Goal: Information Seeking & Learning: Learn about a topic

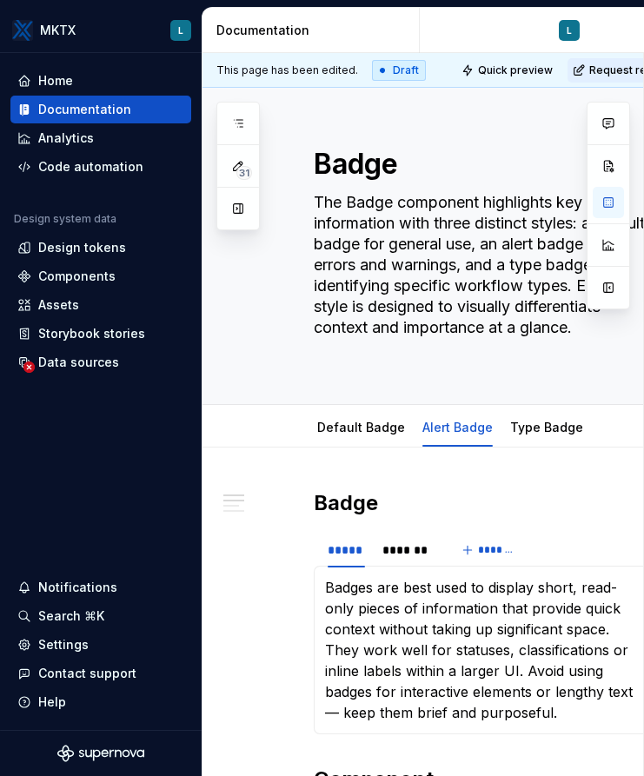
scroll to position [95, 0]
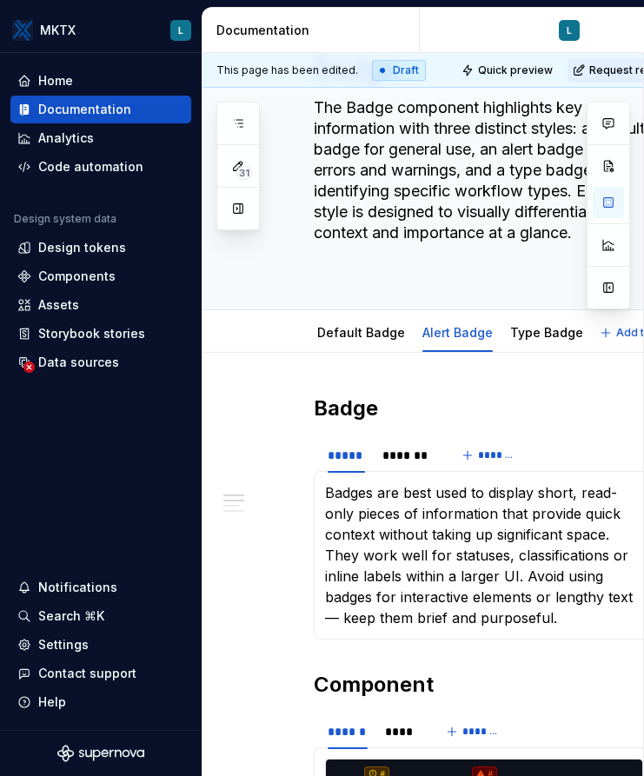
type textarea "*"
click at [318, 407] on h2 "Badge" at bounding box center [484, 409] width 341 height 28
click at [343, 495] on p "Badges are best used to display short, read-only pieces of information that pro…" at bounding box center [484, 555] width 318 height 146
click at [332, 490] on p "Badges are best used to display short, read-only pieces of information that pro…" at bounding box center [484, 555] width 318 height 146
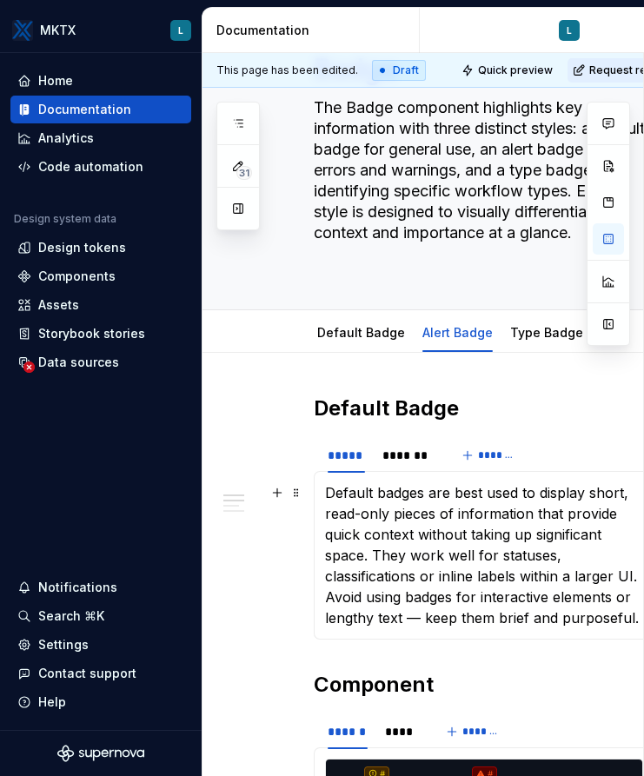
click at [416, 577] on p "Default badges are best used to display short, read-only pieces of information …" at bounding box center [484, 555] width 318 height 146
click at [194, 56] on button "Collapse sidebar" at bounding box center [189, 53] width 24 height 24
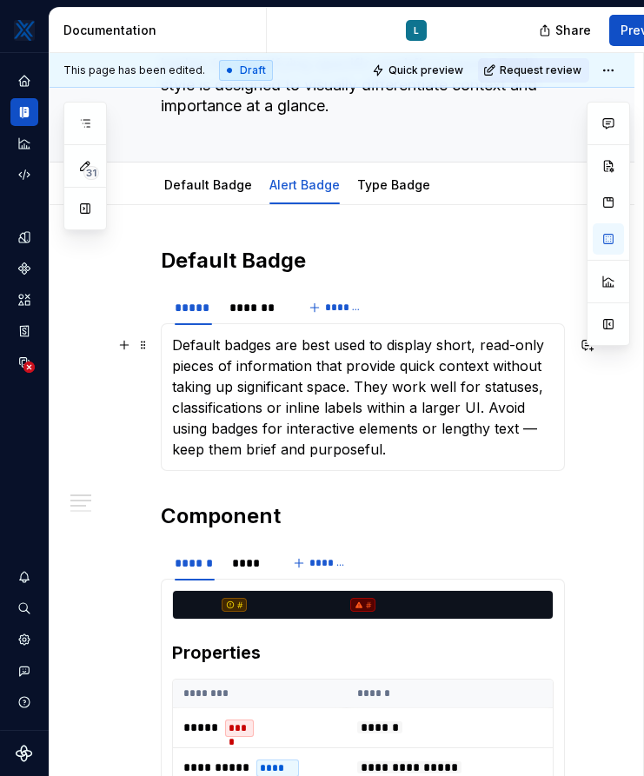
scroll to position [216, 0]
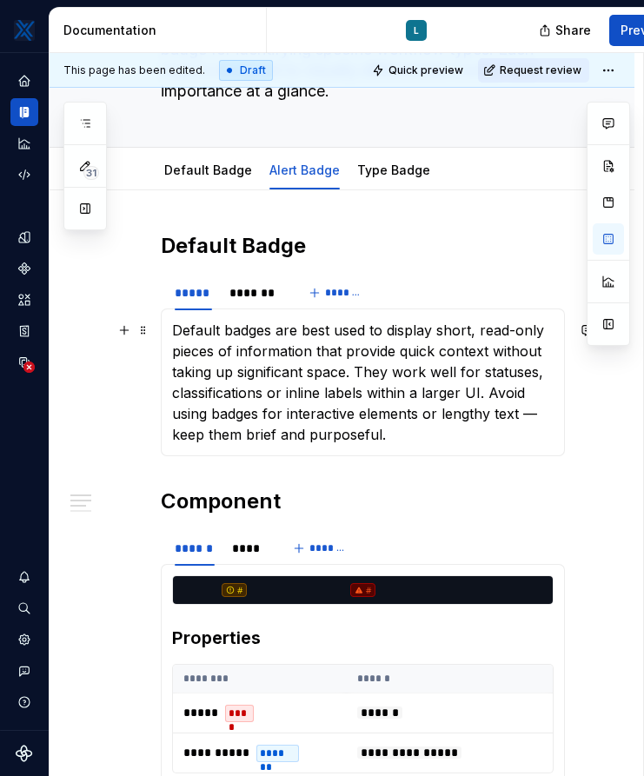
click at [388, 435] on p "Default badges are best used to display short, read-only pieces of information …" at bounding box center [363, 382] width 382 height 125
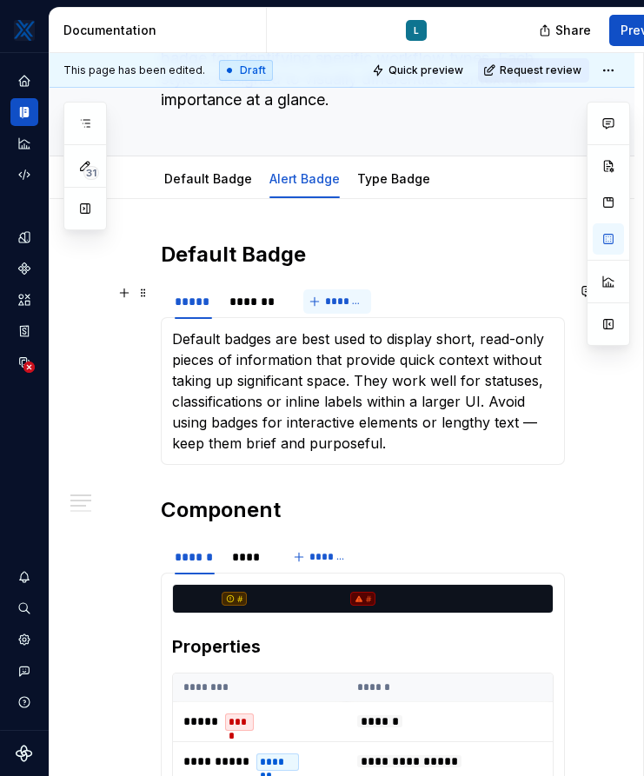
scroll to position [205, 0]
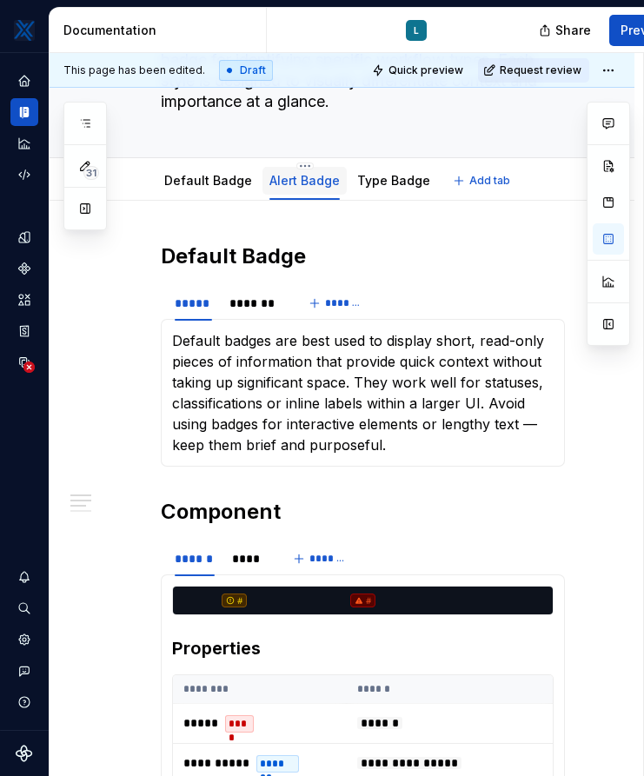
click at [321, 184] on link "Alert Badge" at bounding box center [304, 180] width 70 height 15
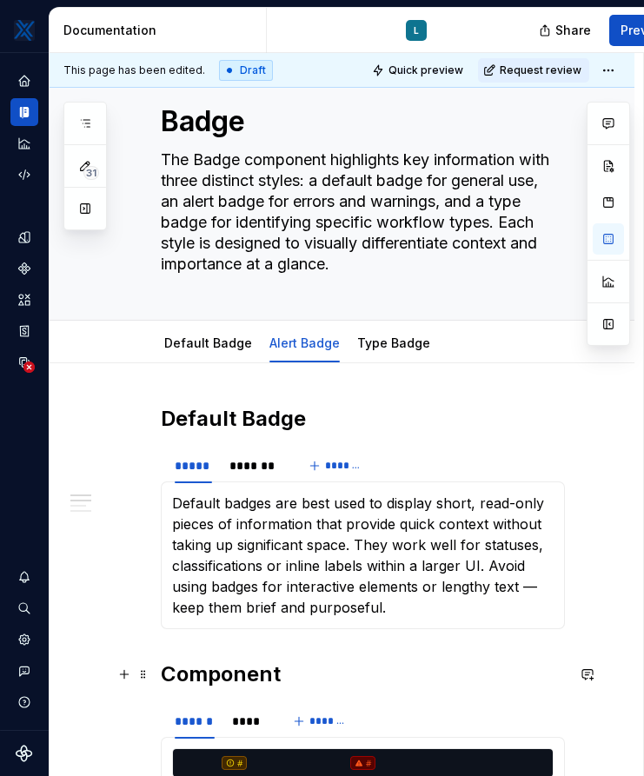
scroll to position [0, 0]
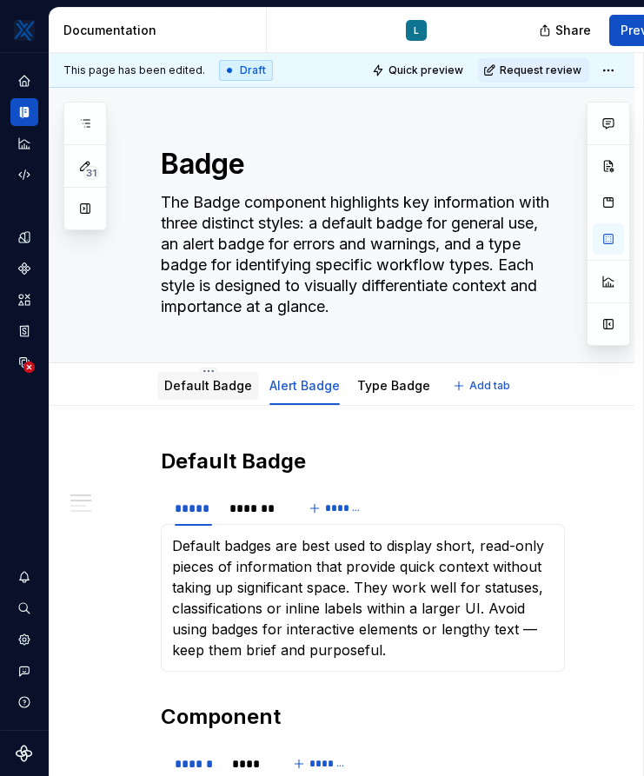
click at [195, 390] on link "Default Badge" at bounding box center [208, 385] width 88 height 15
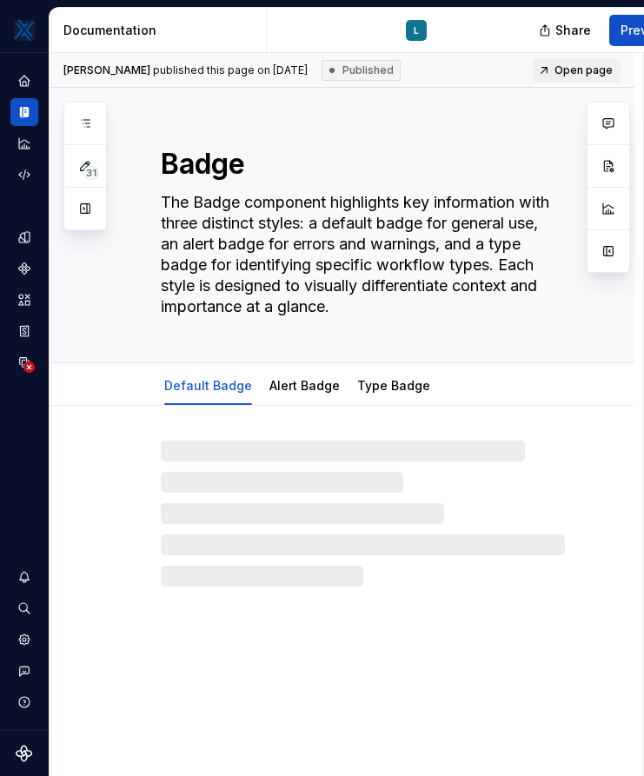
type textarea "*"
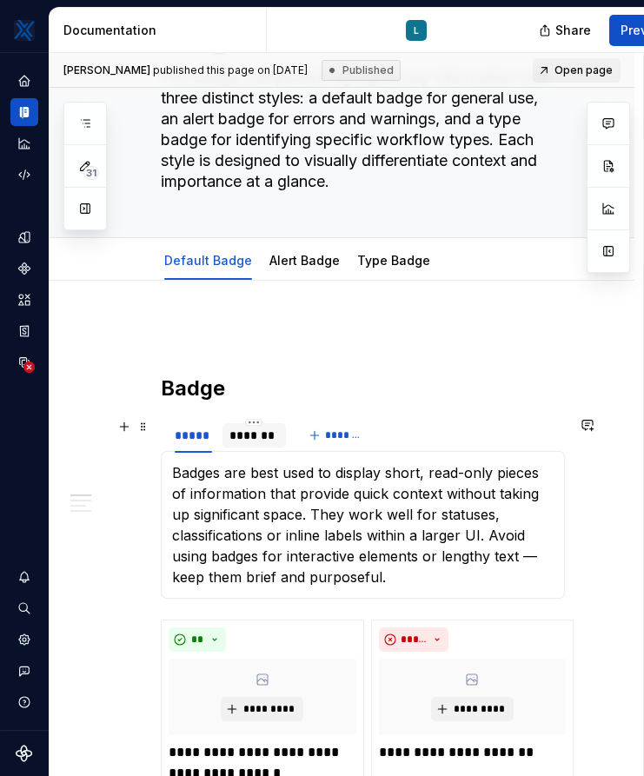
scroll to position [135, 0]
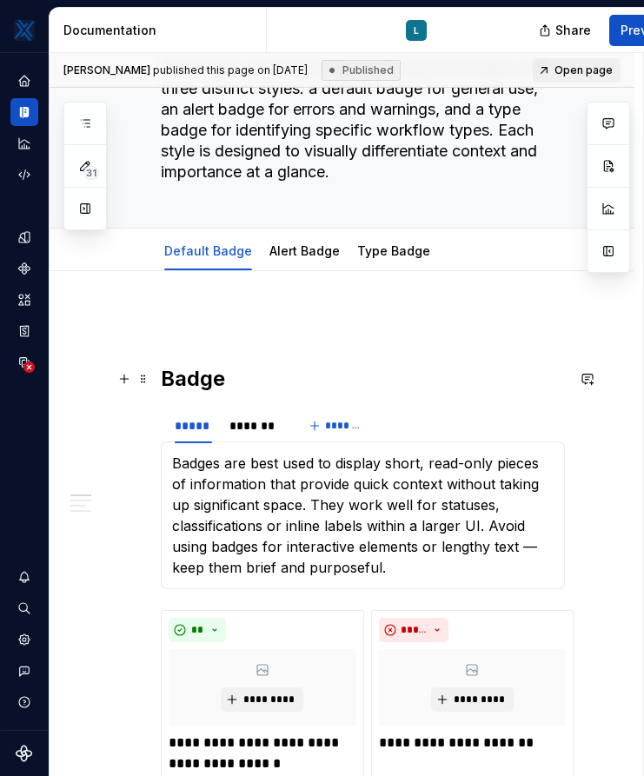
click at [162, 381] on h2 "Badge" at bounding box center [363, 379] width 404 height 28
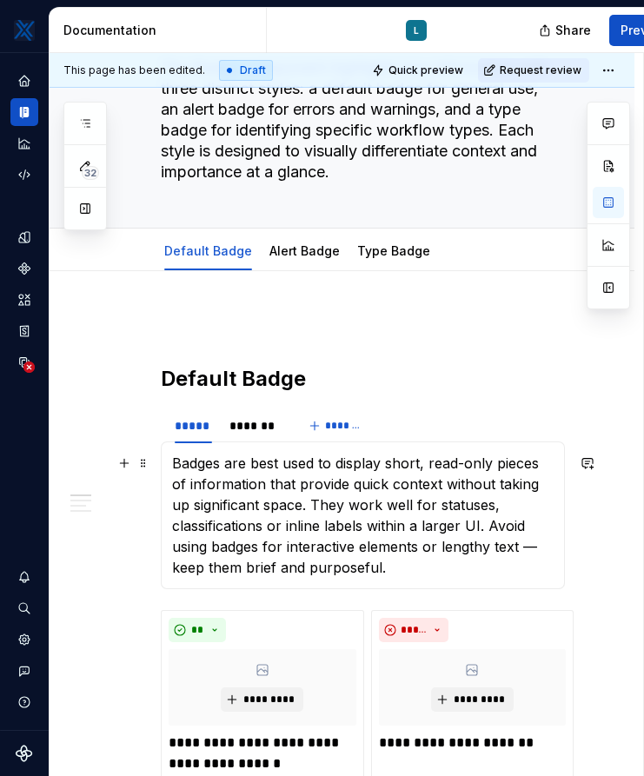
click at [181, 456] on p "Badges are best used to display short, read-only pieces of information that pro…" at bounding box center [363, 515] width 382 height 125
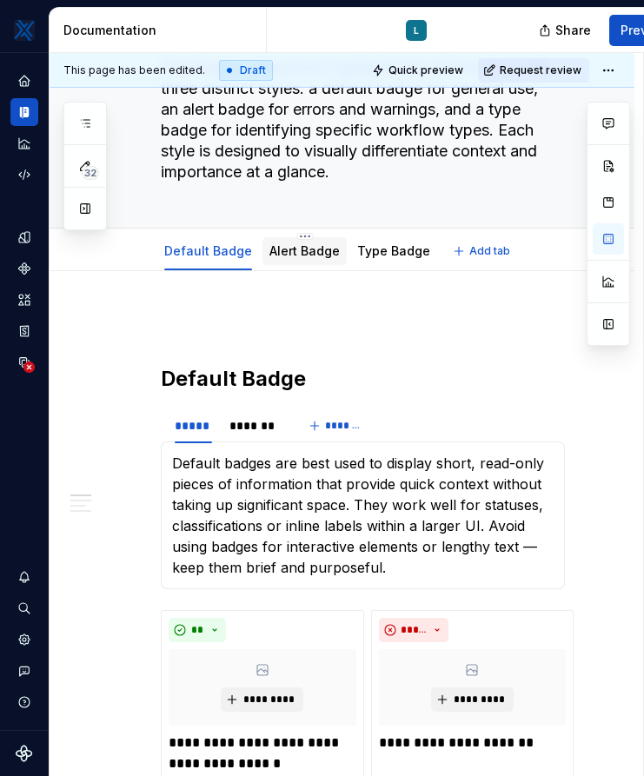
click at [296, 262] on div "Alert Badge" at bounding box center [304, 251] width 84 height 28
click at [290, 256] on link "Alert Badge" at bounding box center [304, 250] width 70 height 15
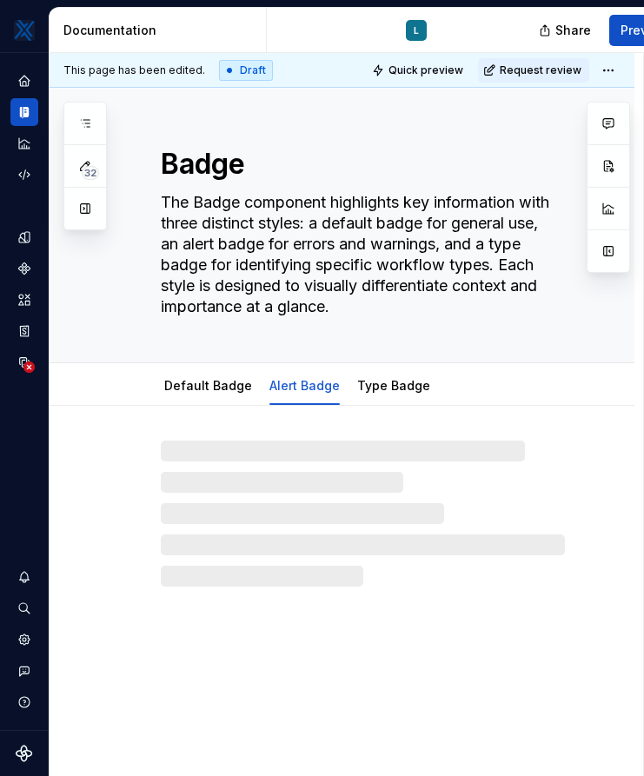
type textarea "*"
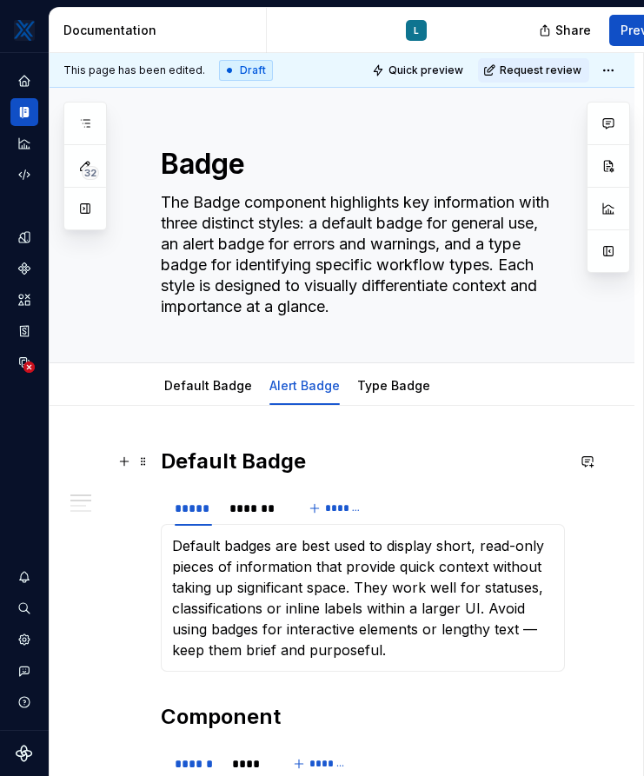
click at [230, 462] on h2 "Default Badge" at bounding box center [363, 462] width 404 height 28
click at [220, 544] on p "Default badges are best used to display short, read-only pieces of information …" at bounding box center [363, 597] width 382 height 125
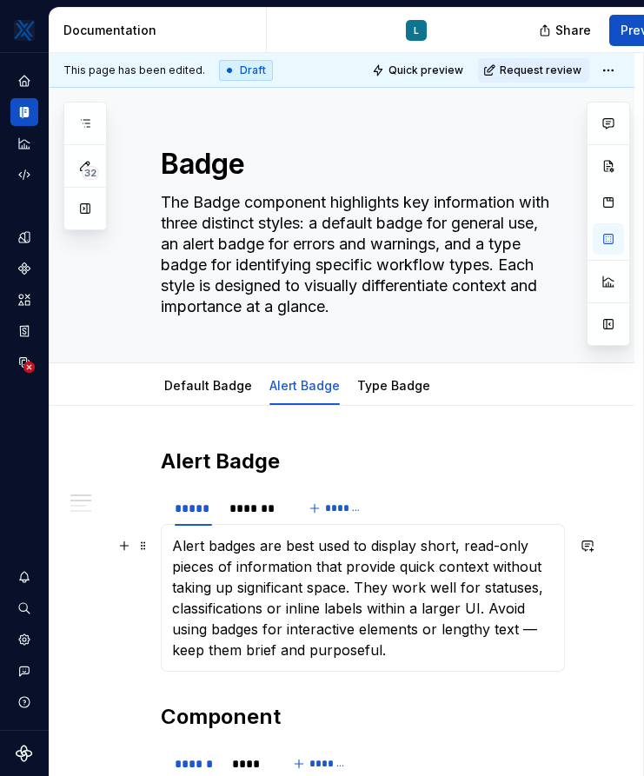
click at [307, 608] on p "Alert badges are best used to display short, read-only pieces of information th…" at bounding box center [363, 597] width 382 height 125
click at [395, 634] on p "Alert badges are best used to display short, read-only pieces of information th…" at bounding box center [363, 597] width 382 height 125
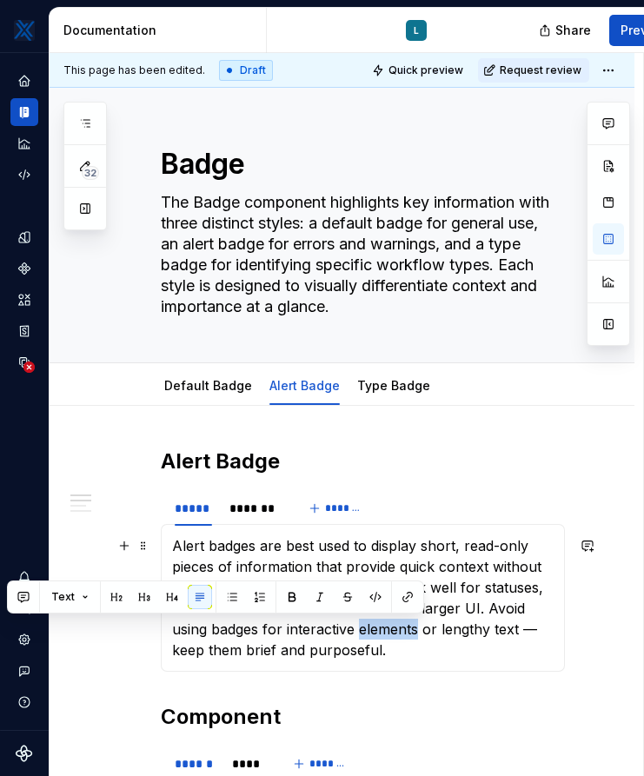
click at [394, 648] on p "Alert badges are best used to display short, read-only pieces of information th…" at bounding box center [363, 597] width 382 height 125
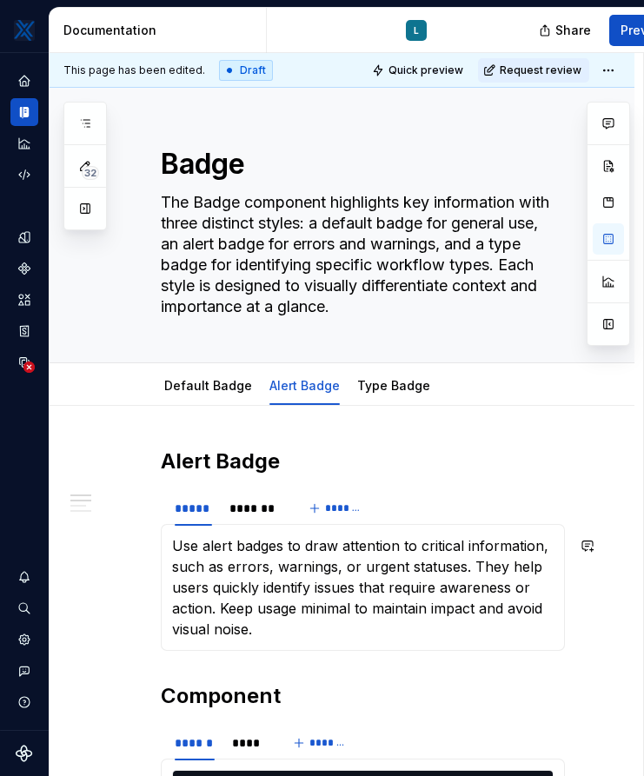
drag, startPoint x: 406, startPoint y: 657, endPoint x: 173, endPoint y: 547, distance: 257.8
click at [173, 547] on p "Use alert badges to draw attention to critical information, such as errors, war…" at bounding box center [363, 587] width 382 height 104
click at [276, 619] on p "Use alert badges to draw attention to critical information, such as errors, war…" at bounding box center [363, 587] width 382 height 104
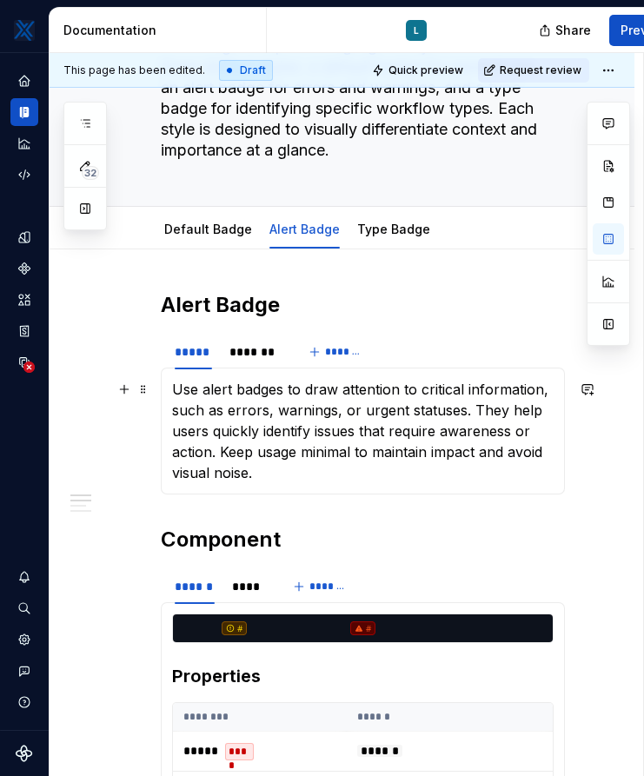
scroll to position [188, 0]
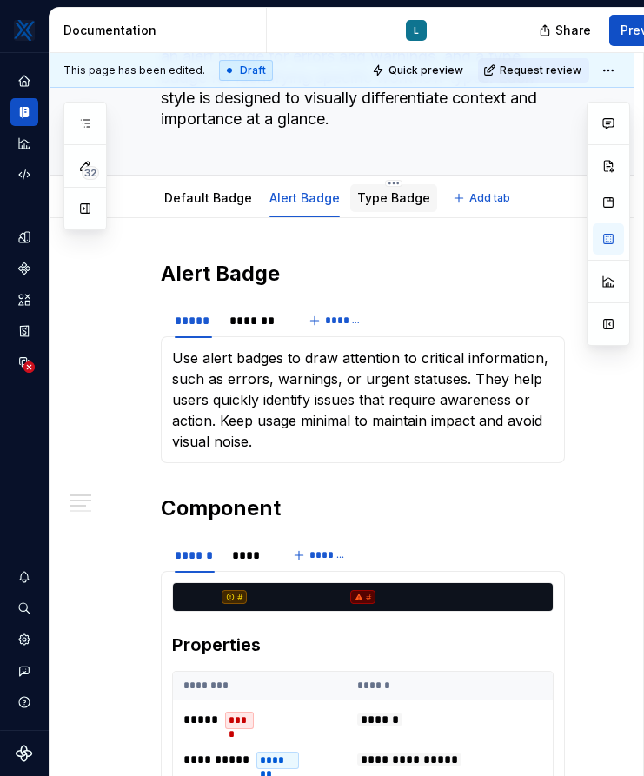
click at [387, 202] on link "Type Badge" at bounding box center [393, 197] width 73 height 15
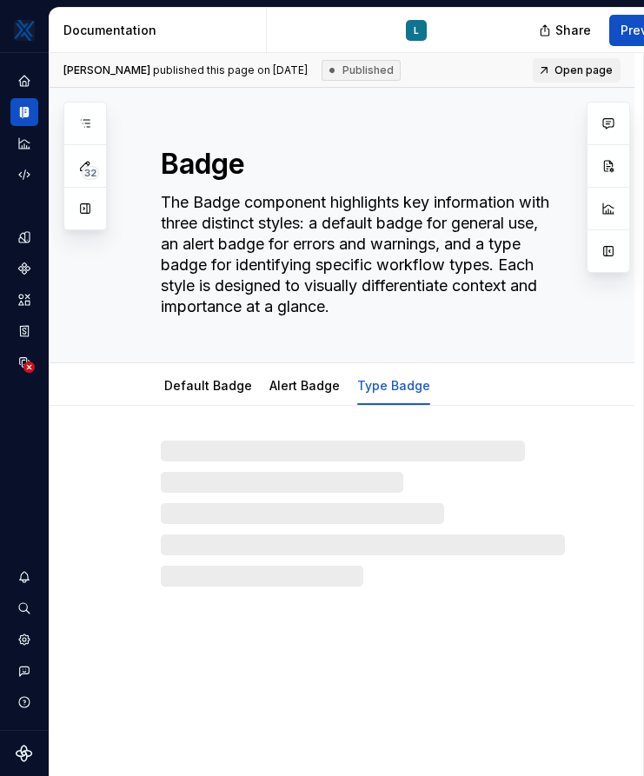
type textarea "*"
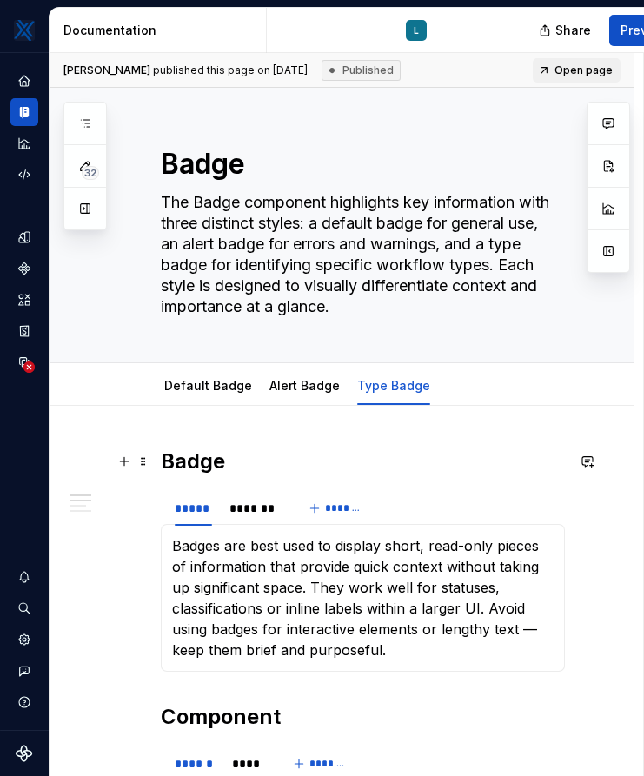
click at [161, 457] on h2 "Badge" at bounding box center [363, 462] width 404 height 28
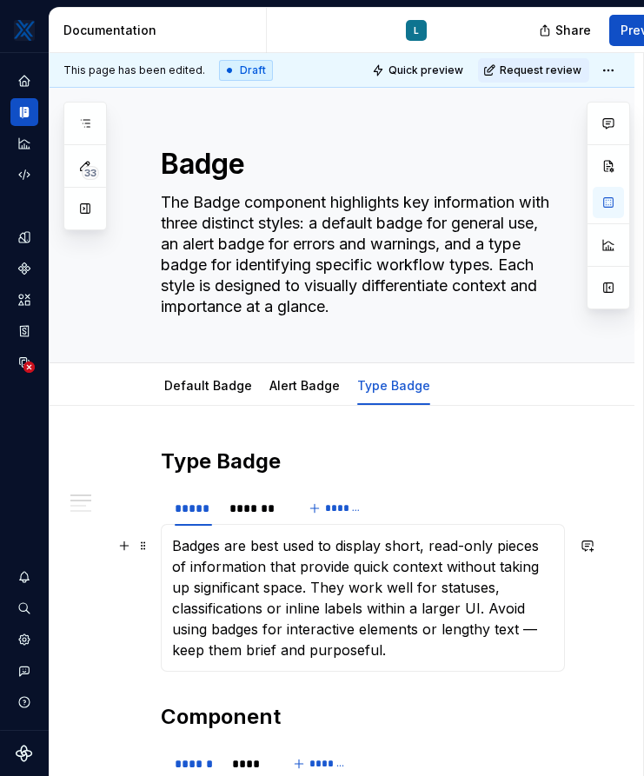
click at [316, 568] on p "Badges are best used to display short, read-only pieces of information that pro…" at bounding box center [363, 597] width 382 height 125
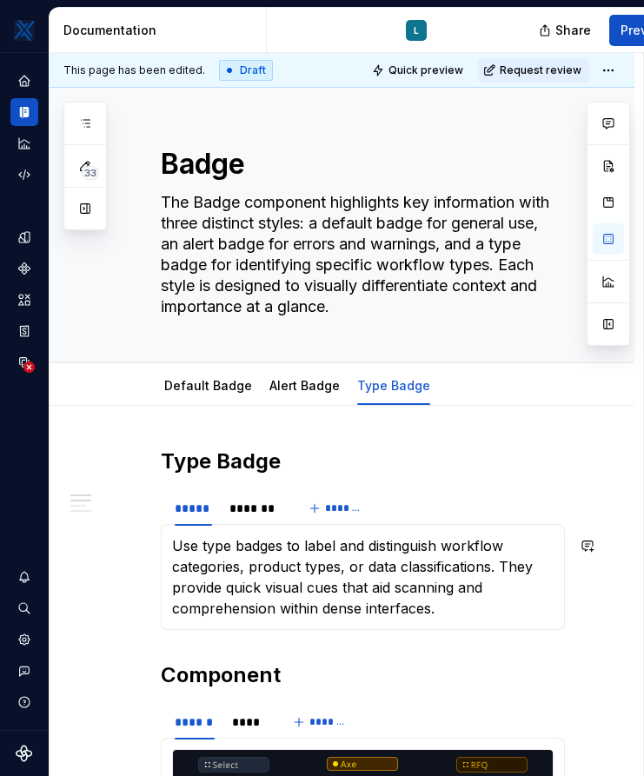
drag, startPoint x: 394, startPoint y: 655, endPoint x: 167, endPoint y: 544, distance: 252.7
click at [167, 544] on div "Use type badges to label and distinguish workflow categories, product types, or…" at bounding box center [363, 577] width 404 height 106
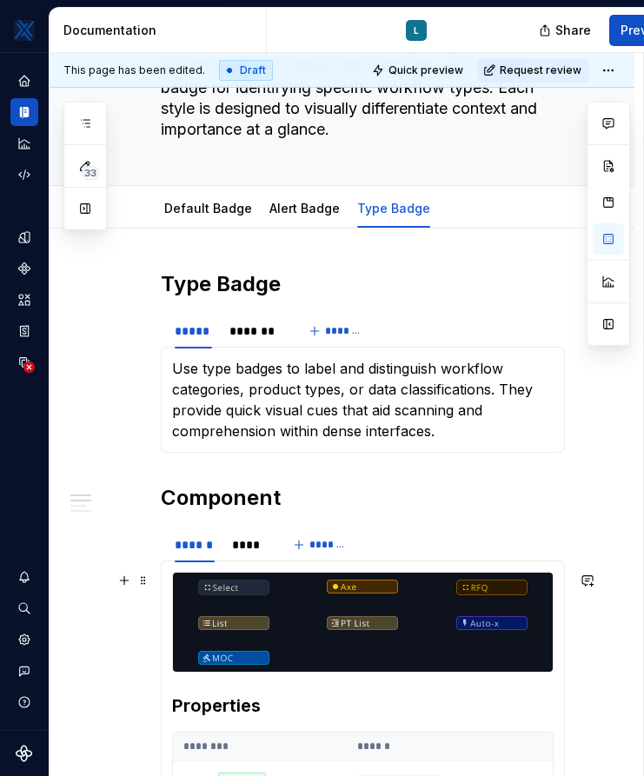
scroll to position [178, 0]
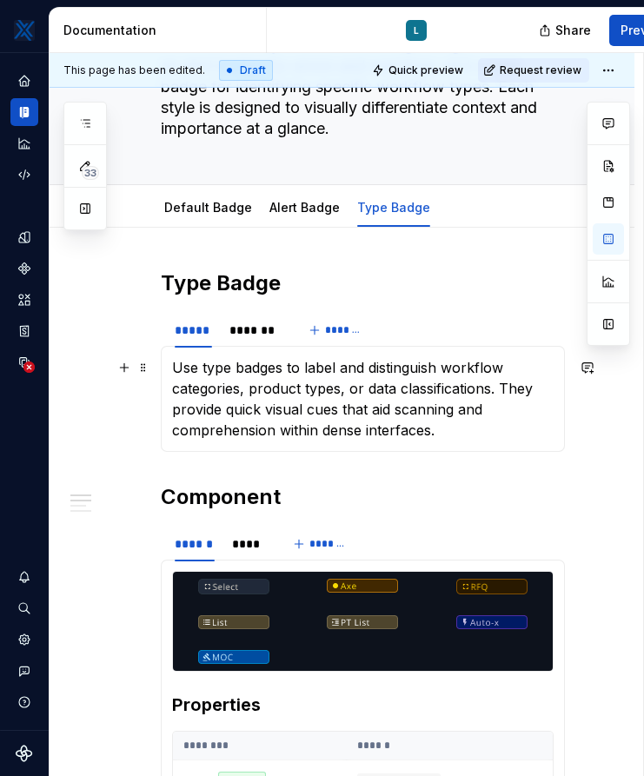
click at [482, 434] on p "Use type badges to label and distinguish workflow categories, product types, or…" at bounding box center [363, 398] width 382 height 83
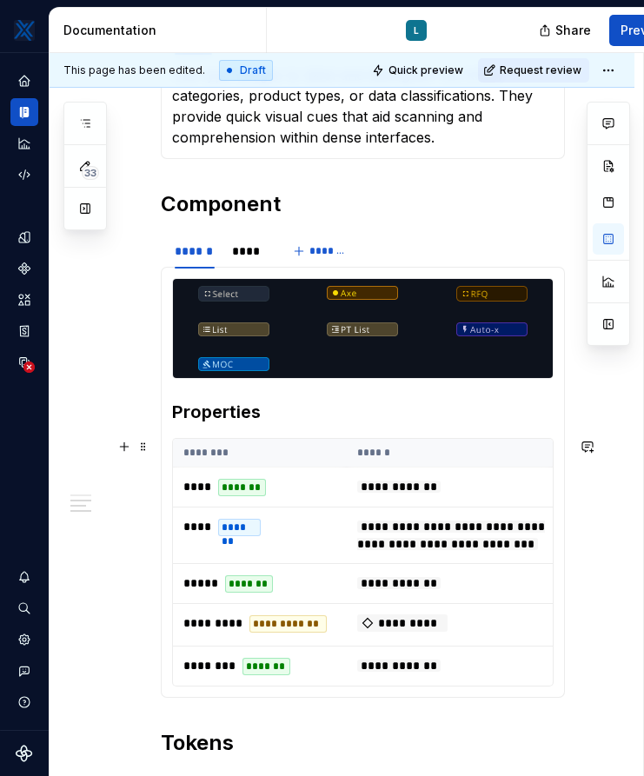
scroll to position [472, 0]
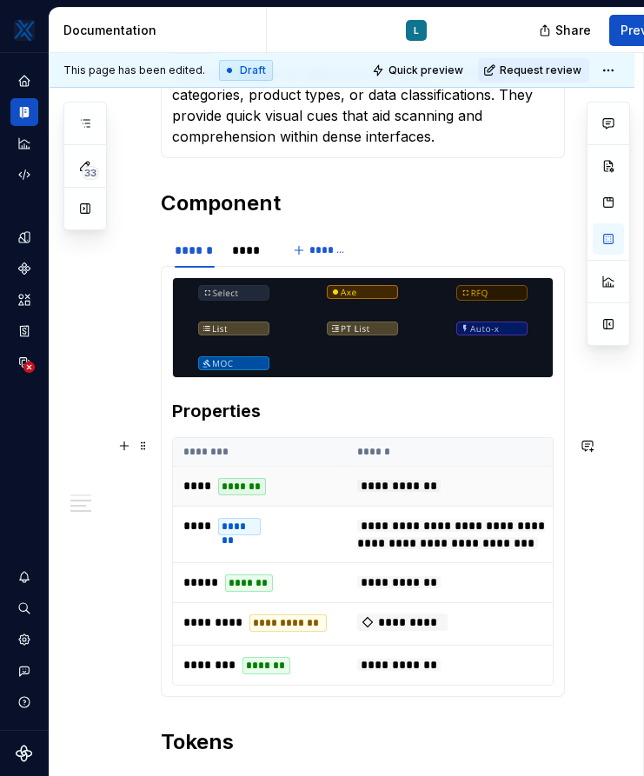
click at [392, 484] on span "**********" at bounding box center [398, 486] width 83 height 12
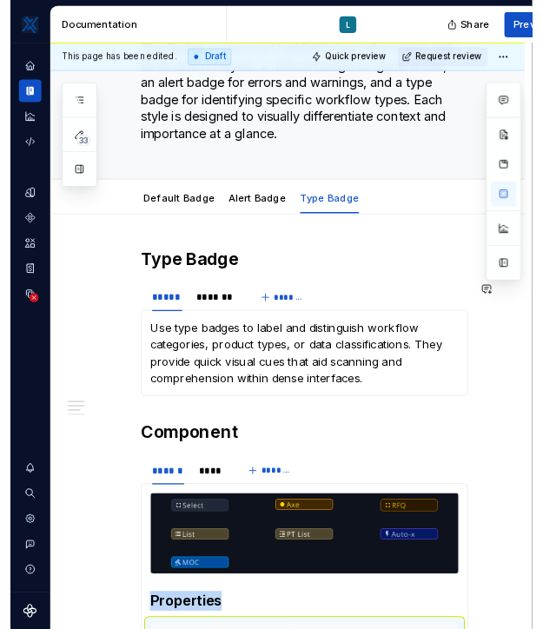
scroll to position [0, 0]
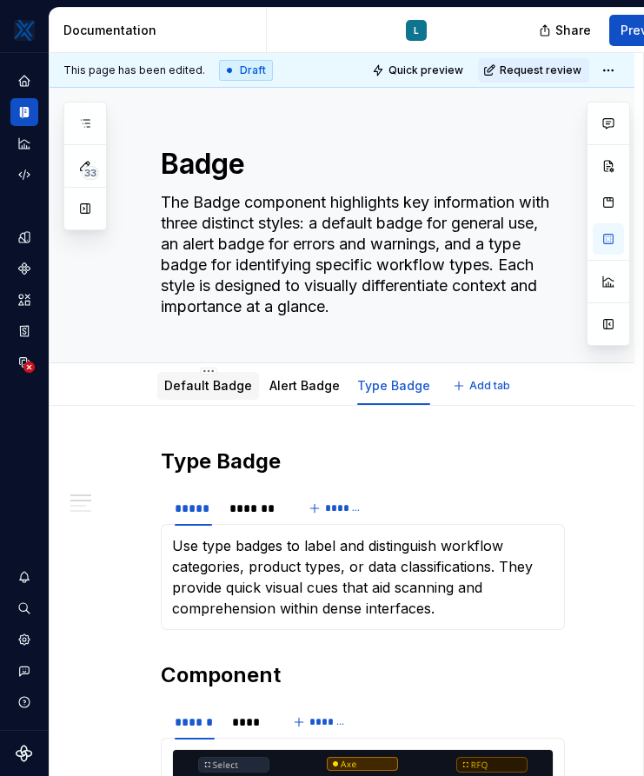
click at [204, 384] on link "Default Badge" at bounding box center [208, 385] width 88 height 15
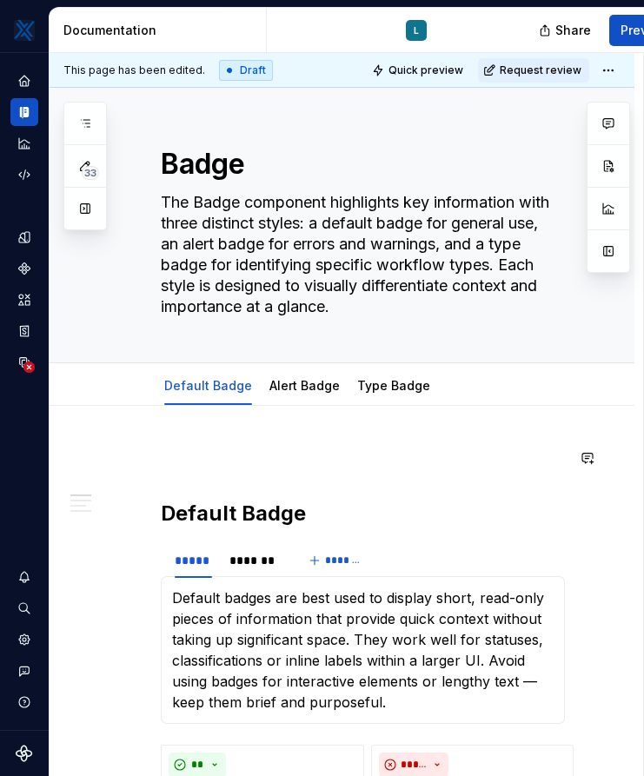
click at [378, 388] on link "Type Badge" at bounding box center [393, 385] width 73 height 15
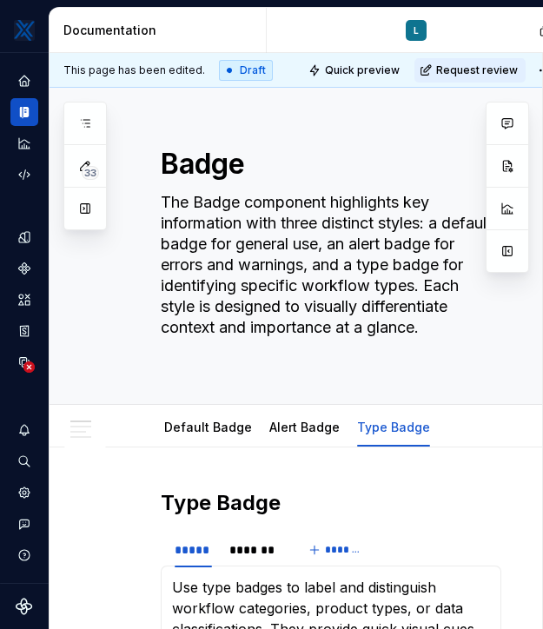
type textarea "*"
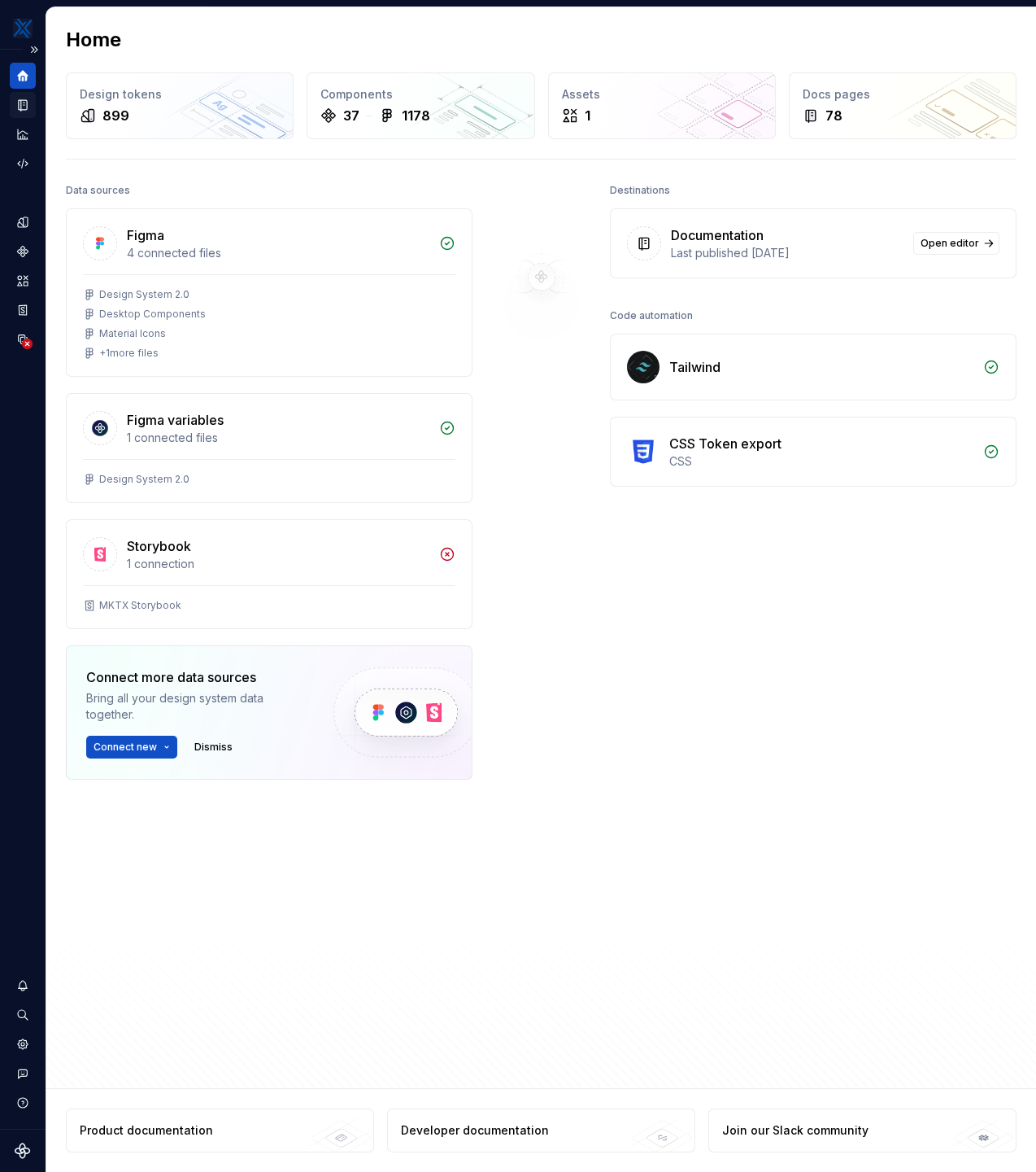
click at [27, 106] on icon "Documentation" at bounding box center [22, 105] width 8 height 10
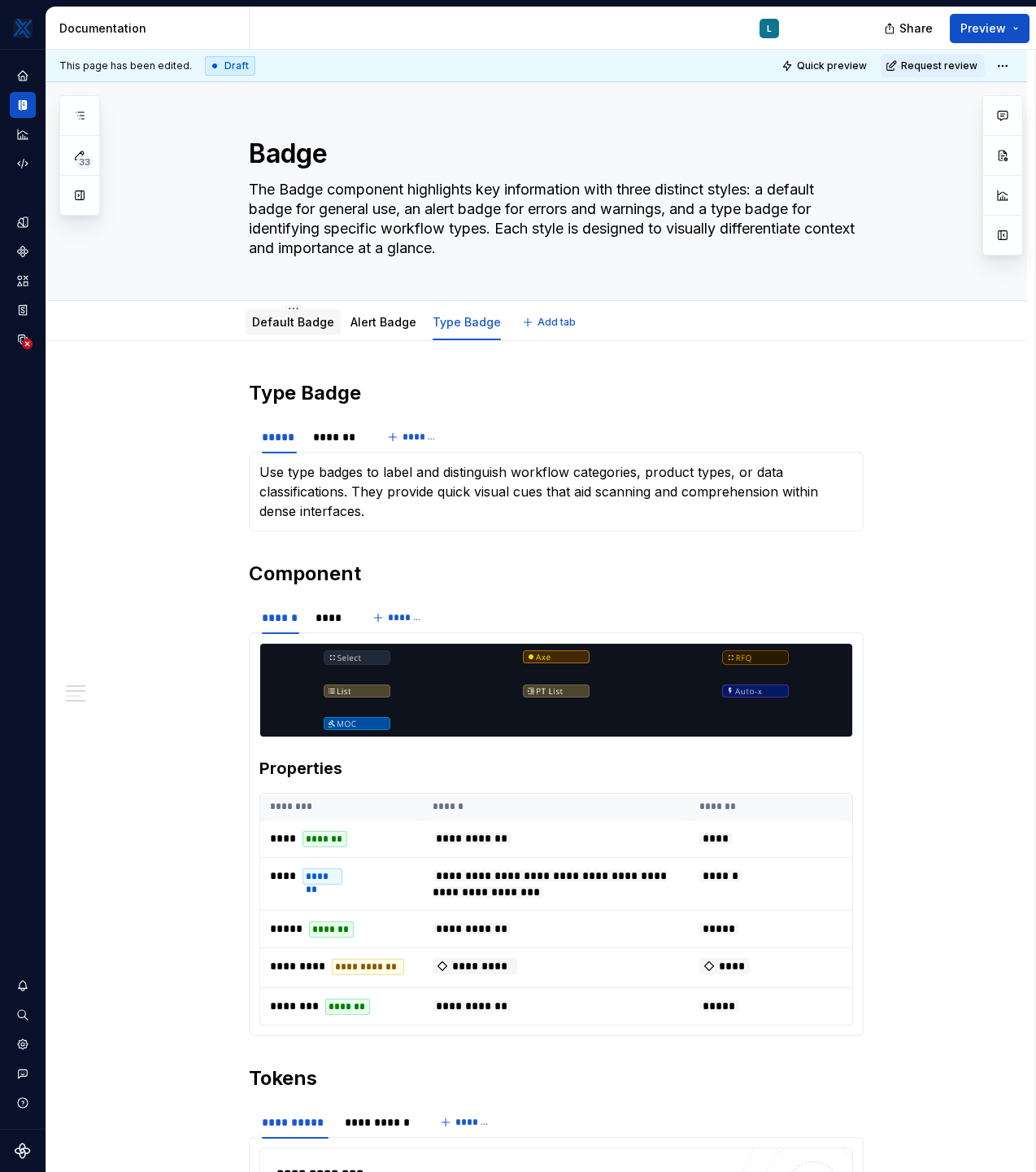
click at [295, 326] on link "Default Badge" at bounding box center [293, 321] width 82 height 14
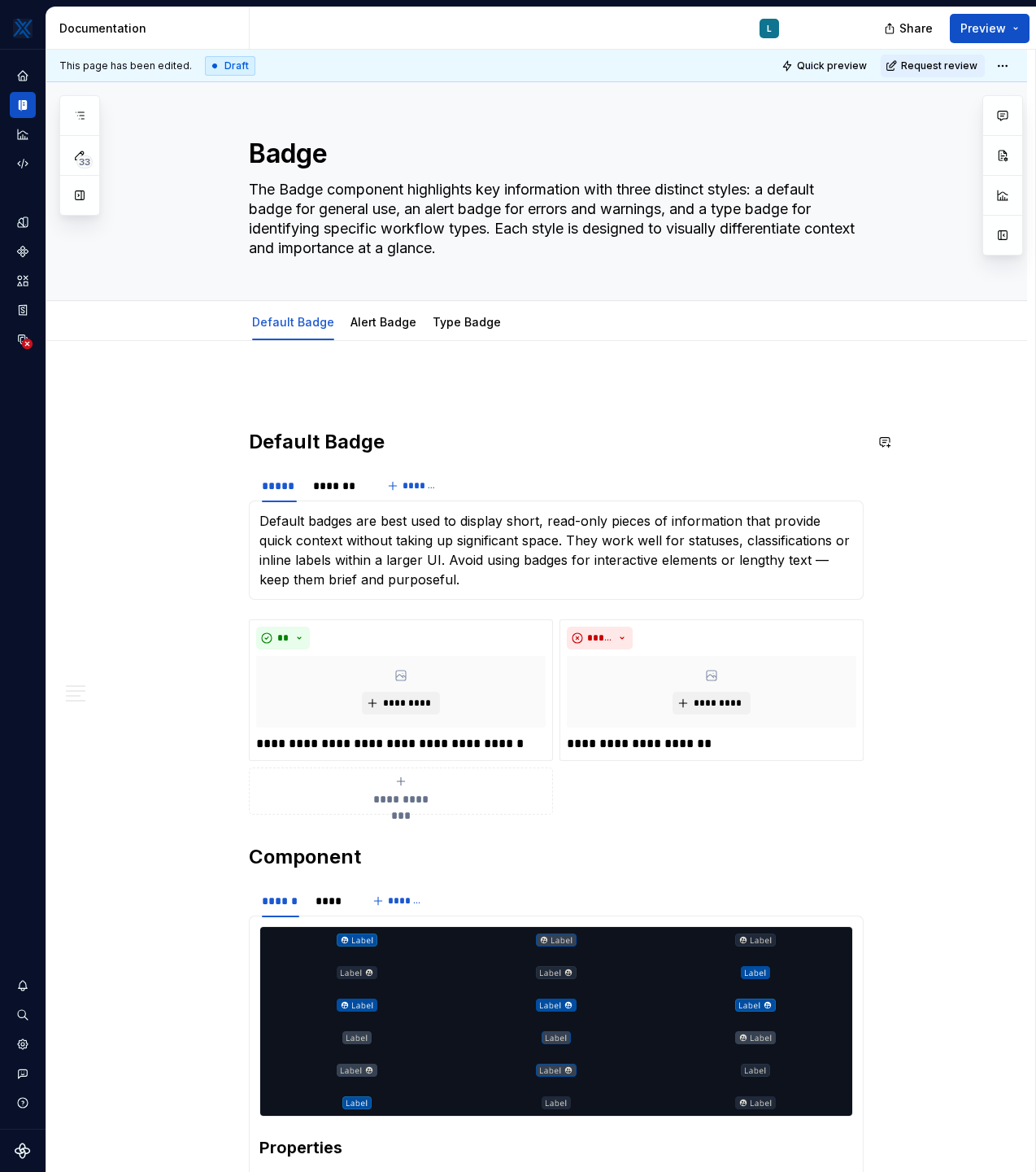
type textarea "*"
click at [487, 586] on p "Default badges are best used to display short, read-only pieces of information …" at bounding box center [556, 549] width 594 height 78
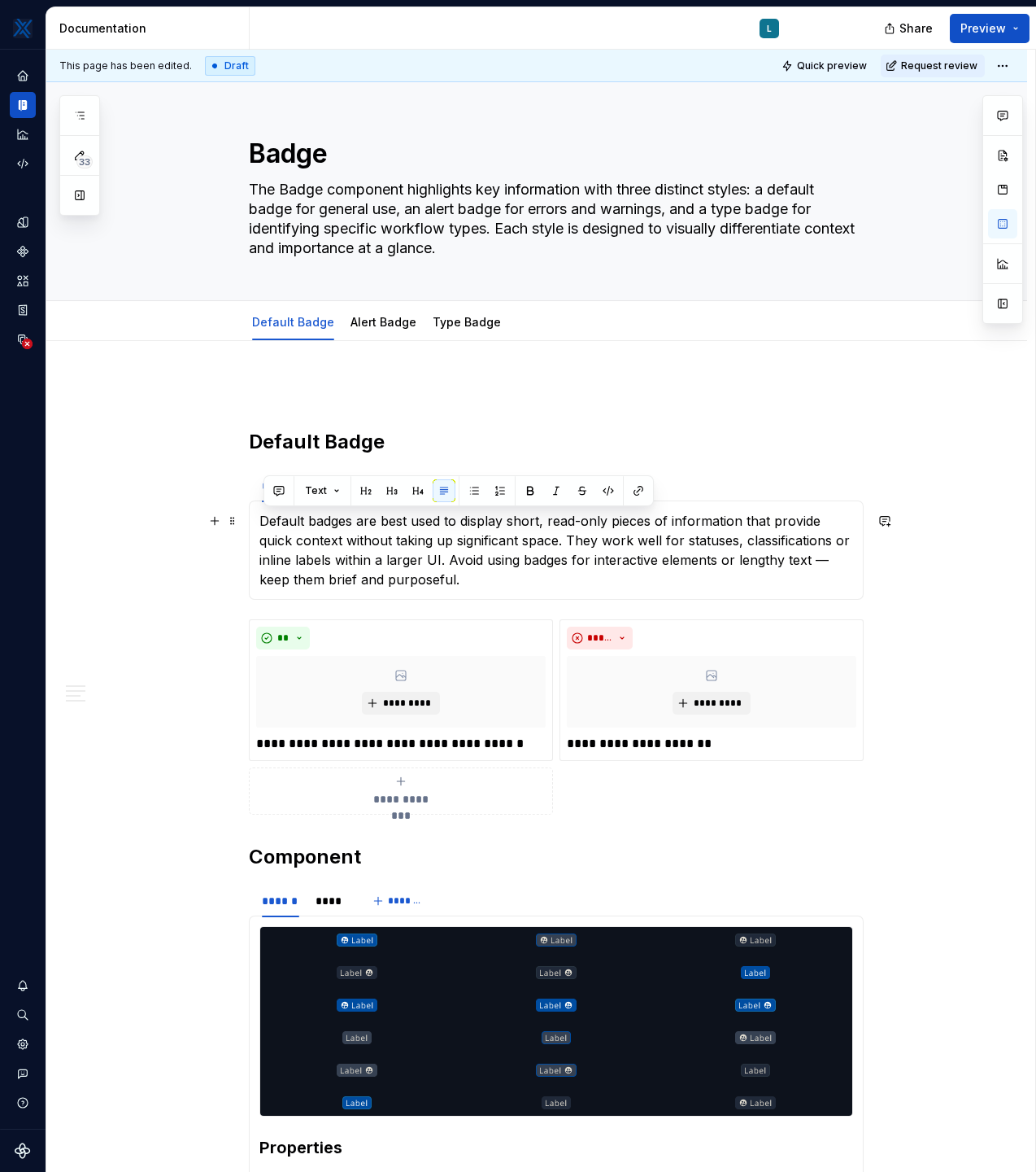
click at [487, 579] on p "Default badges are best used to display short, read-only pieces of information …" at bounding box center [556, 549] width 594 height 78
click at [263, 519] on div "Default badges are best used to display short, read-only pieces of information …" at bounding box center [556, 550] width 615 height 99
drag, startPoint x: 385, startPoint y: 520, endPoint x: 471, endPoint y: 525, distance: 86.1
click at [471, 525] on p "Use default badges are best used to display short, read-only pieces of informat…" at bounding box center [556, 549] width 594 height 78
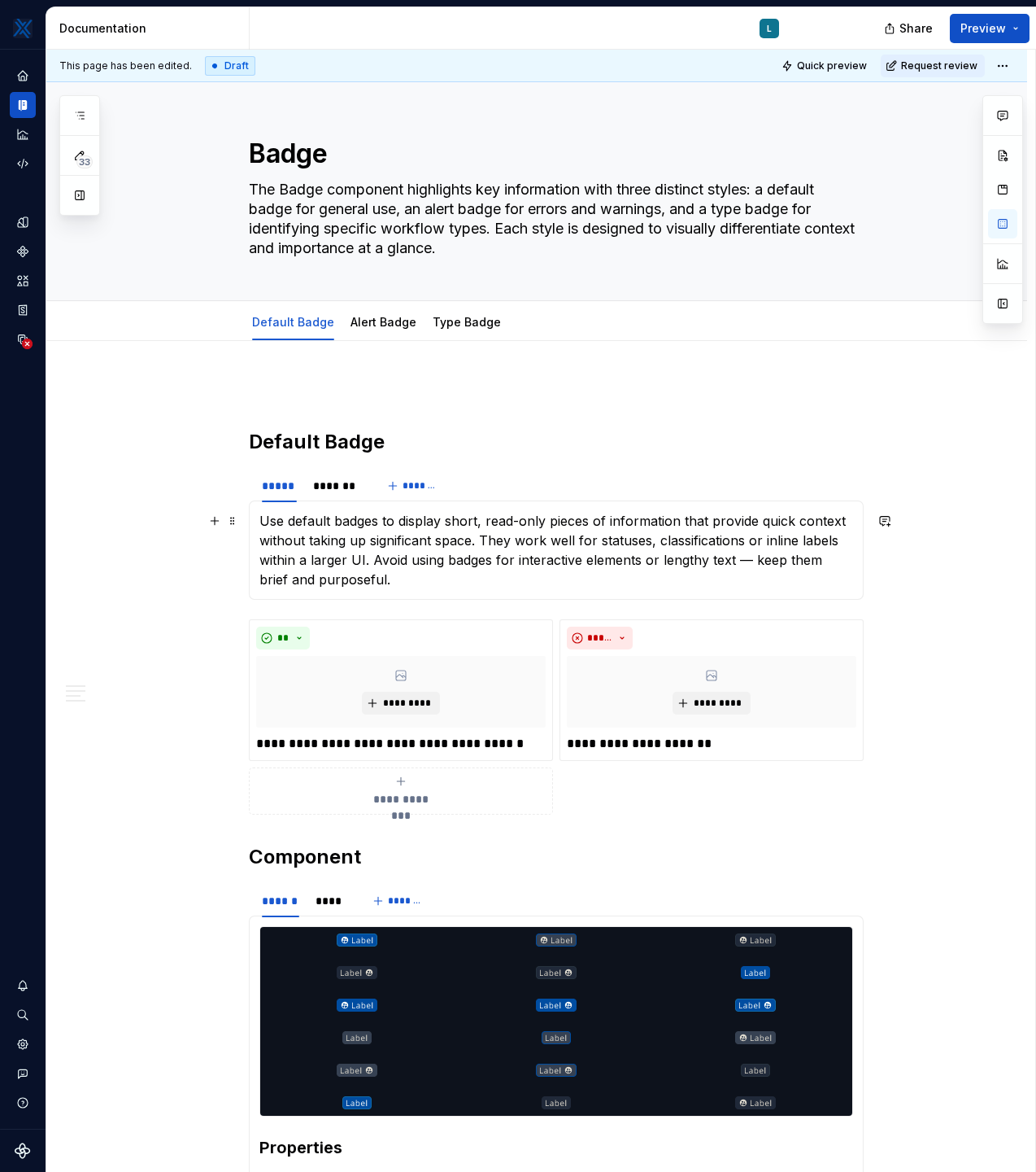
click at [412, 583] on p "Use default badges to display short, read-only pieces of information that provi…" at bounding box center [556, 549] width 594 height 78
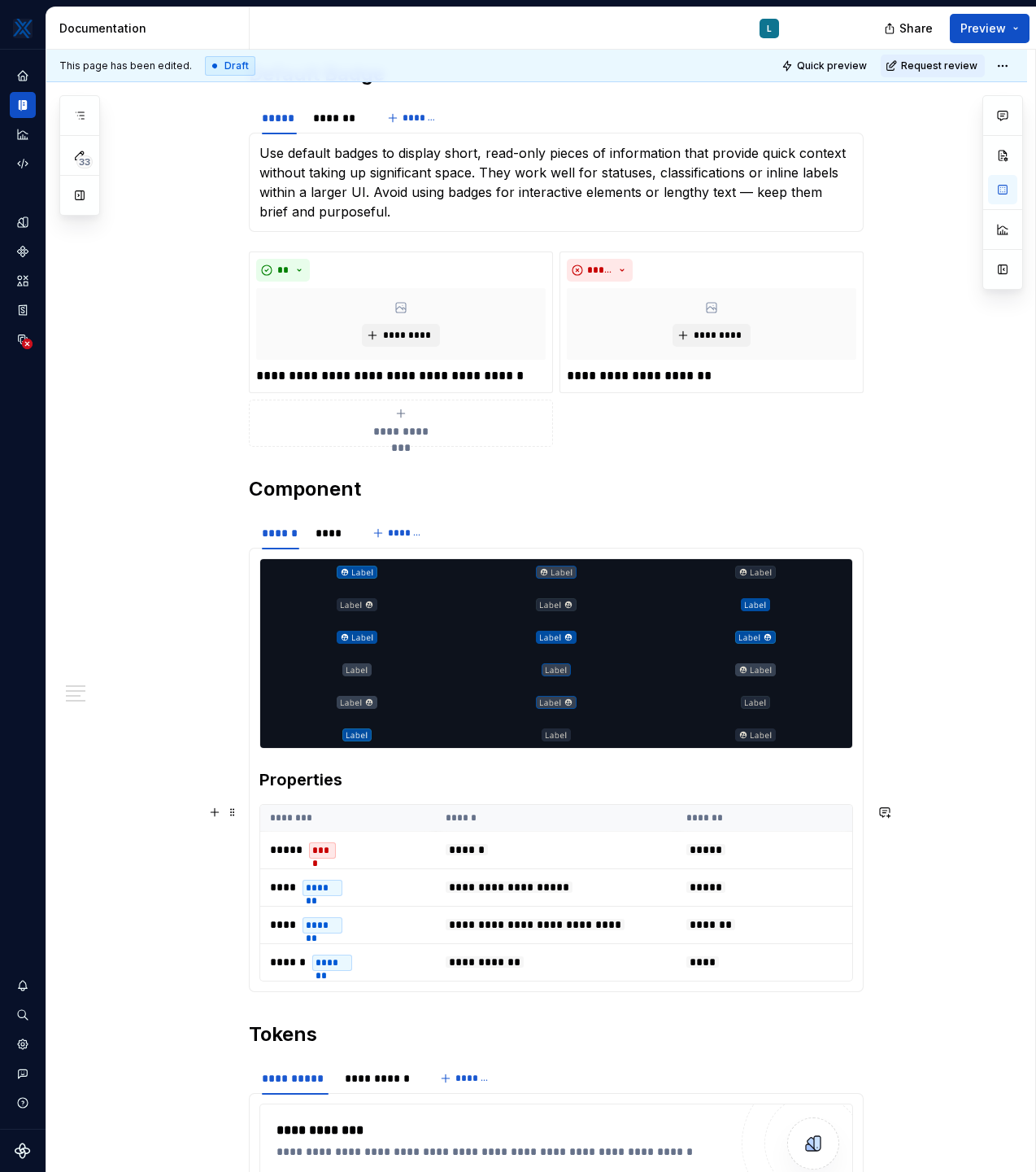
scroll to position [370, 0]
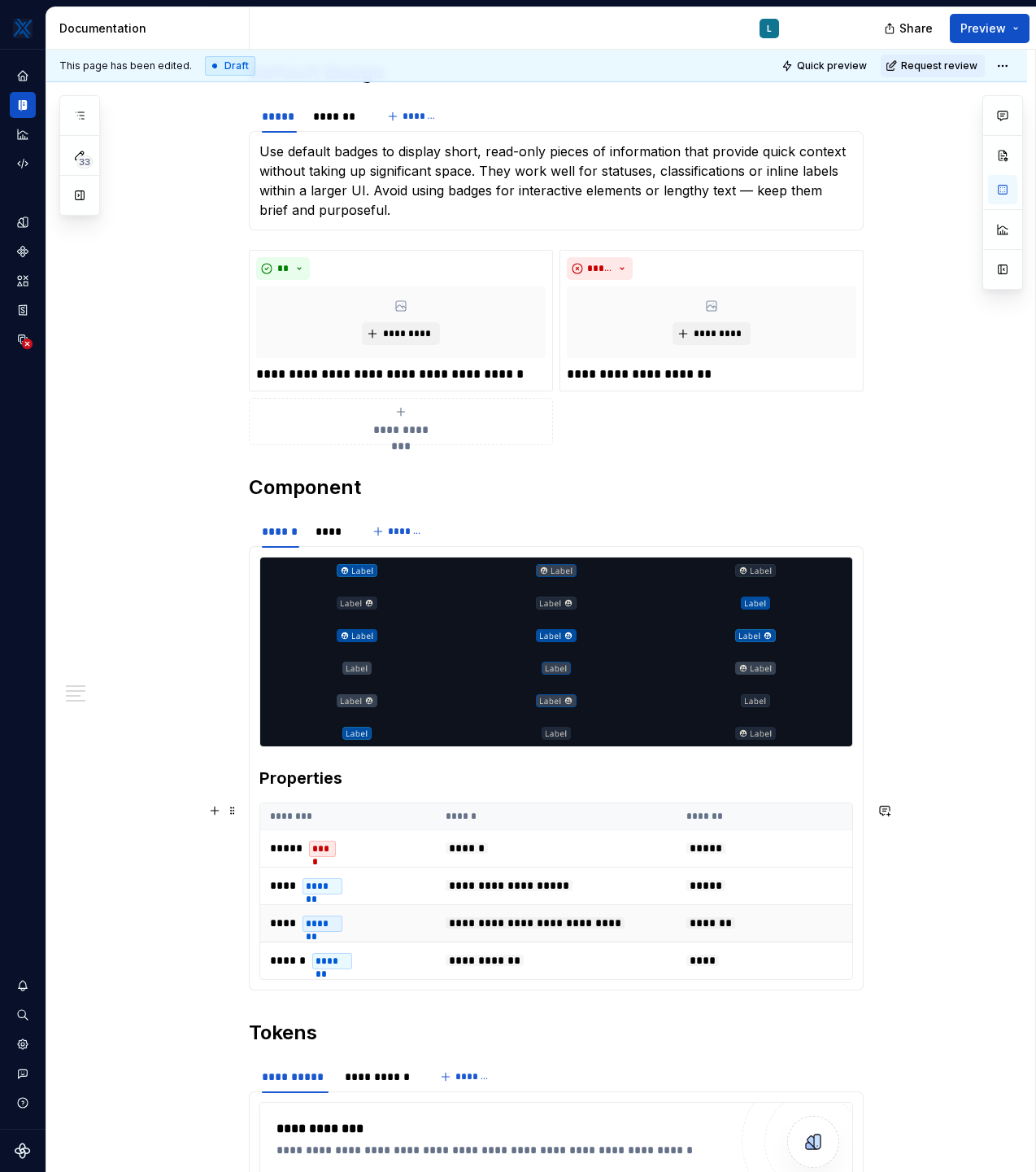
click at [289, 752] on span "****" at bounding box center [284, 923] width 26 height 11
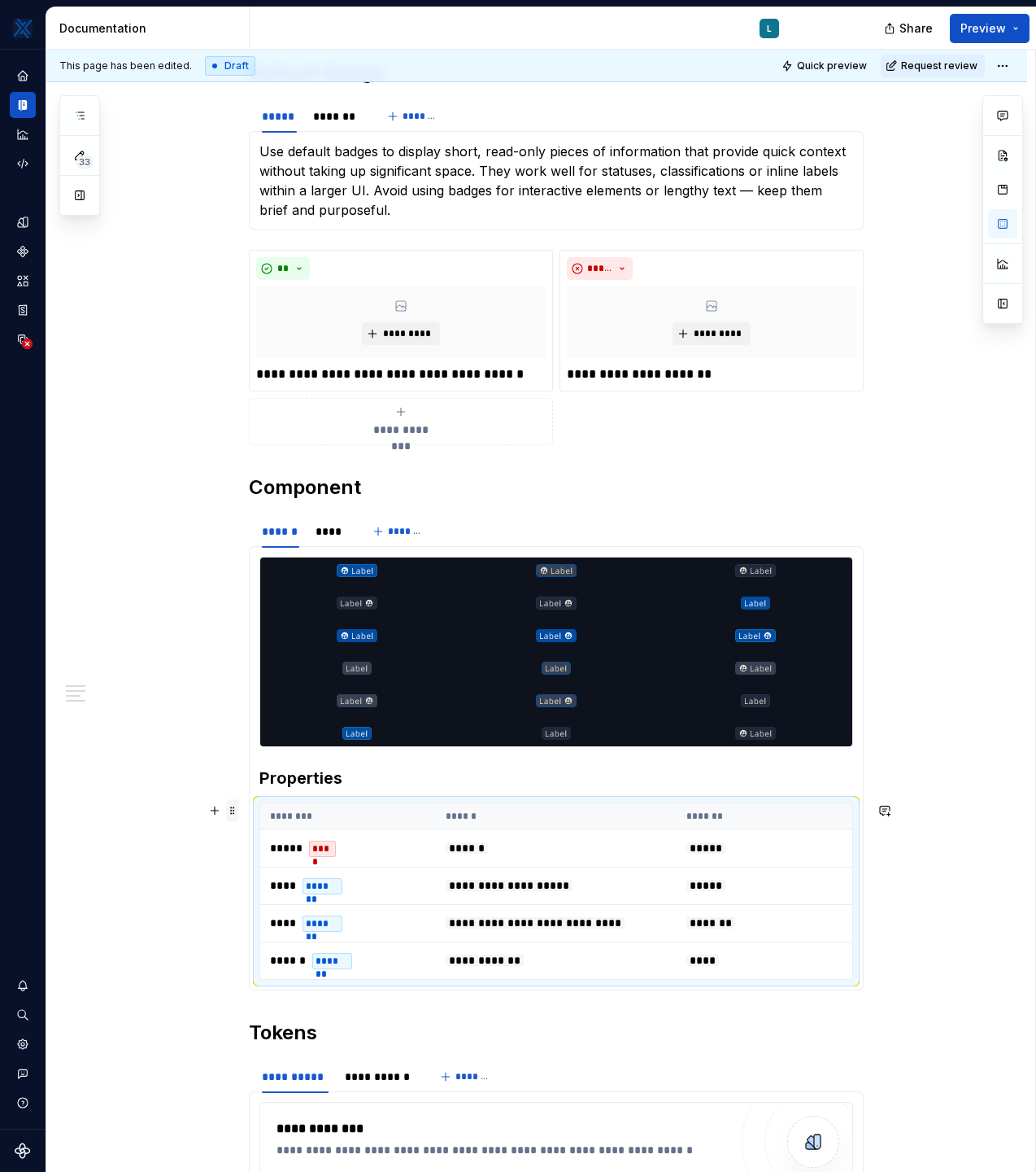
click at [240, 752] on span at bounding box center [233, 811] width 13 height 22
click at [521, 752] on span "**********" at bounding box center [534, 923] width 179 height 11
drag, startPoint x: 395, startPoint y: 925, endPoint x: 389, endPoint y: 916, distance: 10.8
click at [389, 752] on td "**** *******" at bounding box center [348, 924] width 176 height 37
click at [578, 752] on th "******" at bounding box center [557, 816] width 241 height 27
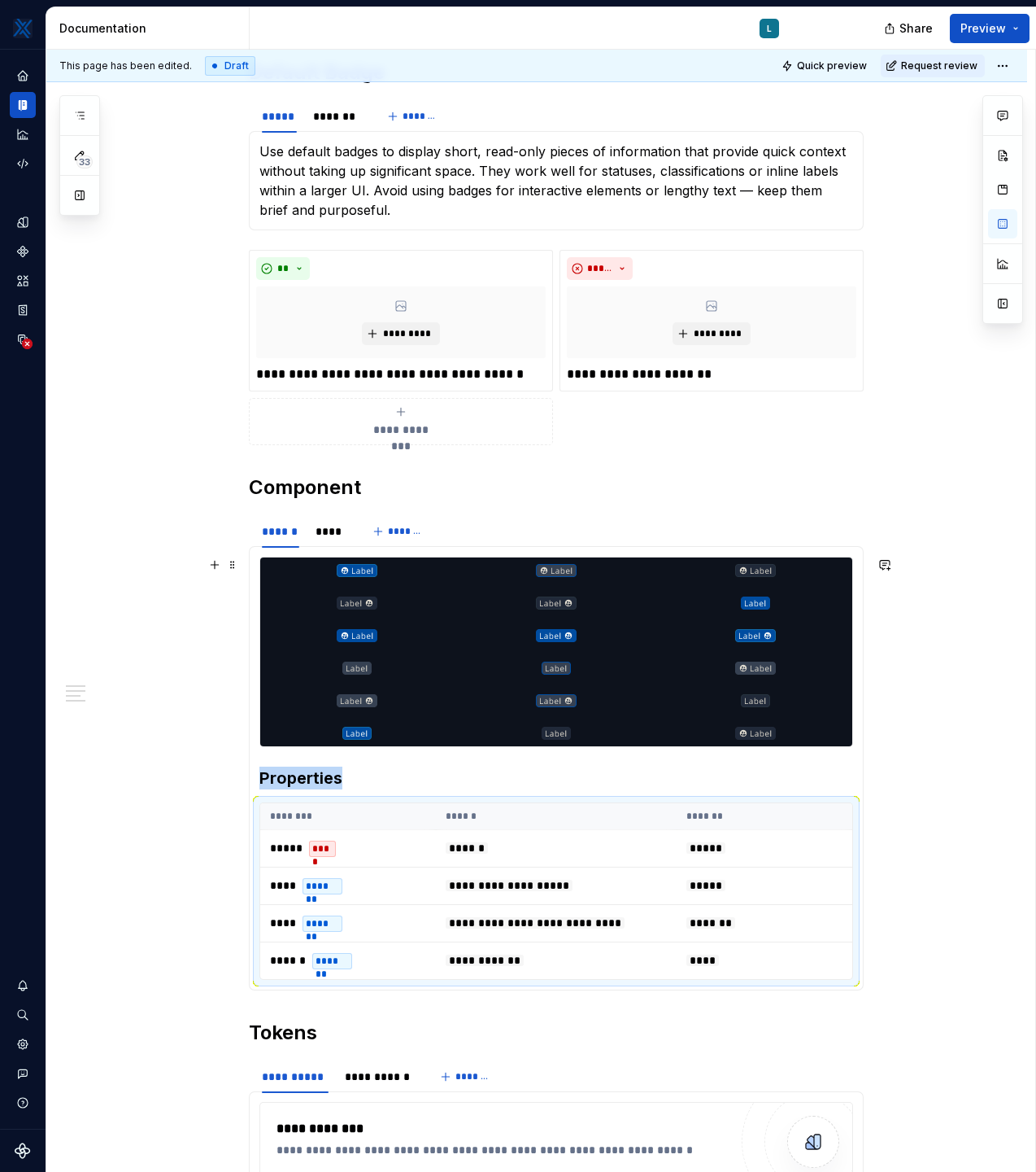
click at [139, 690] on div "**********" at bounding box center [537, 937] width 981 height 1930
click at [460, 715] on div at bounding box center [556, 652] width 592 height 189
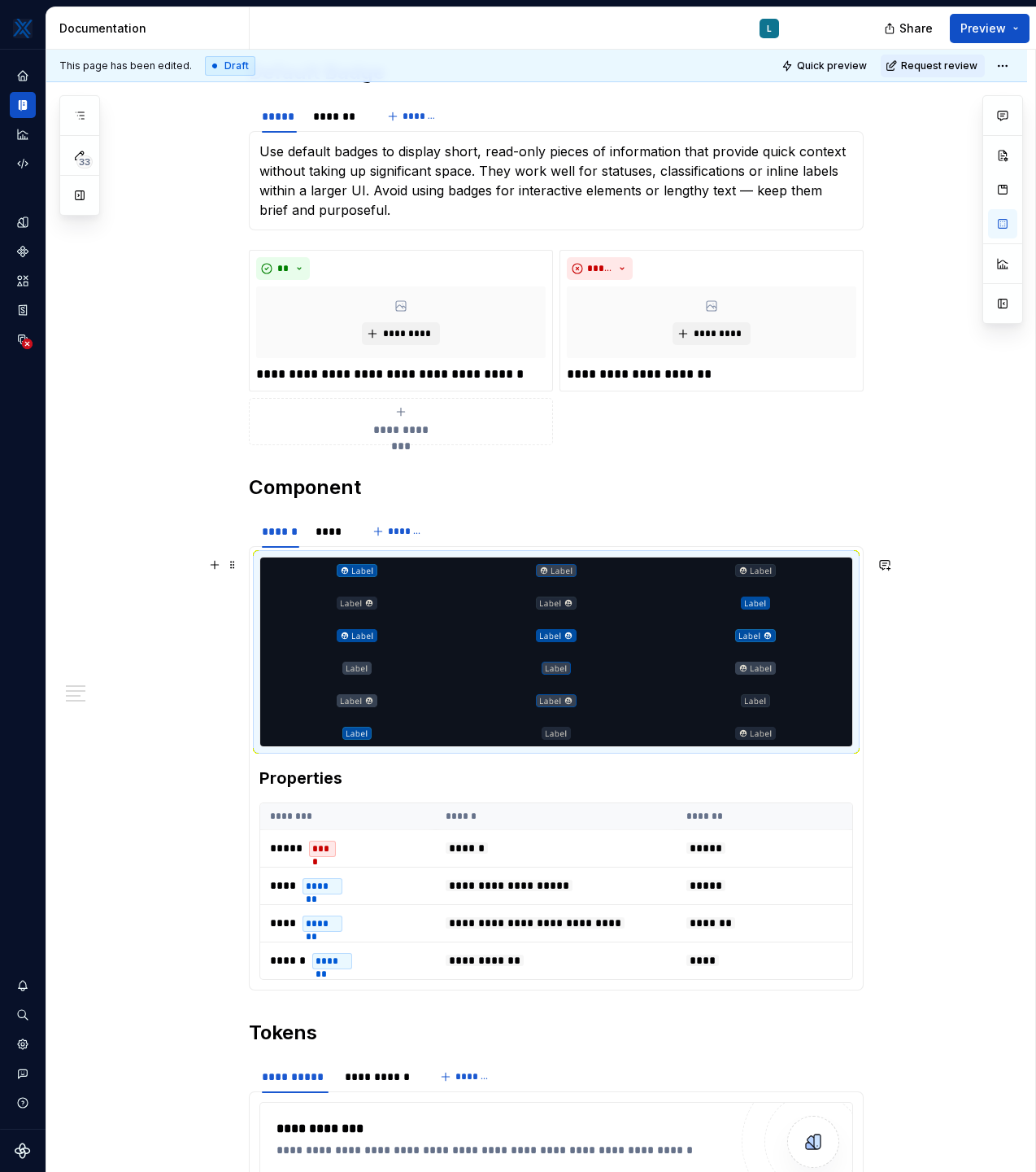
click at [460, 715] on div at bounding box center [556, 652] width 592 height 189
click at [283, 513] on section "**********" at bounding box center [556, 751] width 615 height 476
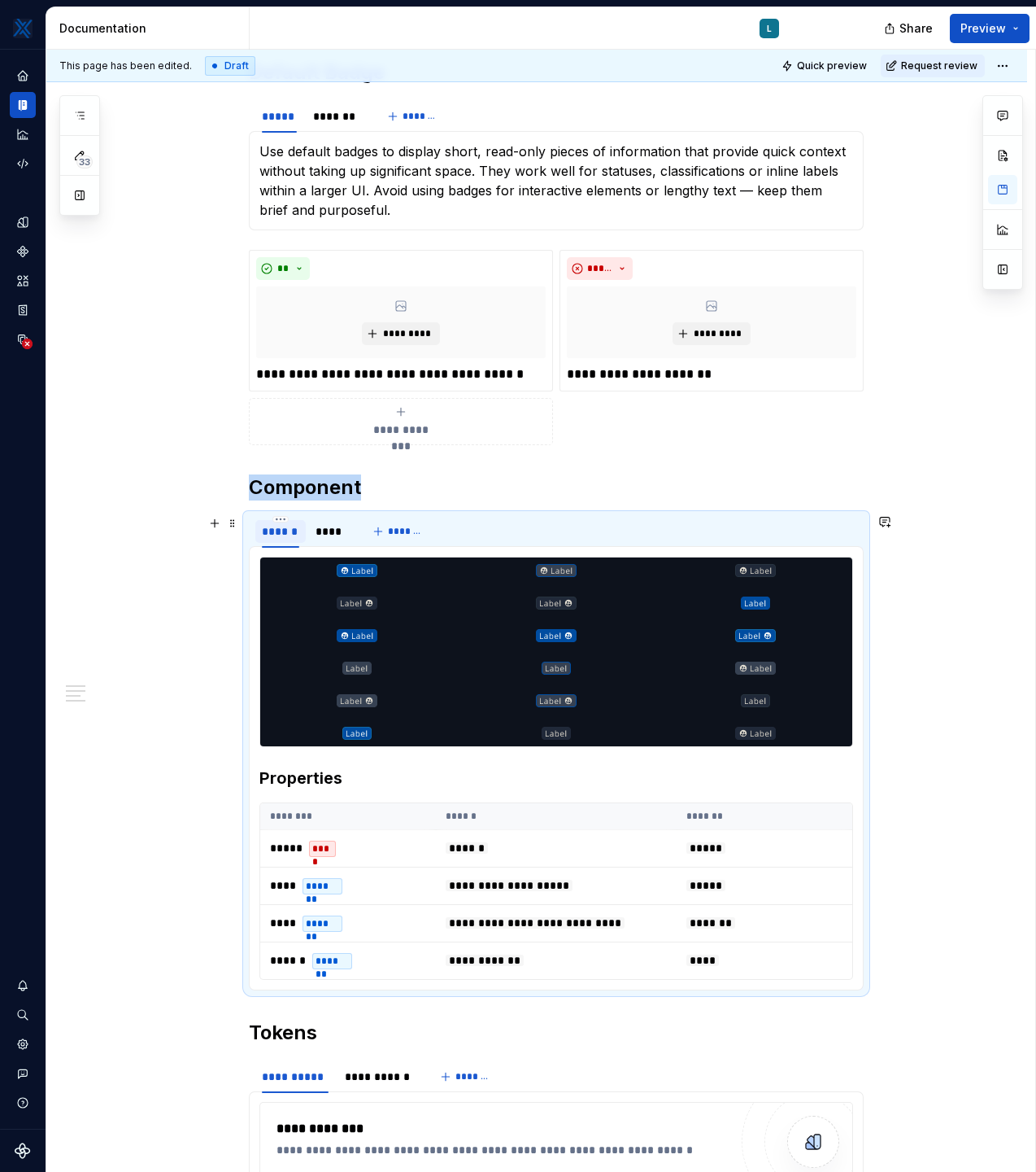
click at [285, 530] on div "******" at bounding box center [281, 531] width 37 height 16
click at [285, 518] on html "MKTX L Design system data Documentation L Share Preview 33 Pages Add Accessibil…" at bounding box center [518, 586] width 1036 height 1172
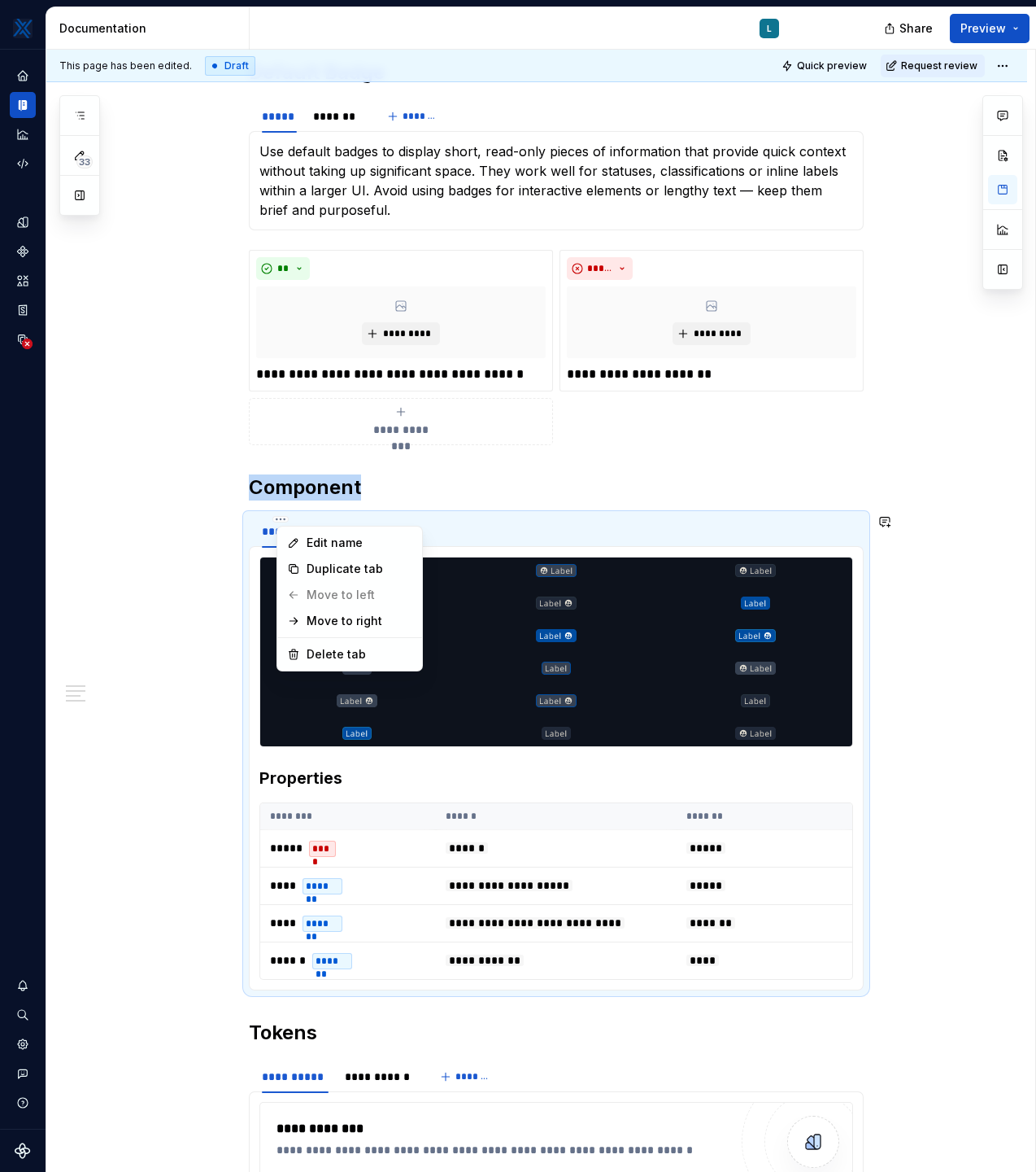
click at [703, 459] on html "MKTX L Design system data Documentation L Share Preview 33 Pages Add Accessibil…" at bounding box center [518, 586] width 1036 height 1172
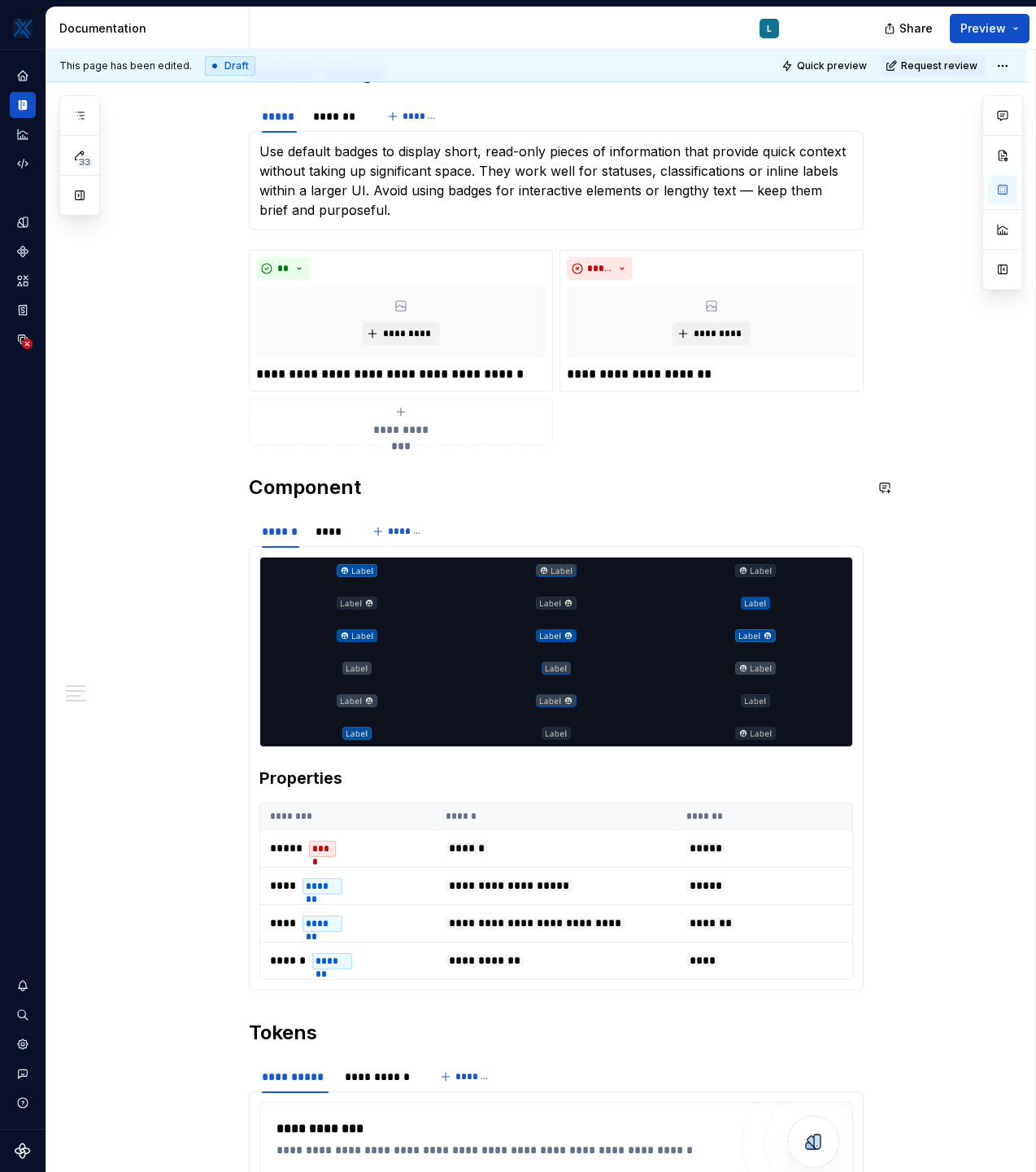
click at [873, 463] on div "**********" at bounding box center [537, 937] width 981 height 1930
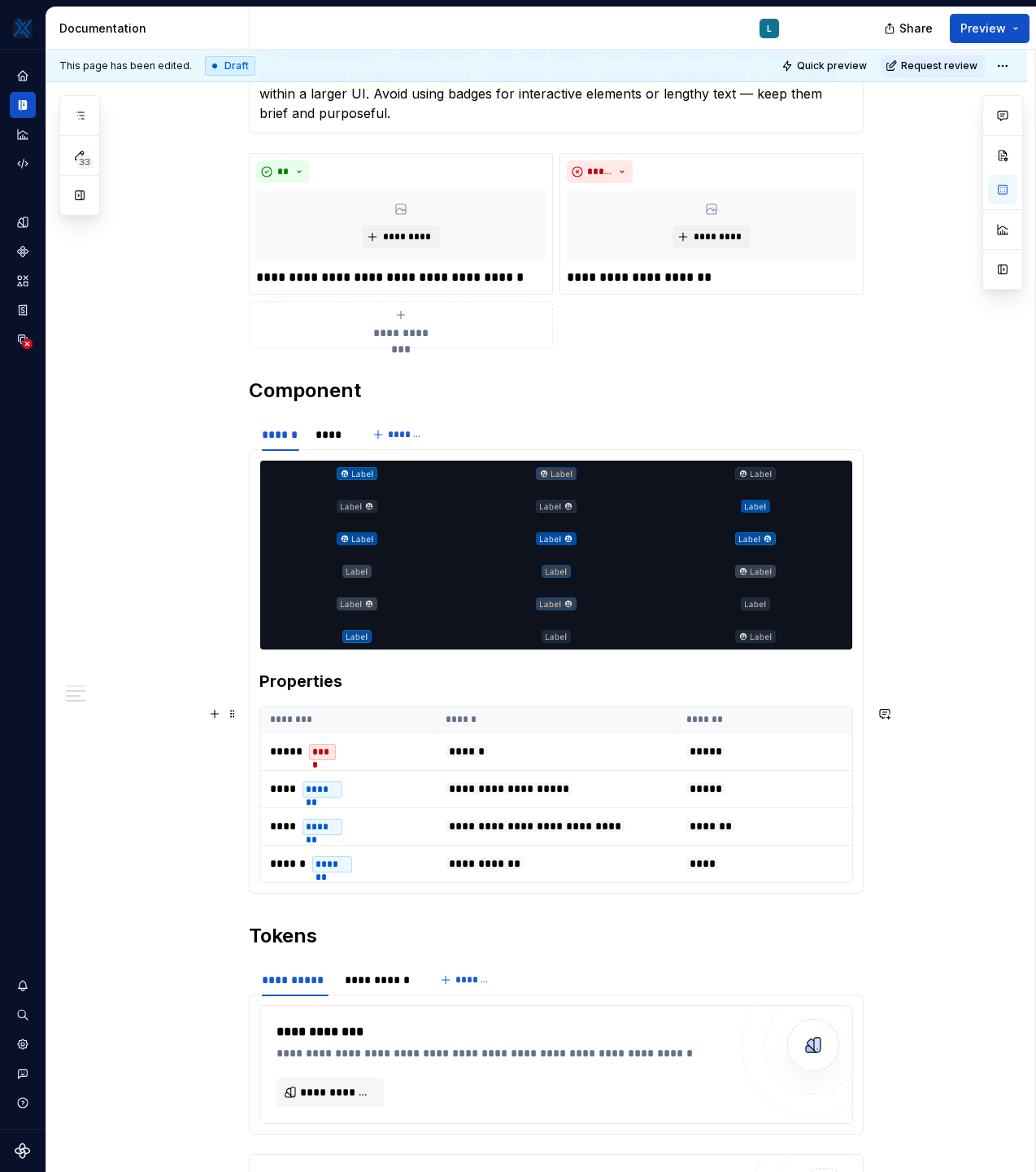
scroll to position [467, 0]
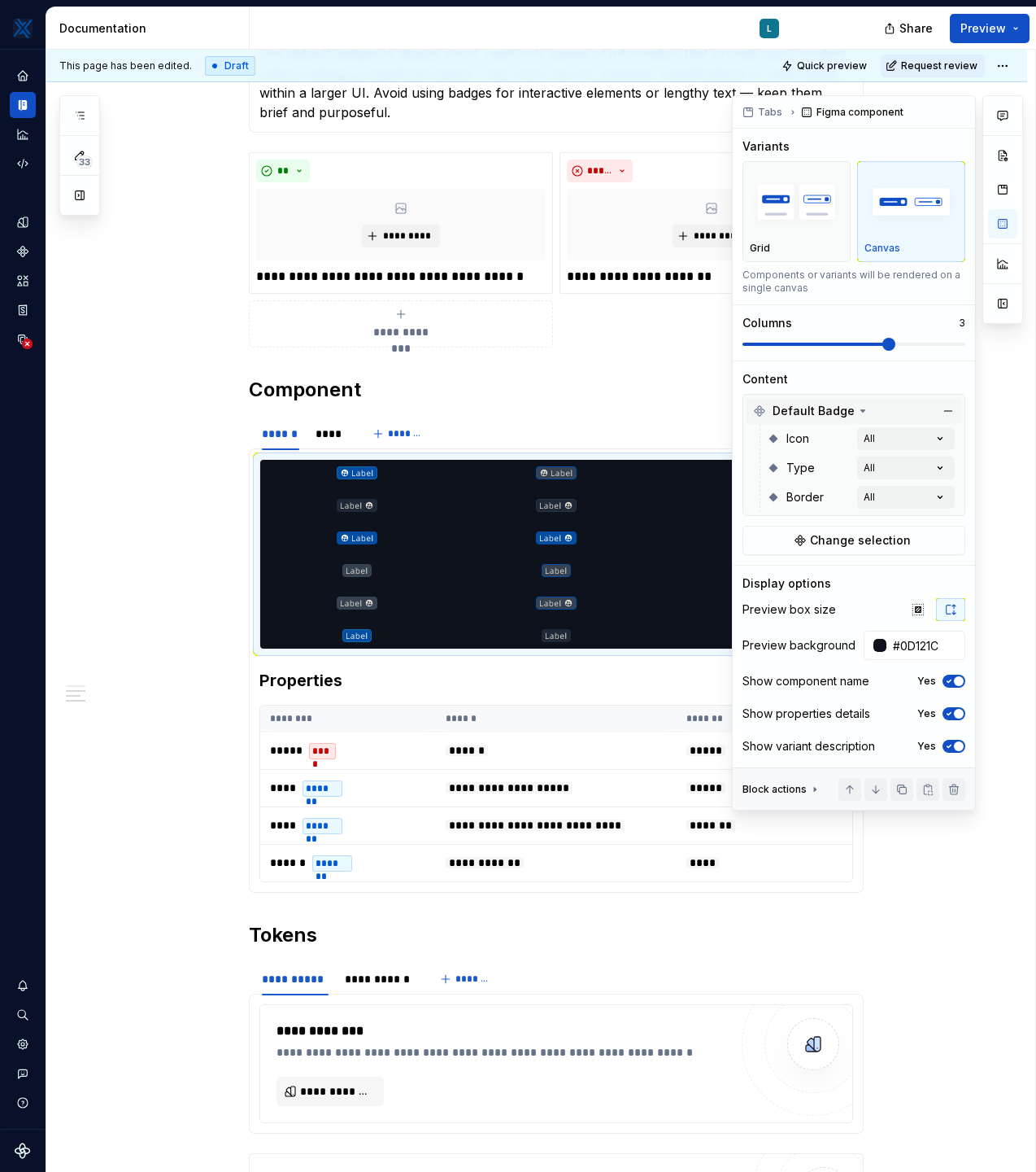
click at [856, 414] on icon at bounding box center [863, 411] width 13 height 13
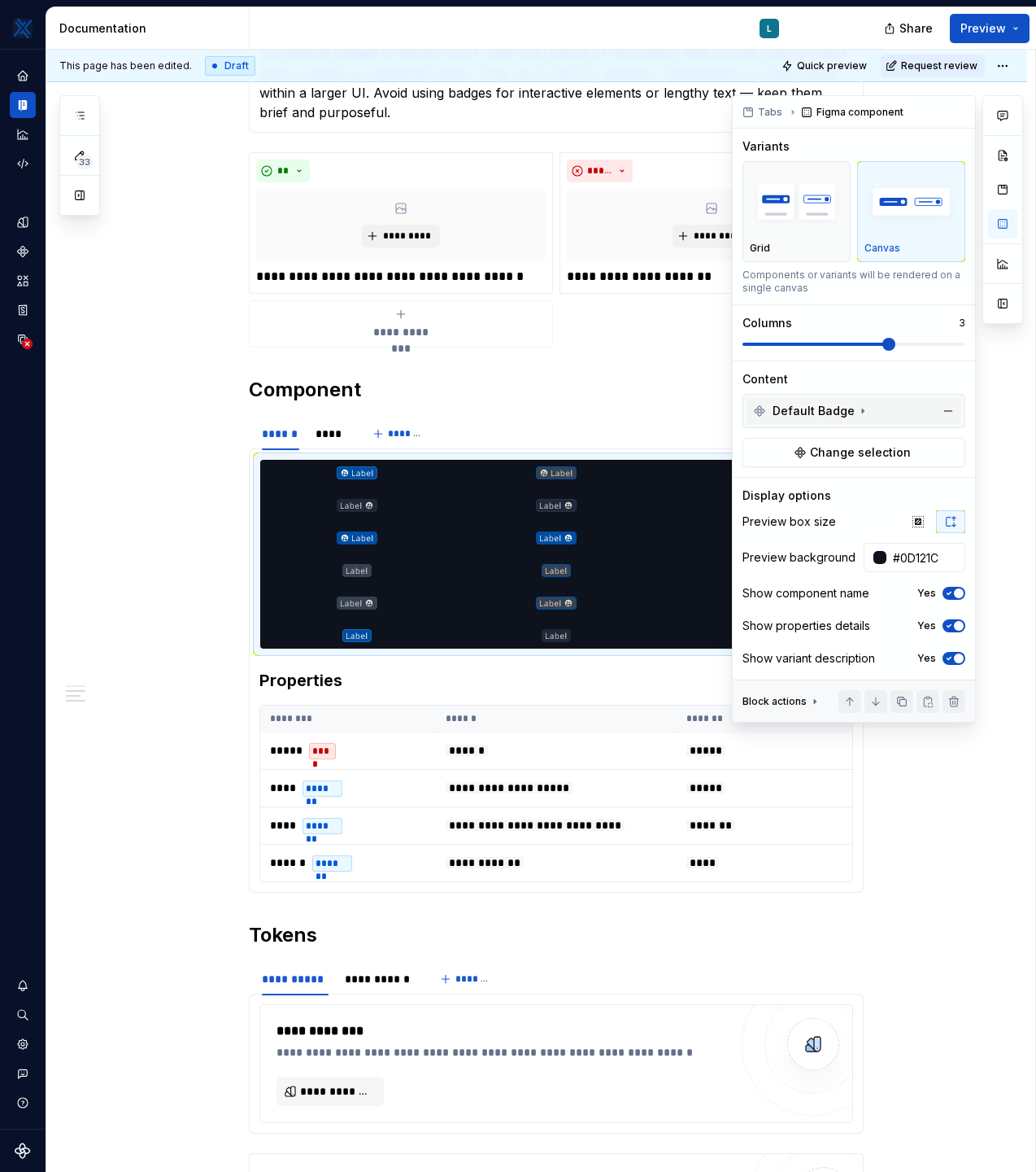
click at [856, 414] on icon at bounding box center [863, 411] width 13 height 13
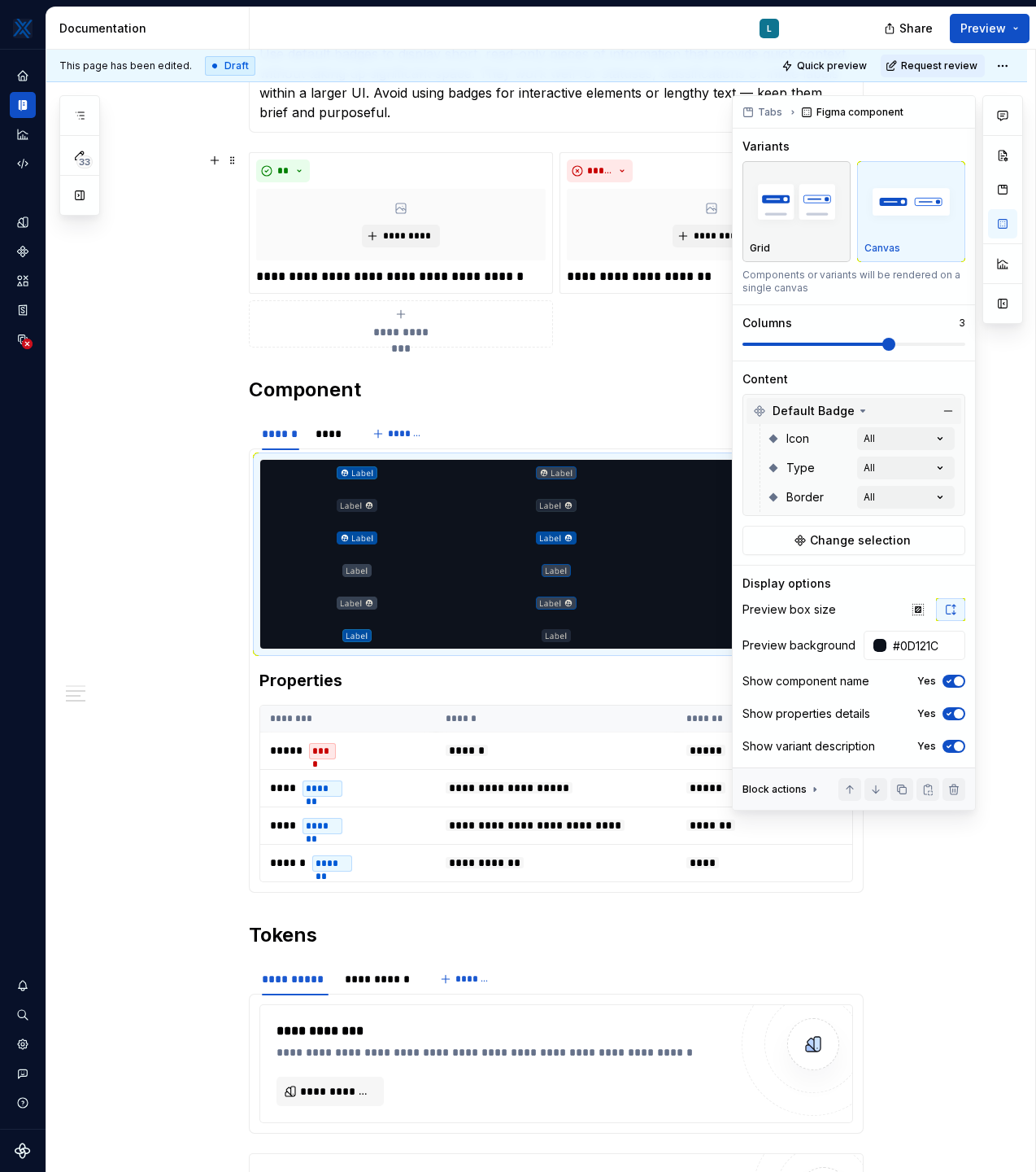
click at [820, 226] on img "button" at bounding box center [796, 201] width 94 height 59
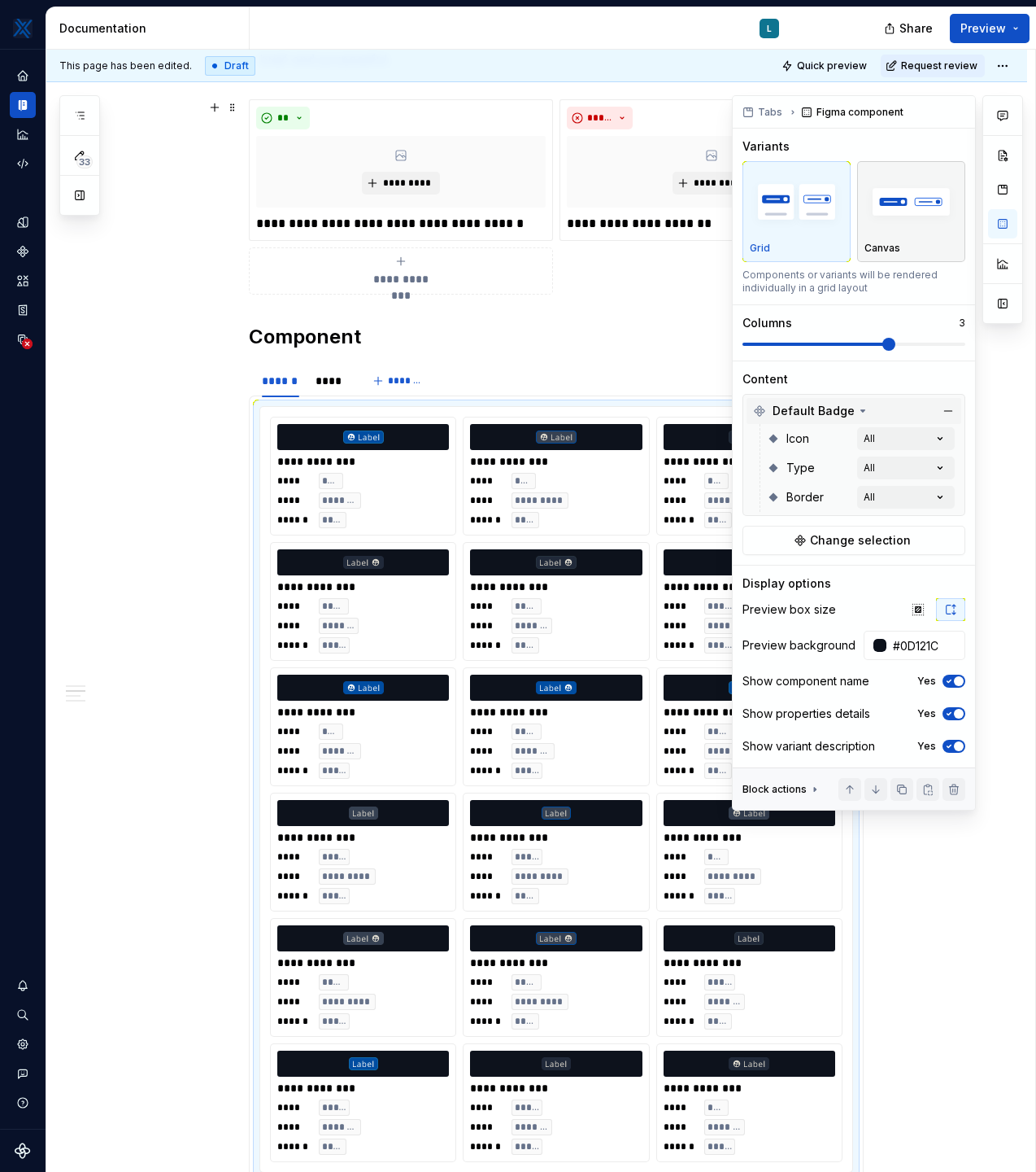
click at [901, 243] on div "Canvas" at bounding box center [912, 248] width 94 height 13
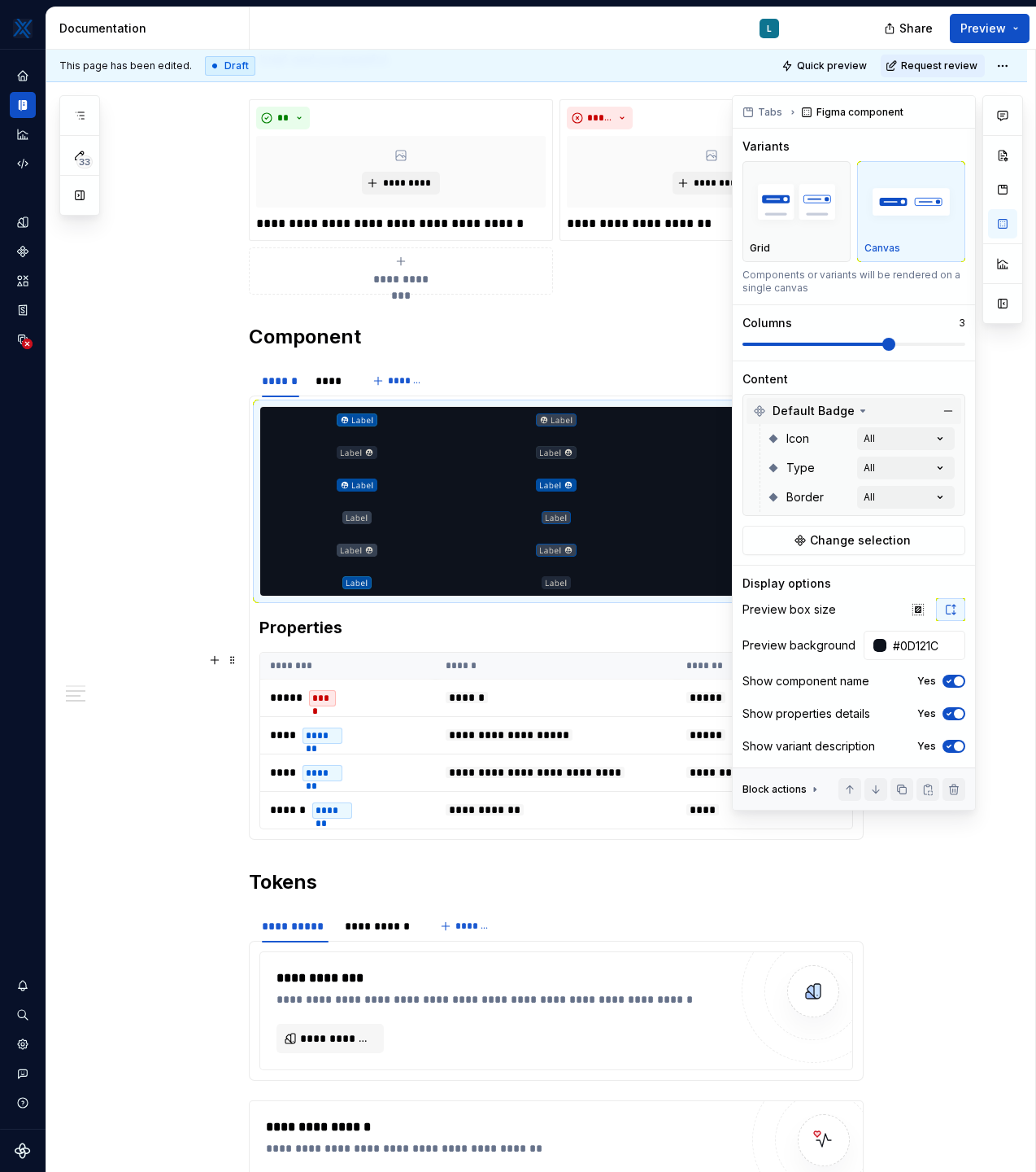
click at [958, 681] on span "button" at bounding box center [959, 681] width 9 height 9
click at [958, 681] on button "No" at bounding box center [954, 681] width 22 height 13
click at [814, 752] on icon at bounding box center [815, 789] width 2 height 4
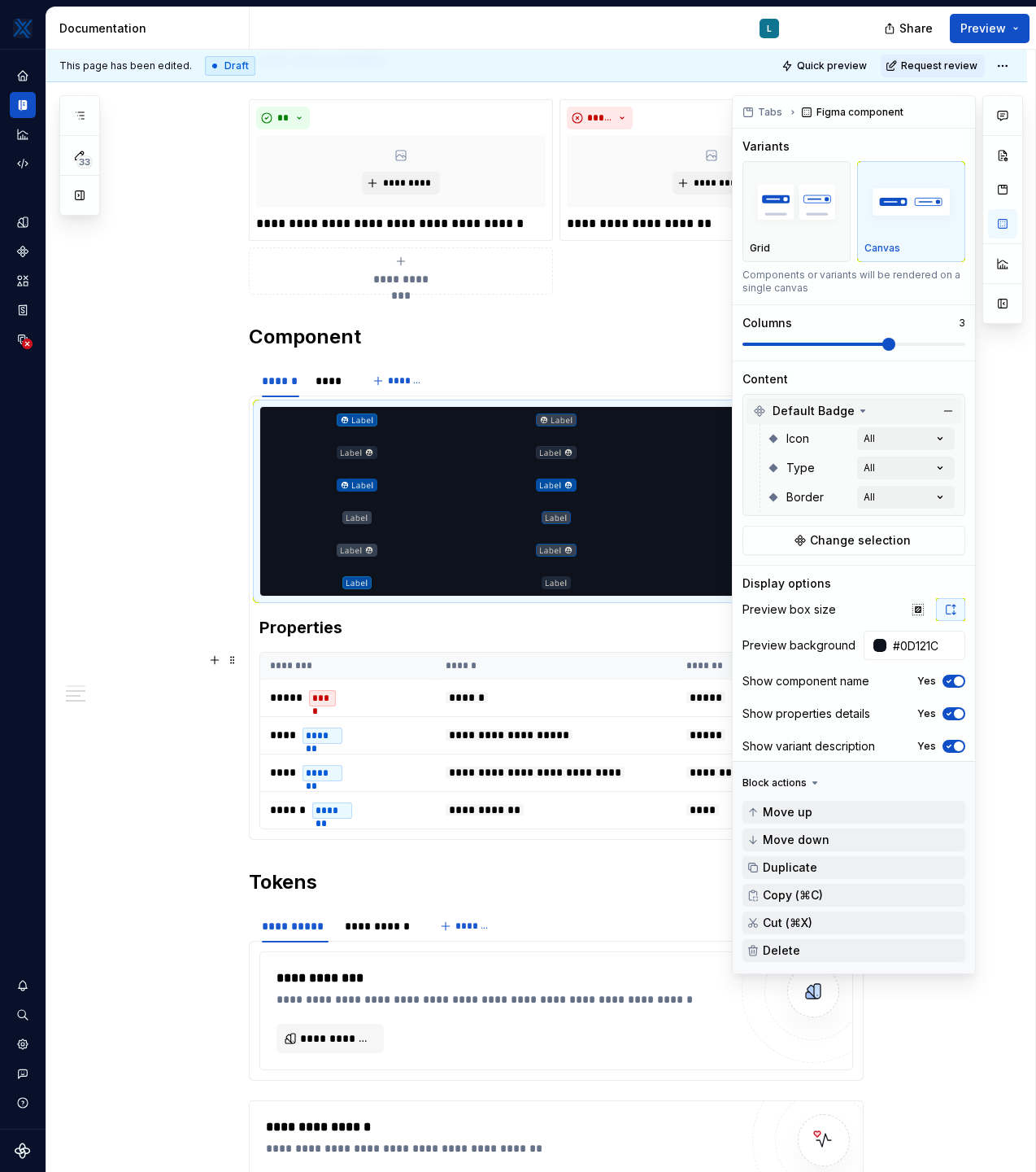
click at [811, 752] on div "Block actions" at bounding box center [782, 783] width 79 height 22
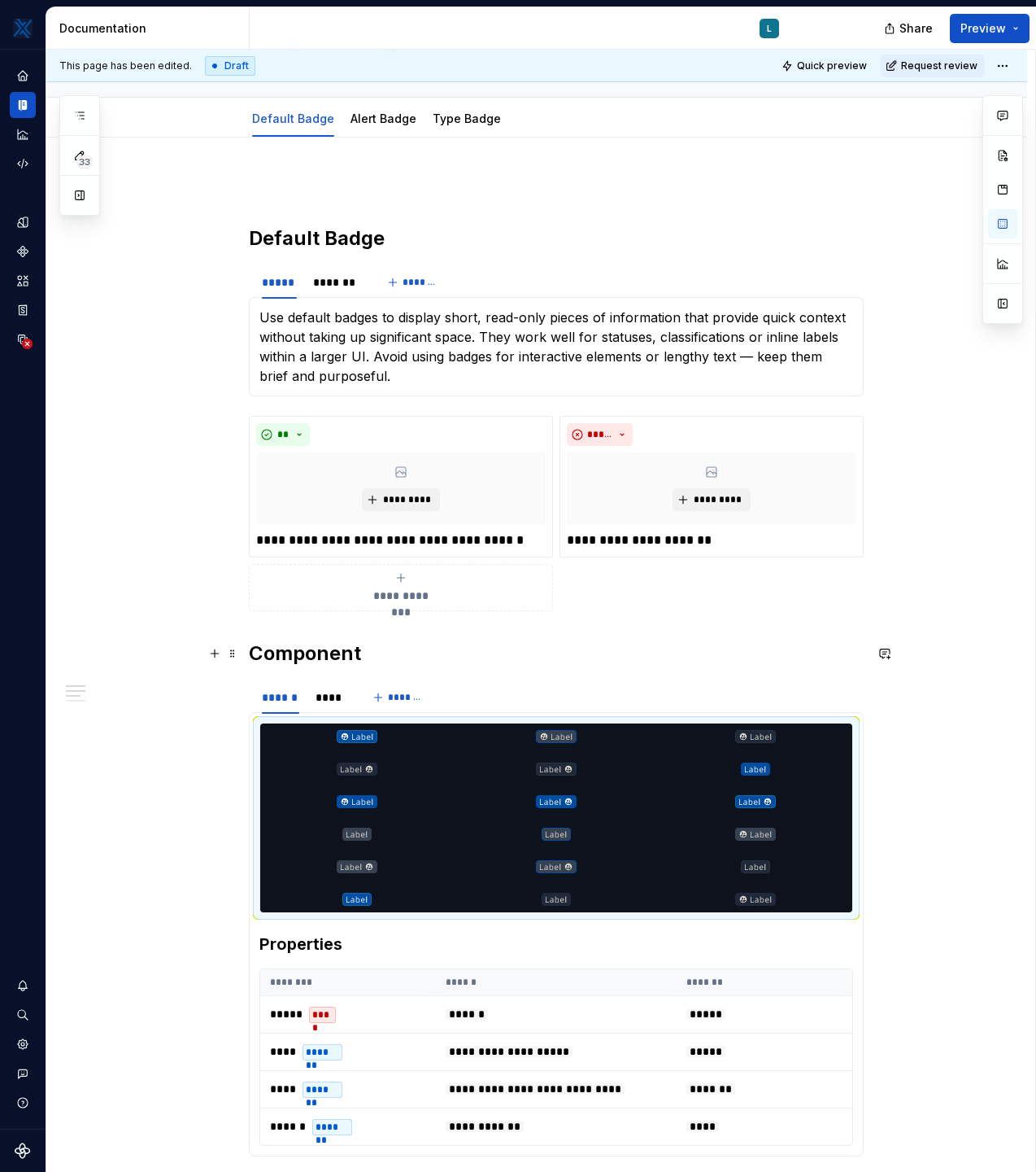
scroll to position [204, 0]
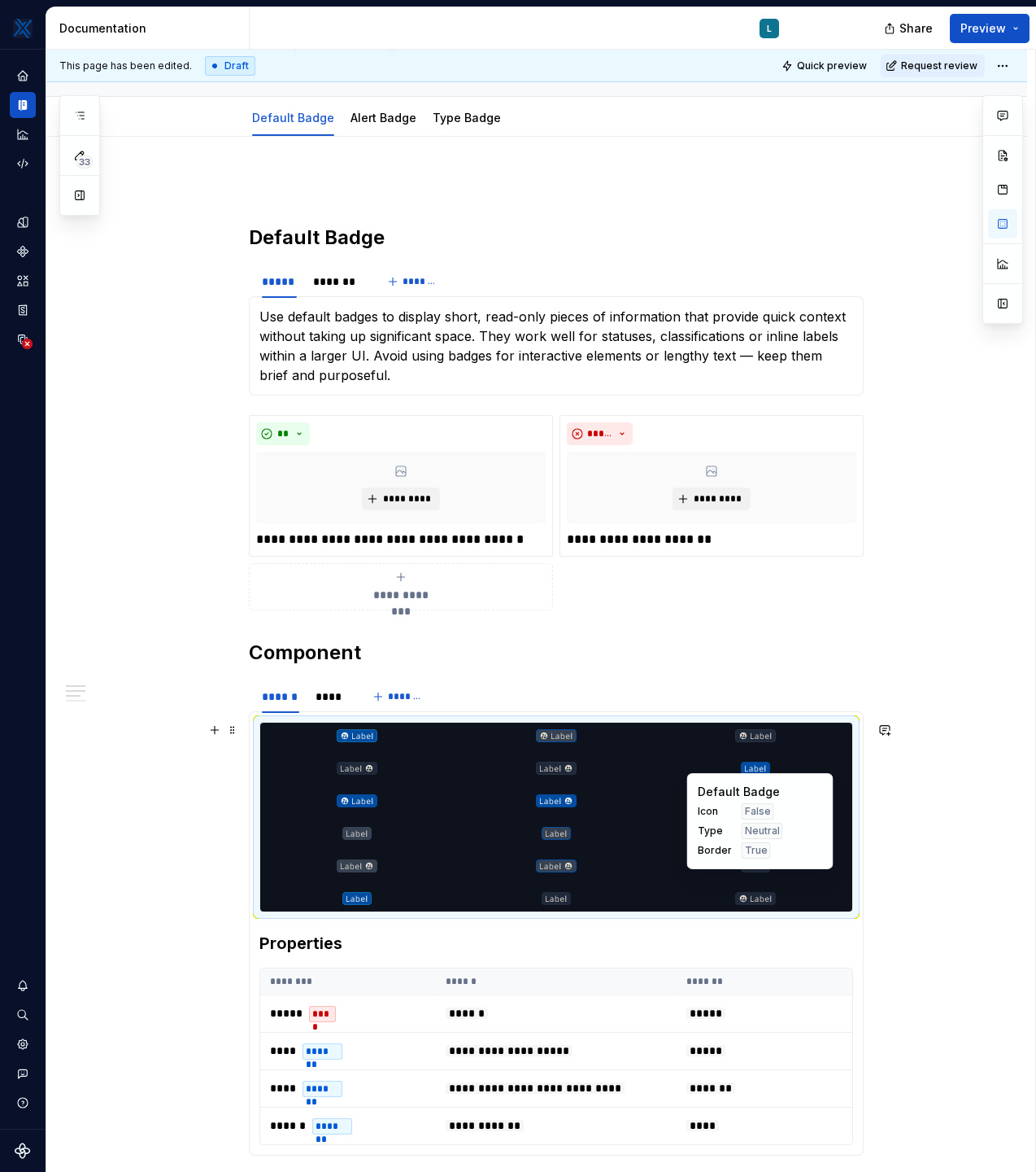
click at [706, 752] on span "Type" at bounding box center [715, 830] width 35 height 13
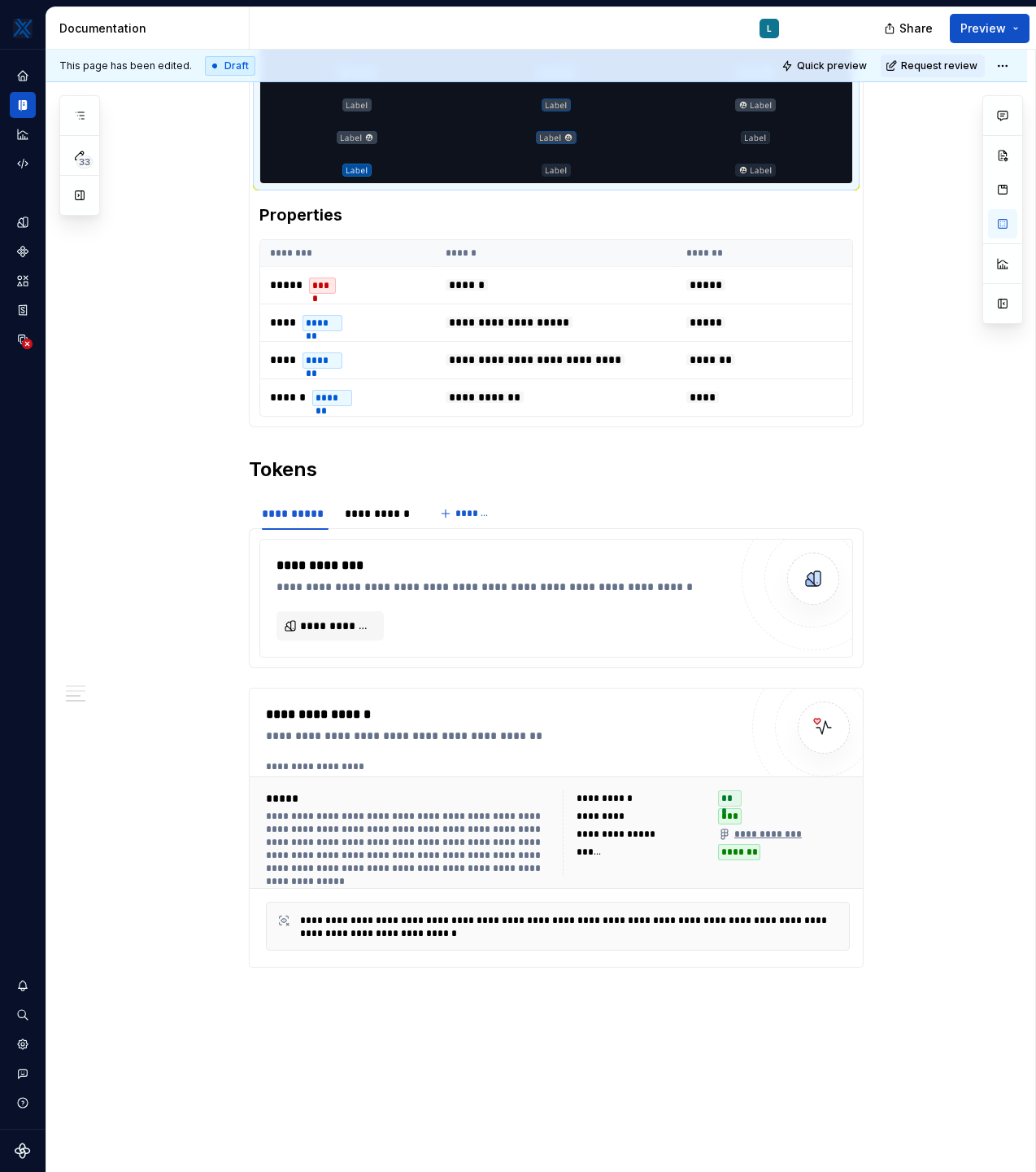
scroll to position [0, 0]
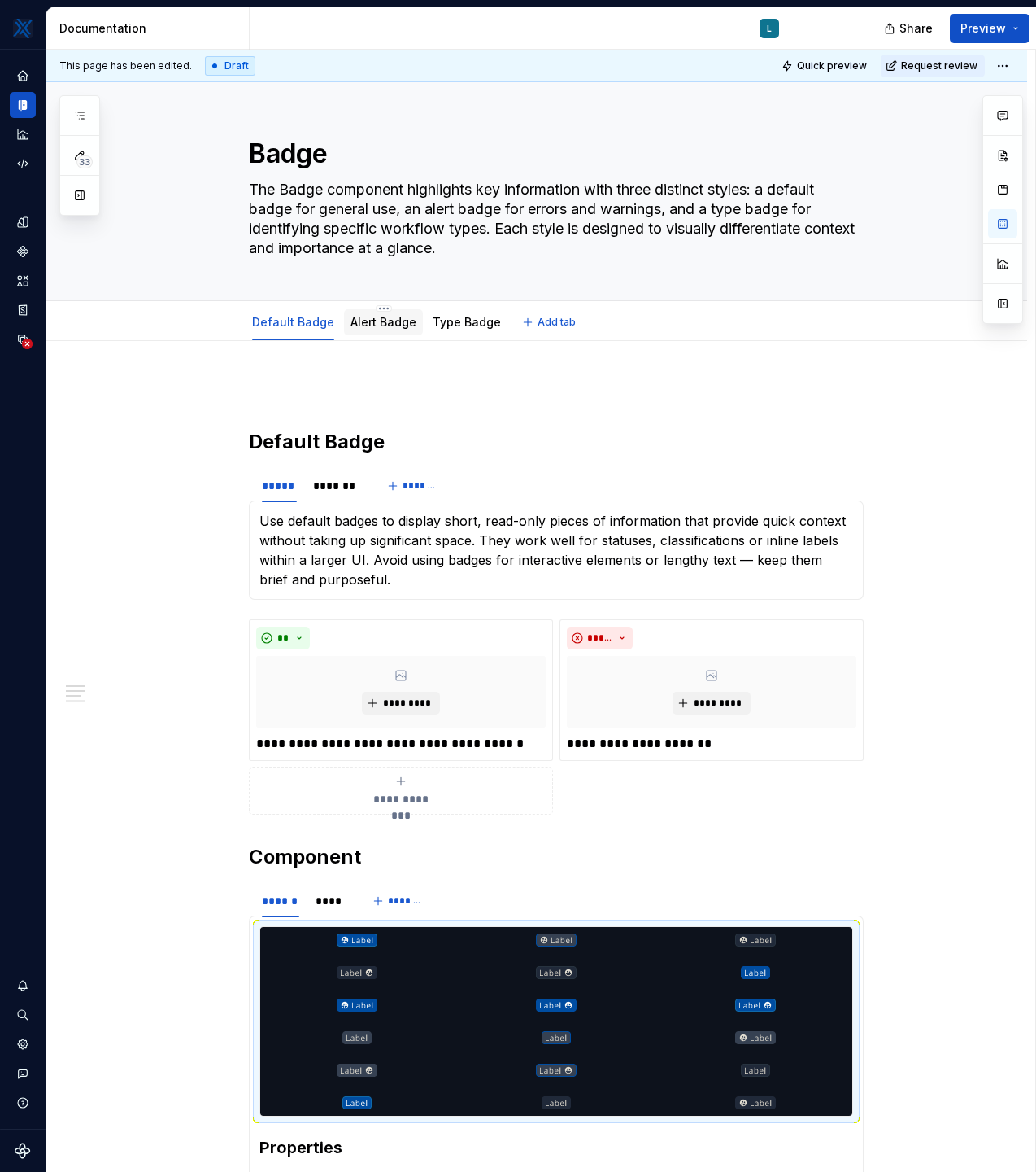
click at [379, 325] on link "Alert Badge" at bounding box center [384, 321] width 66 height 14
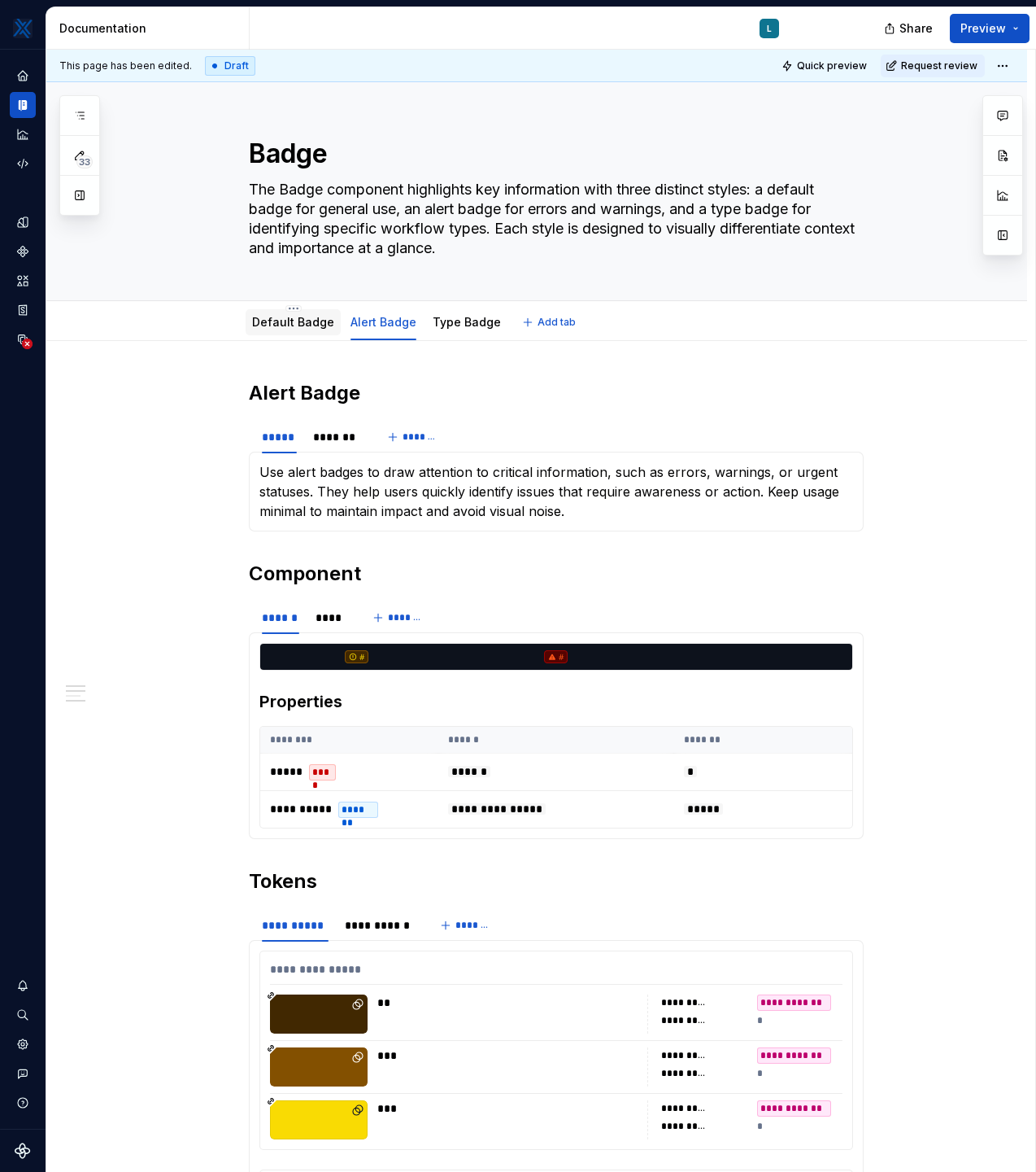
click at [303, 329] on link "Default Badge" at bounding box center [293, 321] width 82 height 14
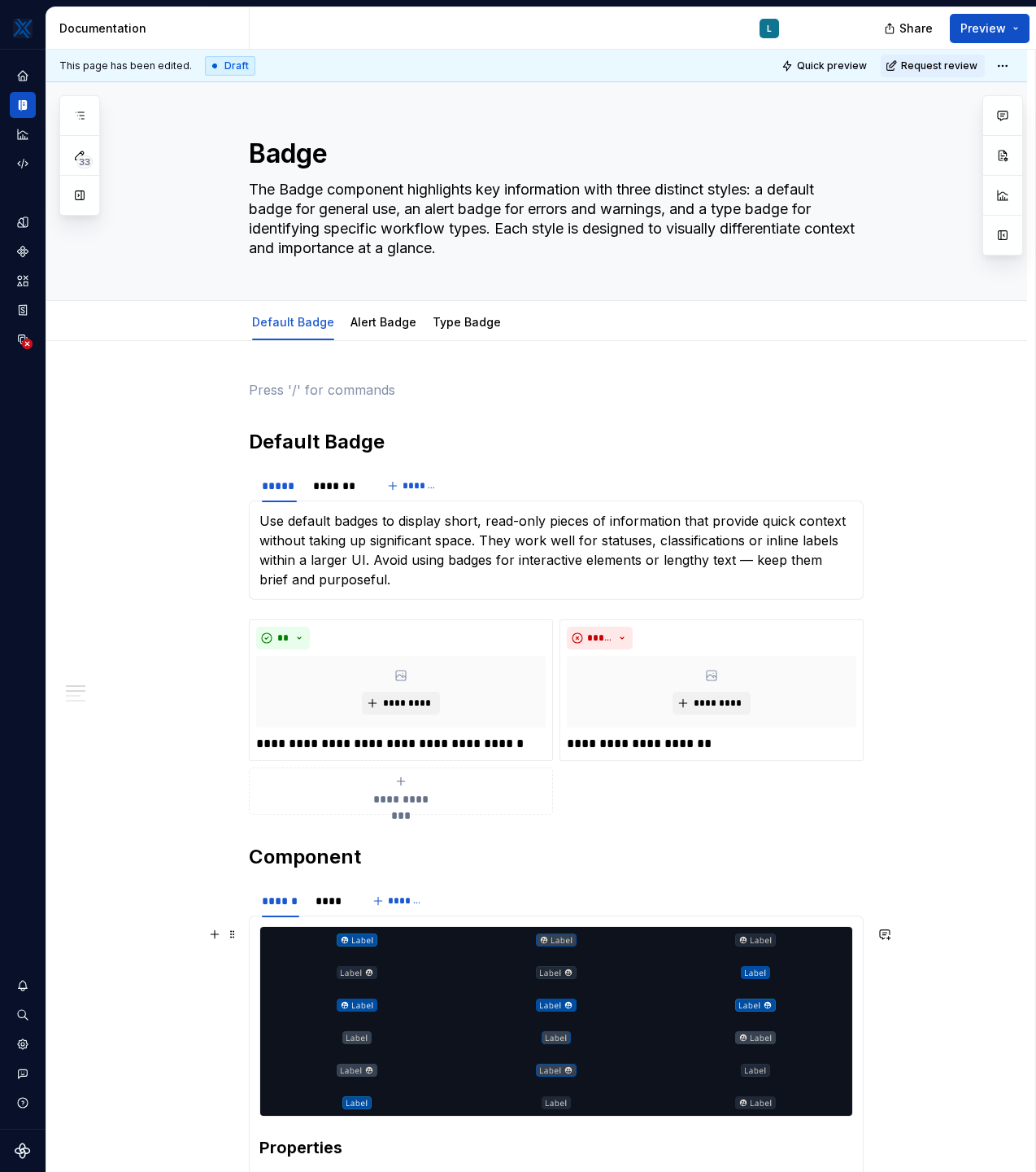
click at [450, 752] on div at bounding box center [556, 1021] width 592 height 189
click at [999, 227] on button "button" at bounding box center [1002, 223] width 29 height 29
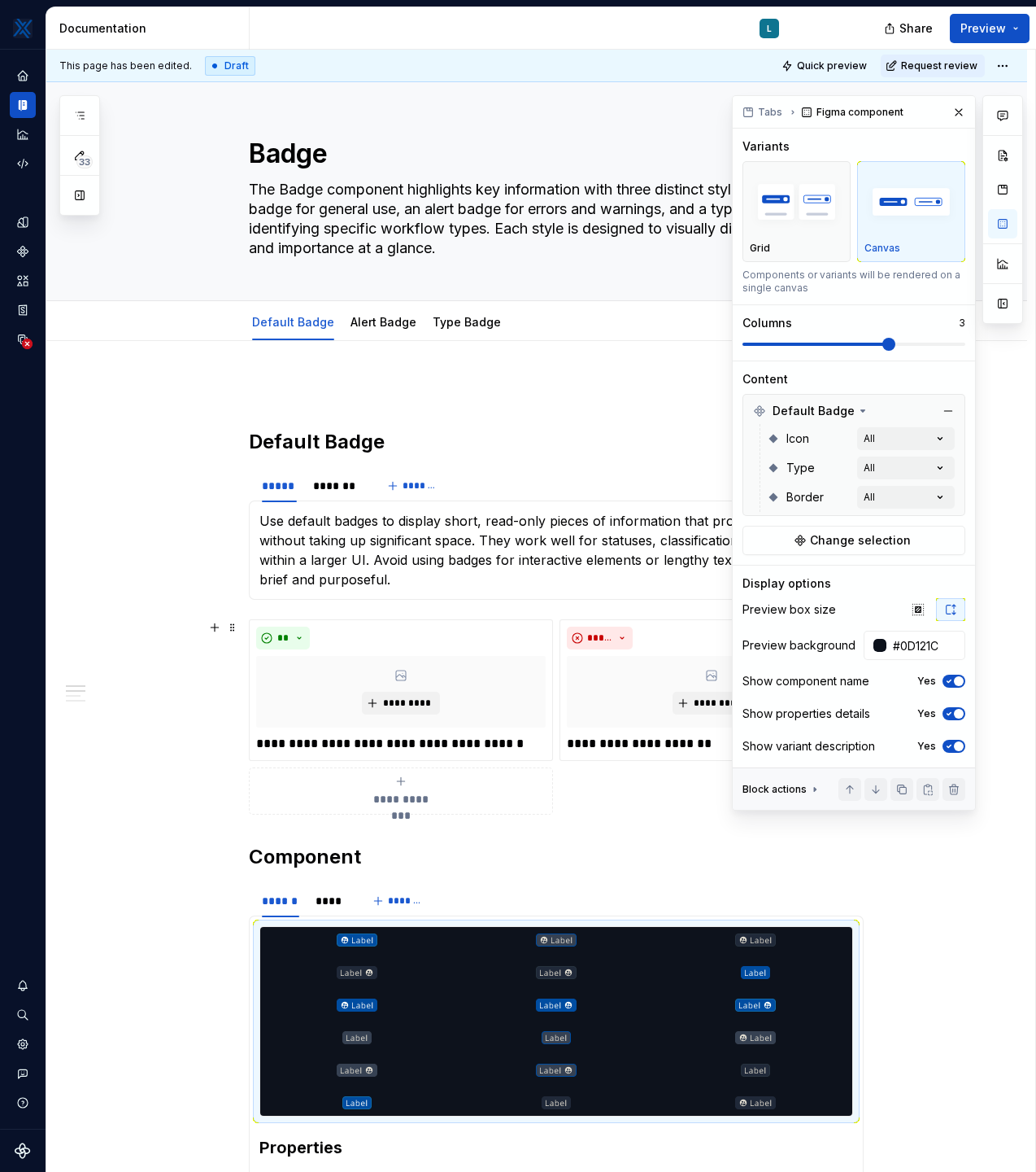
click at [954, 682] on icon "button" at bounding box center [949, 681] width 13 height 9
click at [954, 682] on span "button" at bounding box center [949, 681] width 9 height 9
click at [942, 496] on div "Comments Open comments No comments yet Select ‘Comment’ from the block context …" at bounding box center [877, 453] width 291 height 715
click at [850, 411] on div "Default Badge" at bounding box center [811, 410] width 116 height 16
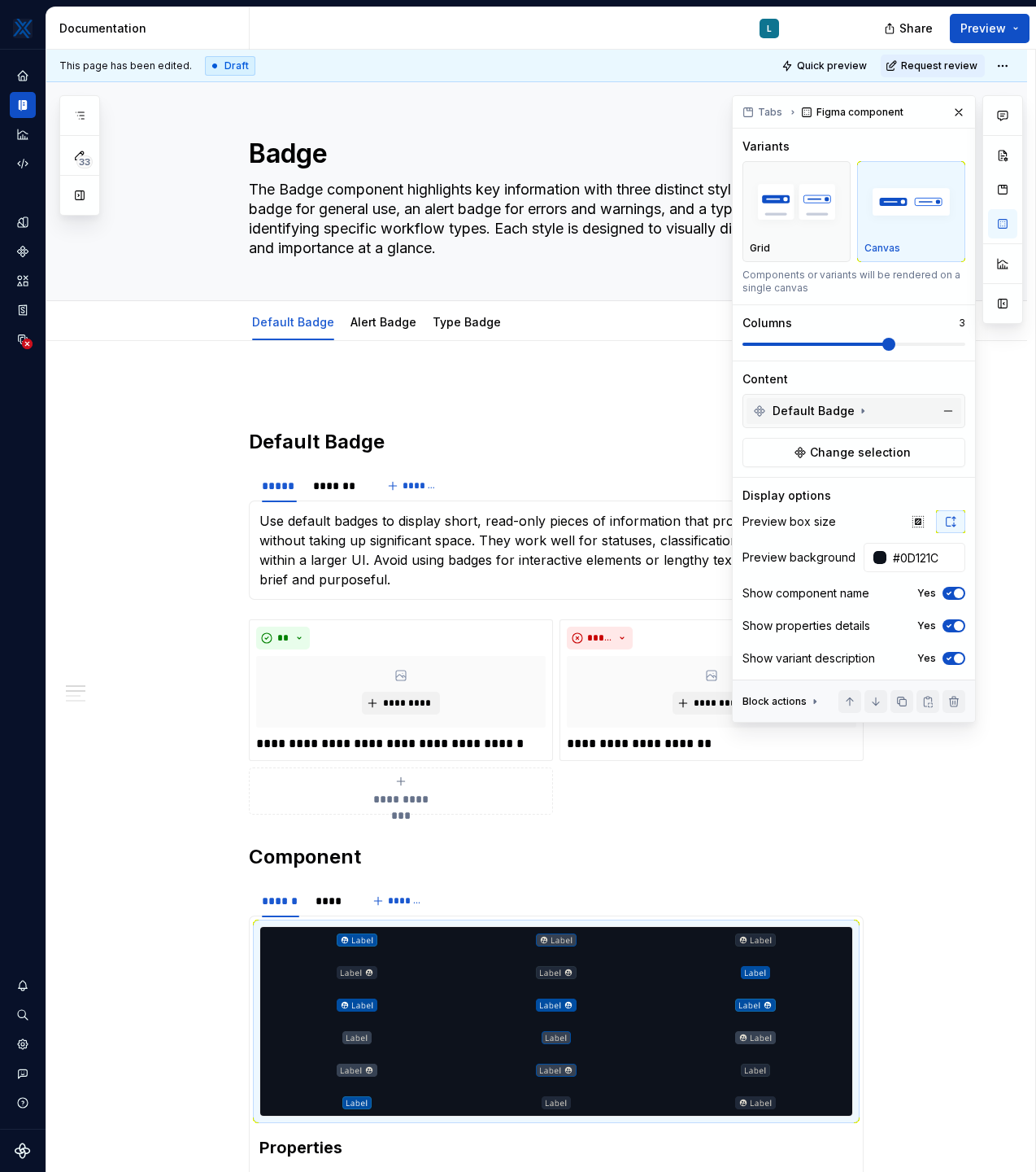
click at [850, 411] on div "Default Badge" at bounding box center [811, 410] width 116 height 16
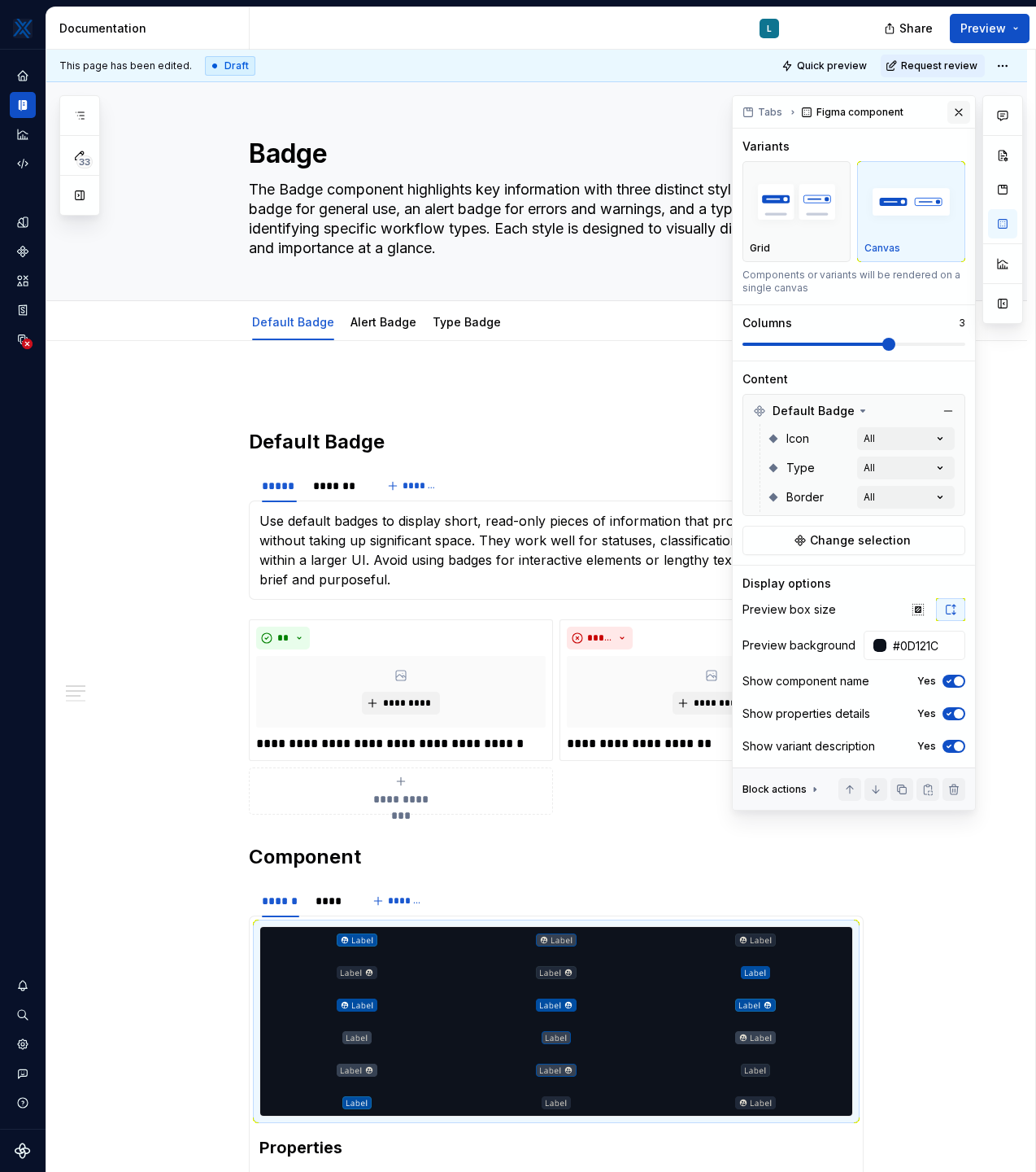
click at [949, 111] on button "button" at bounding box center [959, 112] width 22 height 22
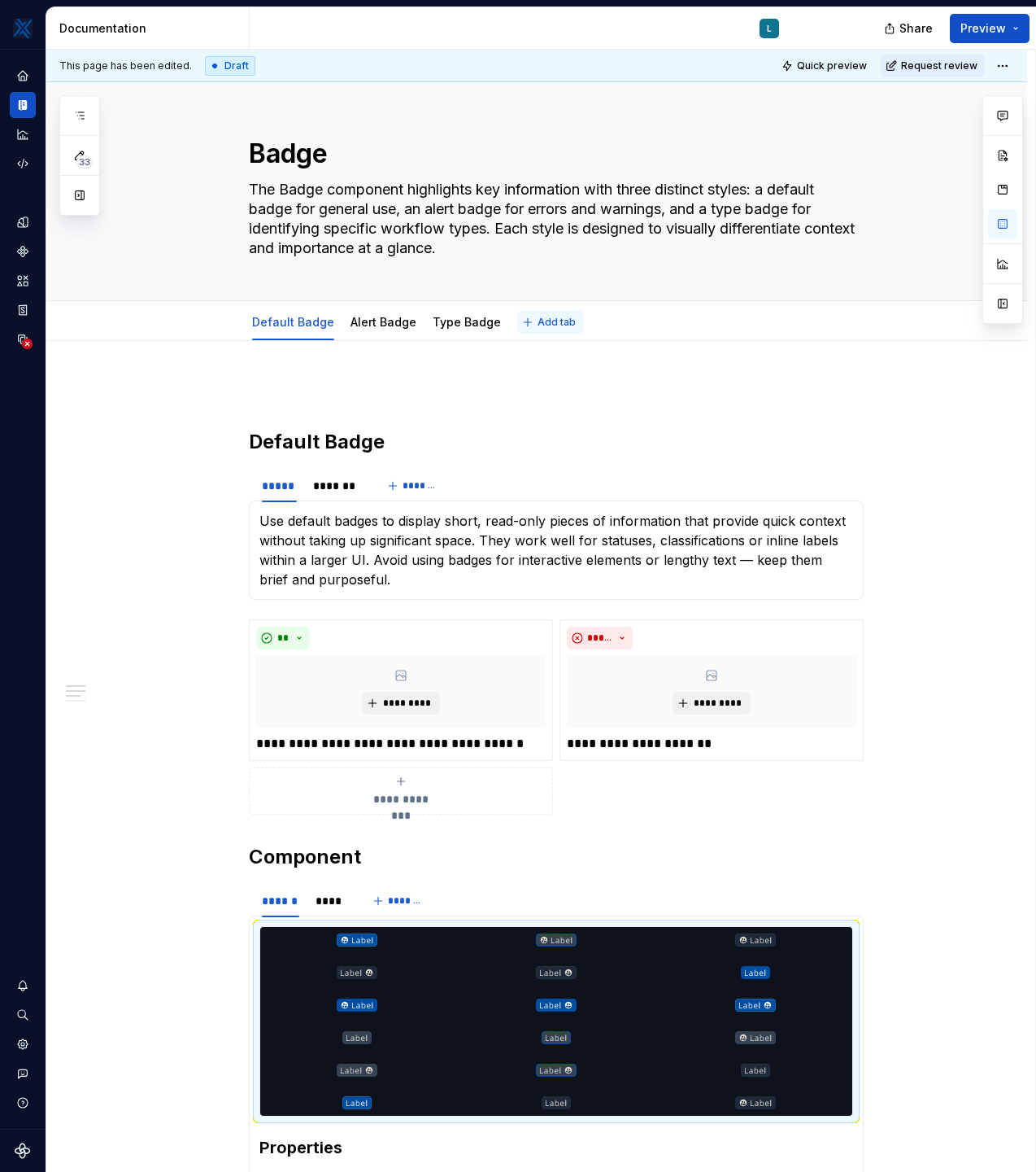
click at [538, 323] on span "Add tab" at bounding box center [557, 322] width 38 height 13
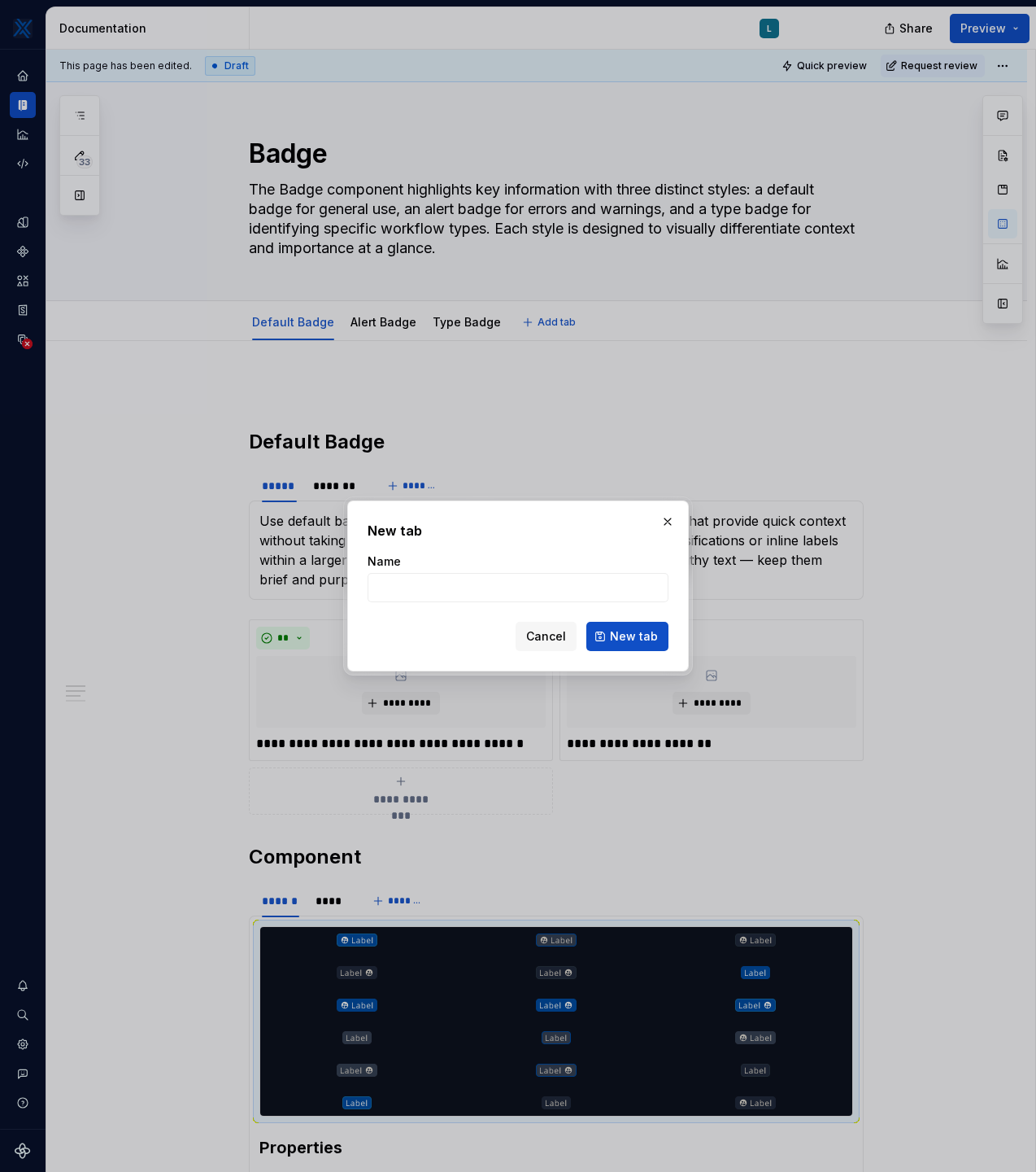
type textarea "*"
type input "Status Badge"
click button "New tab" at bounding box center [628, 636] width 82 height 29
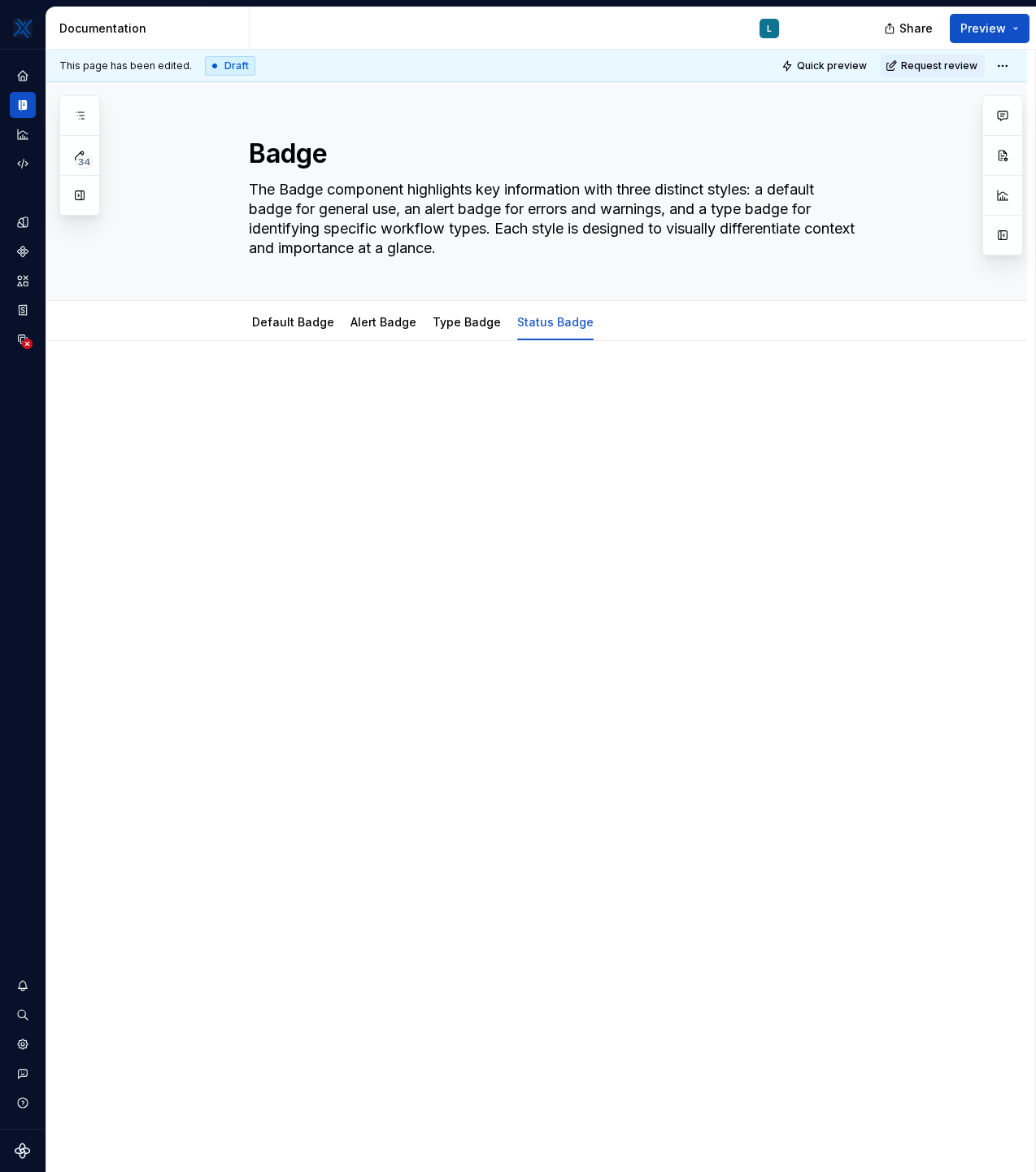
click at [520, 400] on div at bounding box center [556, 411] width 615 height 62
click at [283, 329] on div "Default Badge" at bounding box center [293, 322] width 82 height 16
click at [280, 333] on div "Default Badge" at bounding box center [293, 322] width 95 height 26
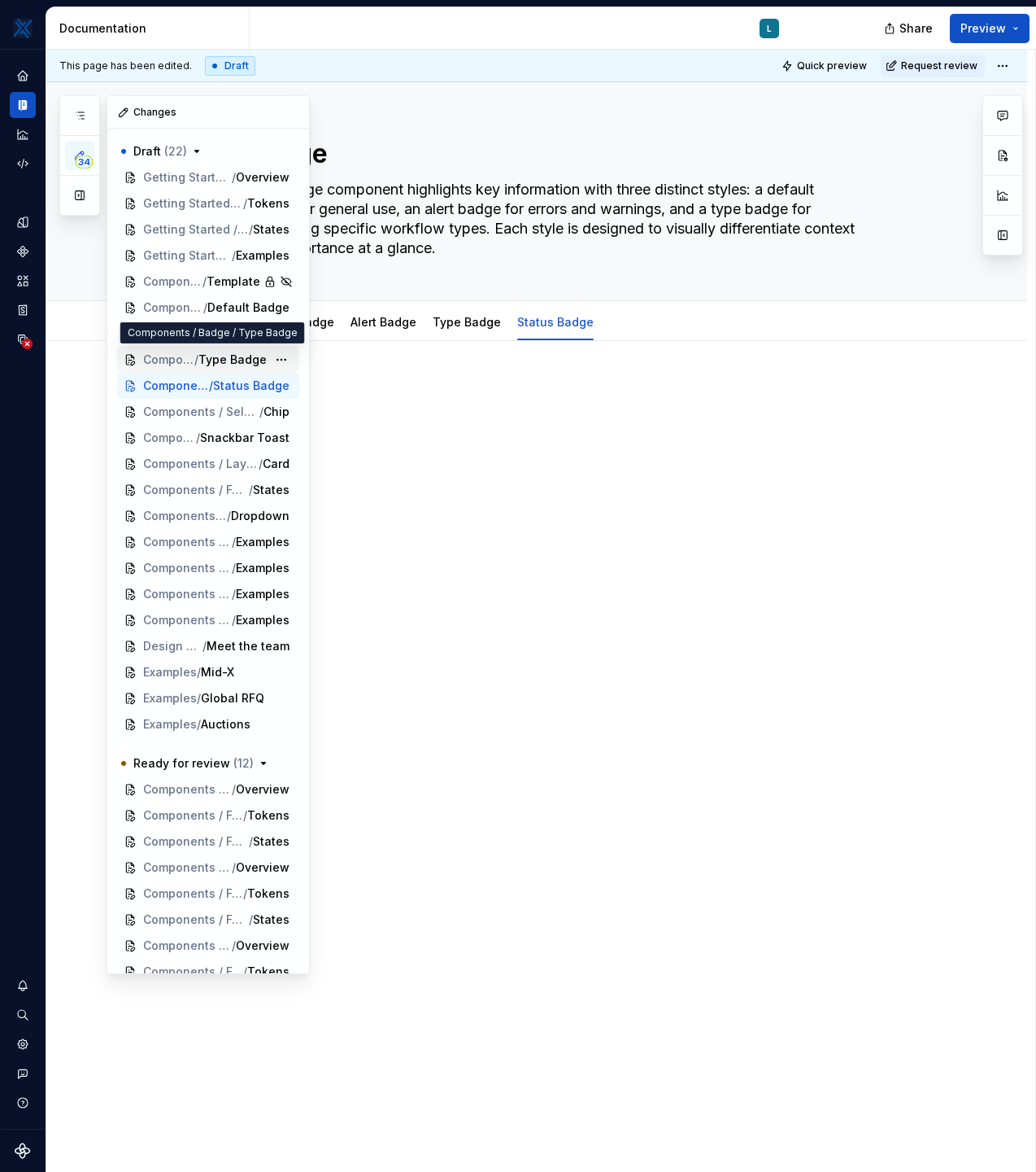
click at [152, 358] on span "Components / Badge" at bounding box center [168, 359] width 51 height 16
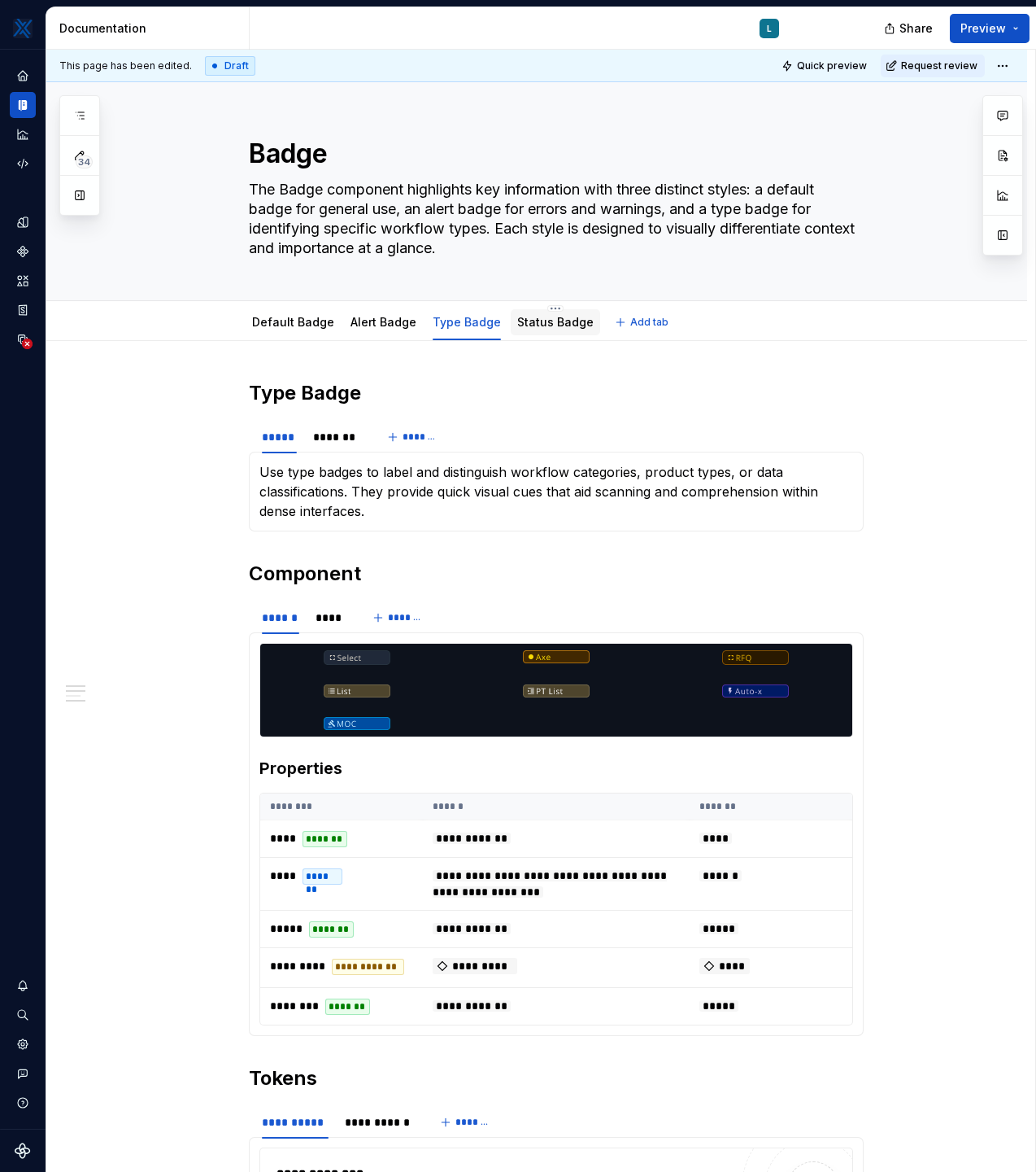
click at [566, 323] on link "Status Badge" at bounding box center [556, 321] width 77 height 14
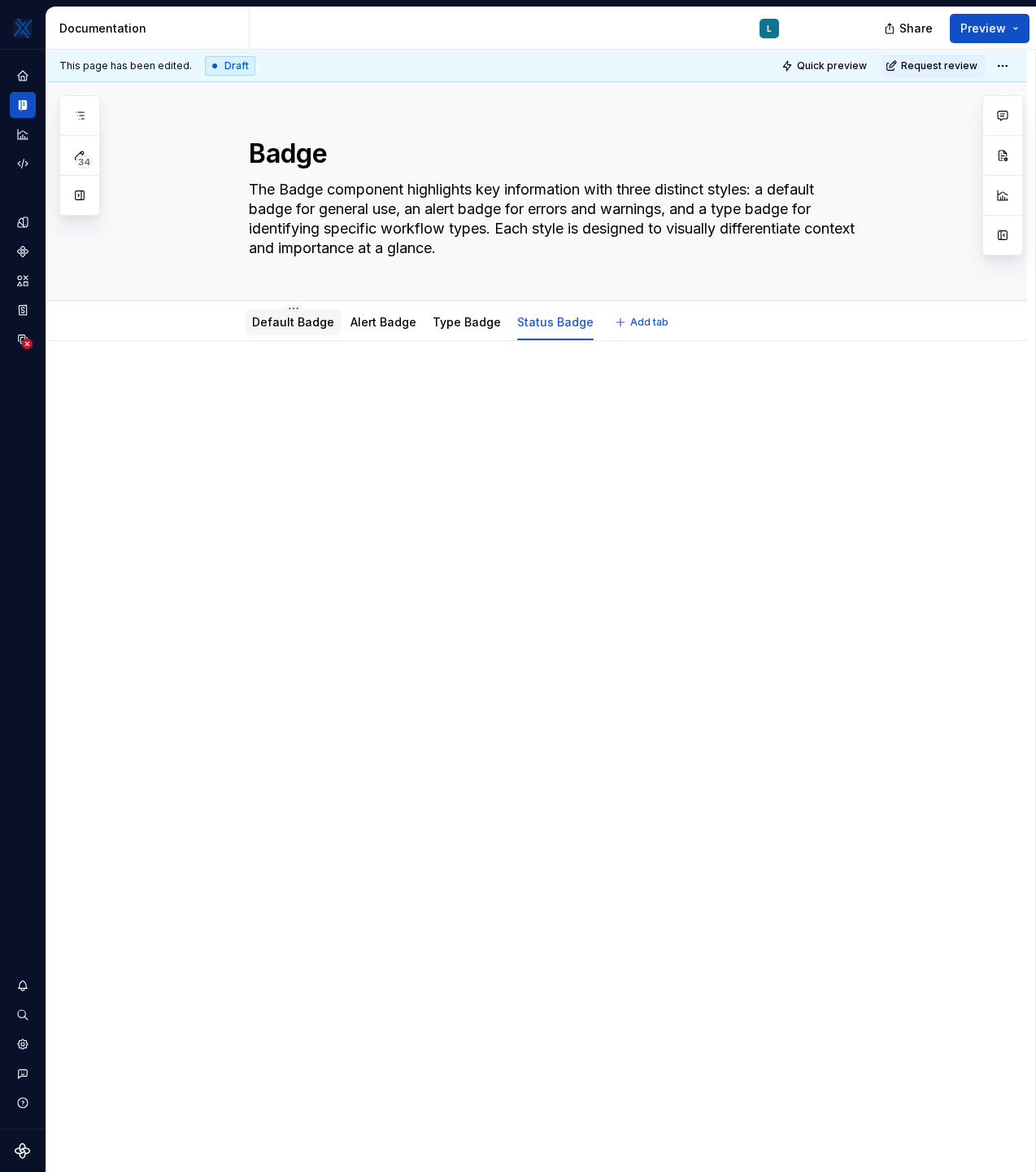
click at [256, 315] on link "Default Badge" at bounding box center [293, 321] width 82 height 14
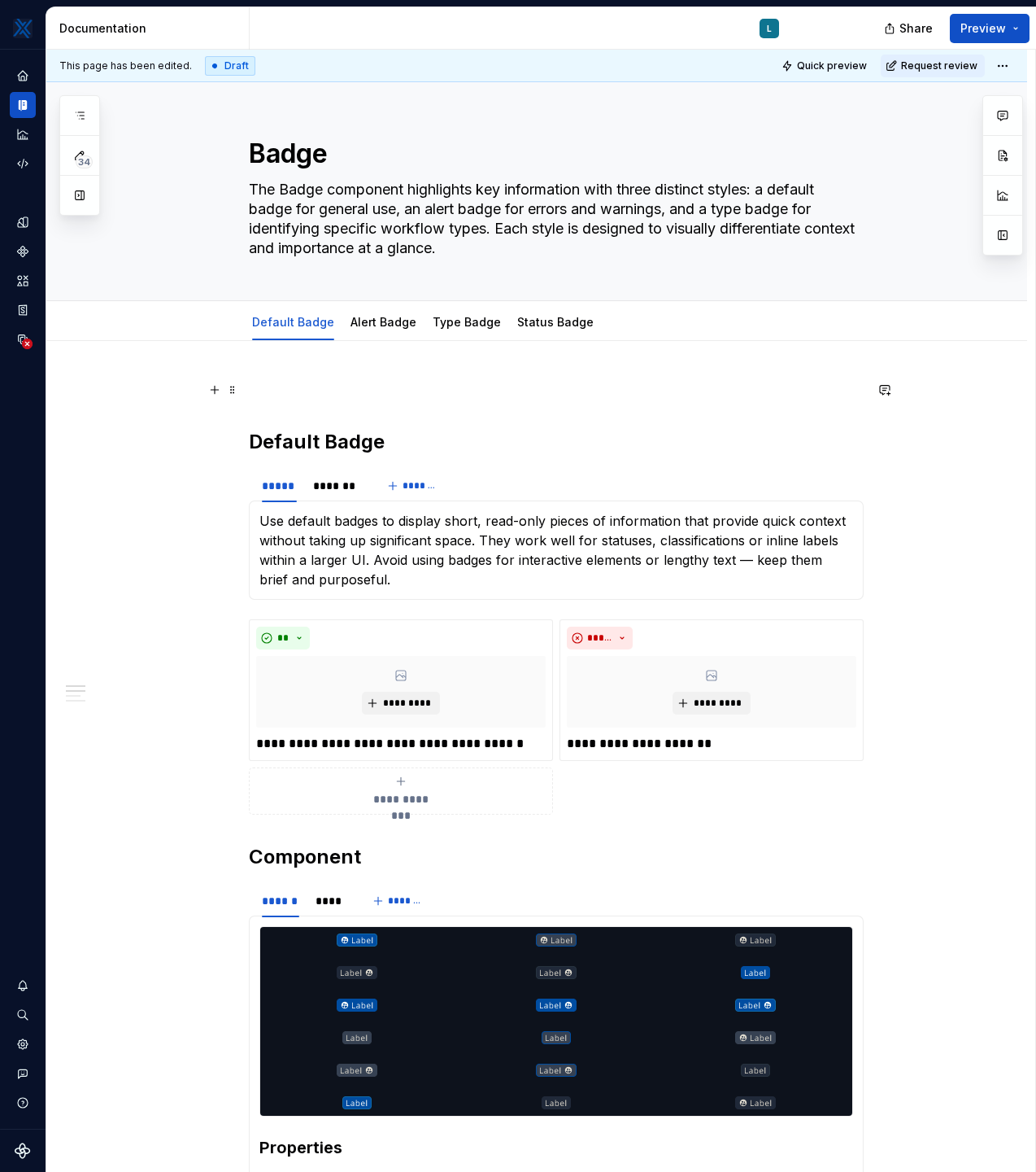
click at [288, 390] on p at bounding box center [556, 389] width 615 height 20
click at [255, 443] on h2 "Default Badge" at bounding box center [556, 442] width 615 height 26
click at [219, 445] on button "button" at bounding box center [214, 442] width 22 height 22
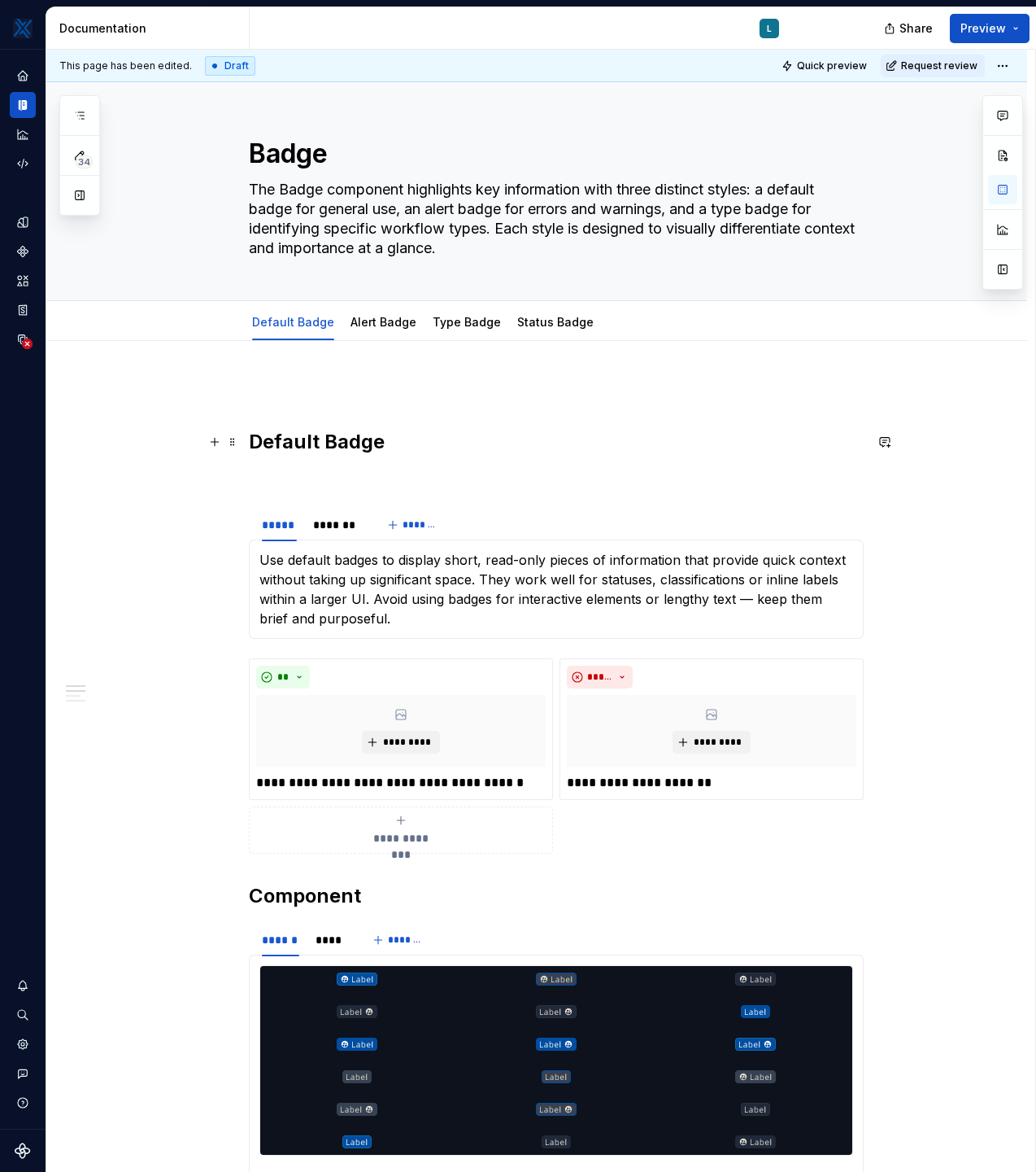
click at [463, 441] on h2 "Default Badge" at bounding box center [556, 442] width 615 height 26
click at [308, 492] on div "**********" at bounding box center [556, 1159] width 615 height 1559
click at [271, 752] on div "**********" at bounding box center [556, 1159] width 615 height 1559
click at [283, 397] on p at bounding box center [556, 389] width 615 height 20
click at [377, 327] on link "Alert Badge" at bounding box center [384, 321] width 66 height 14
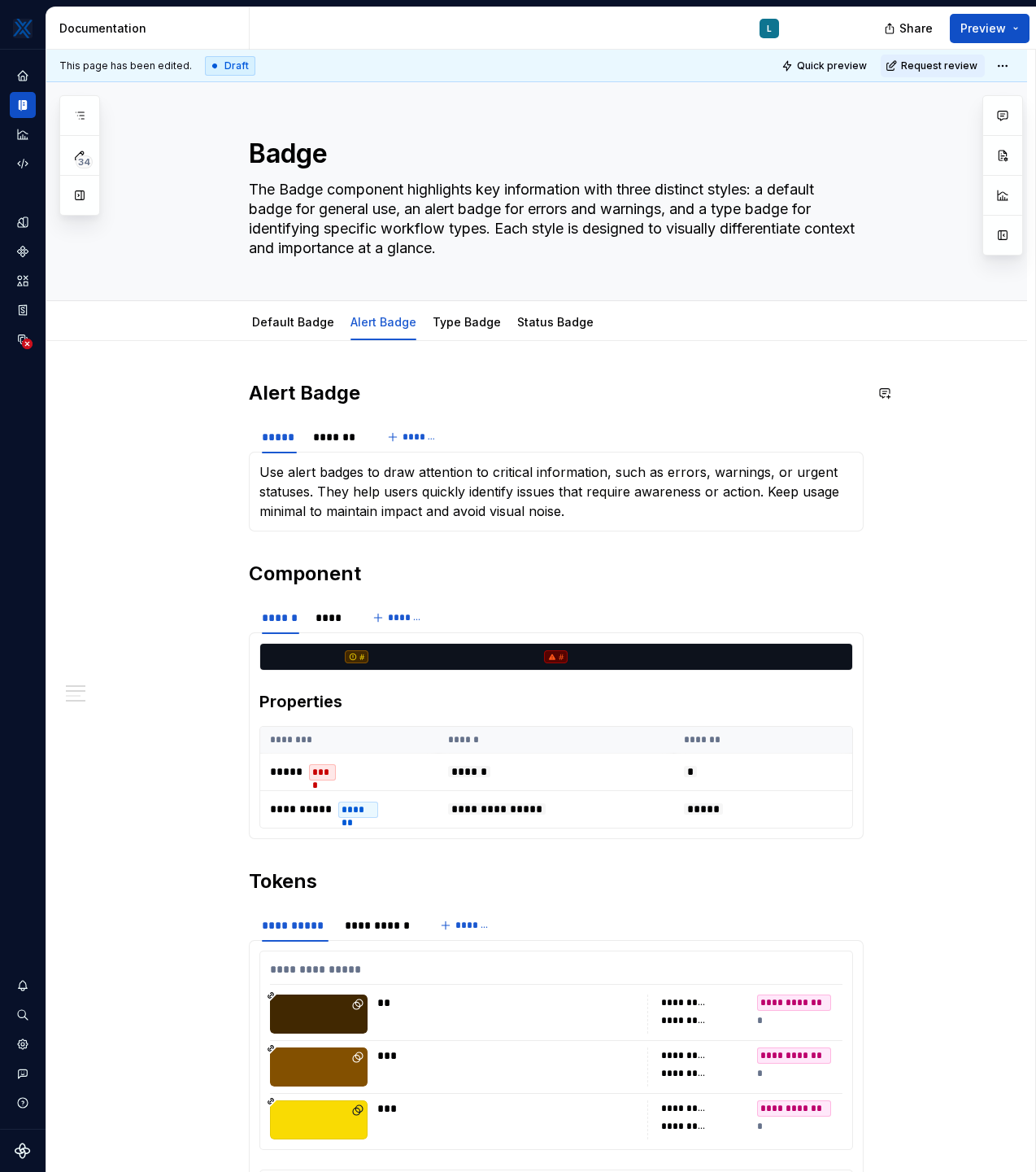
click at [275, 366] on div "**********" at bounding box center [537, 1051] width 981 height 1422
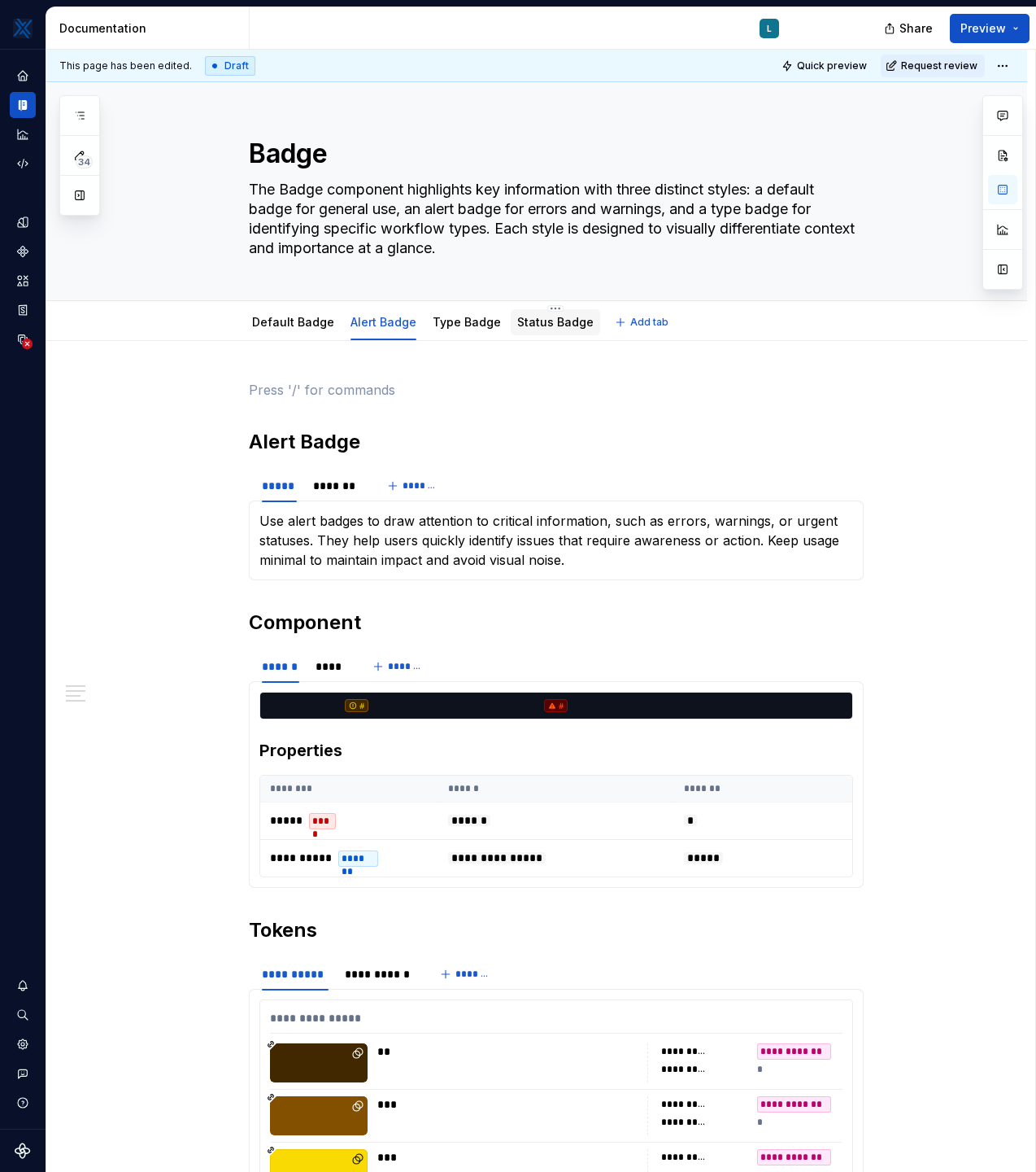
click at [551, 320] on link "Status Badge" at bounding box center [556, 321] width 77 height 14
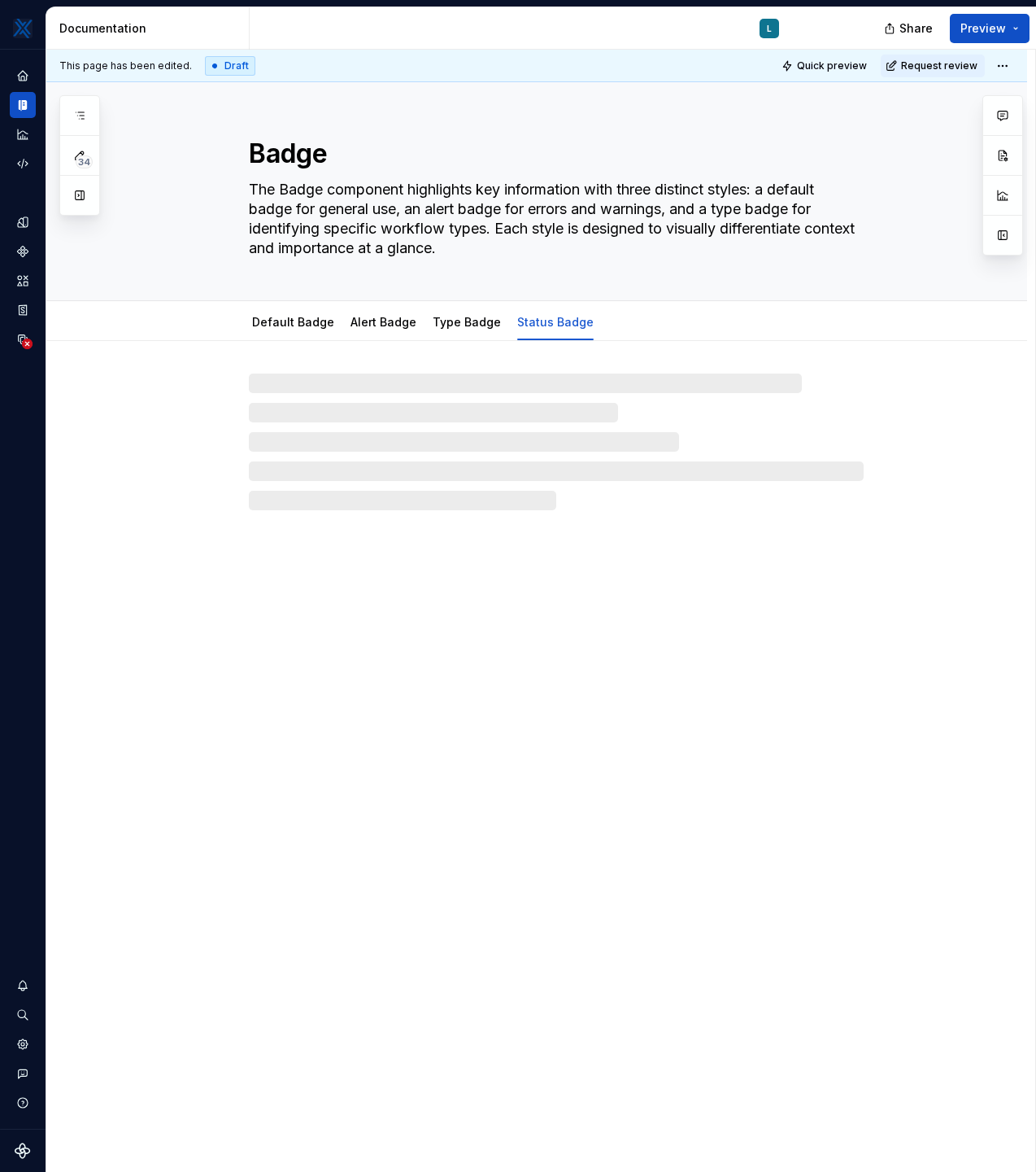
click at [289, 396] on div at bounding box center [556, 442] width 615 height 137
type textarea "*"
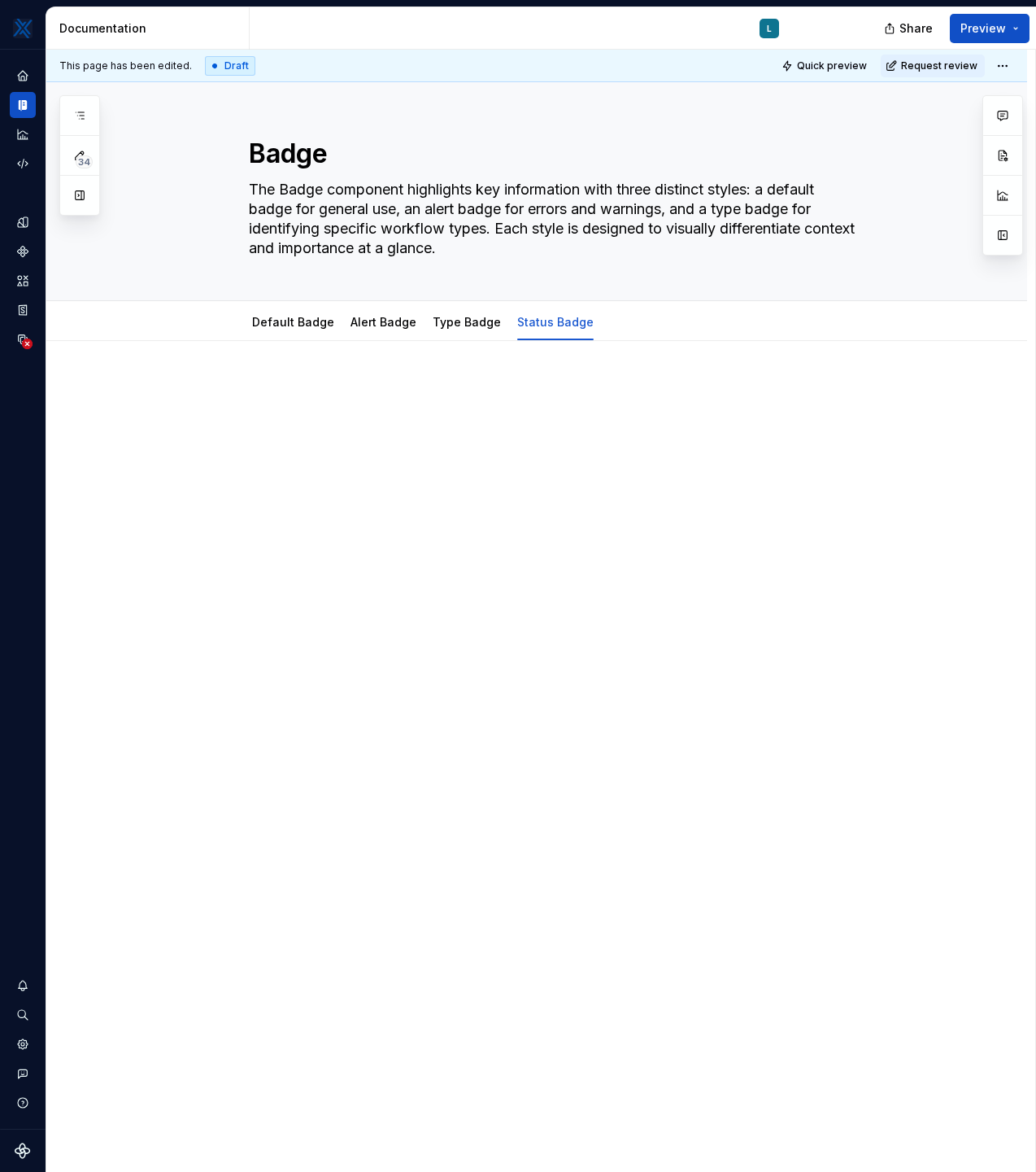
click at [264, 386] on p at bounding box center [556, 389] width 615 height 20
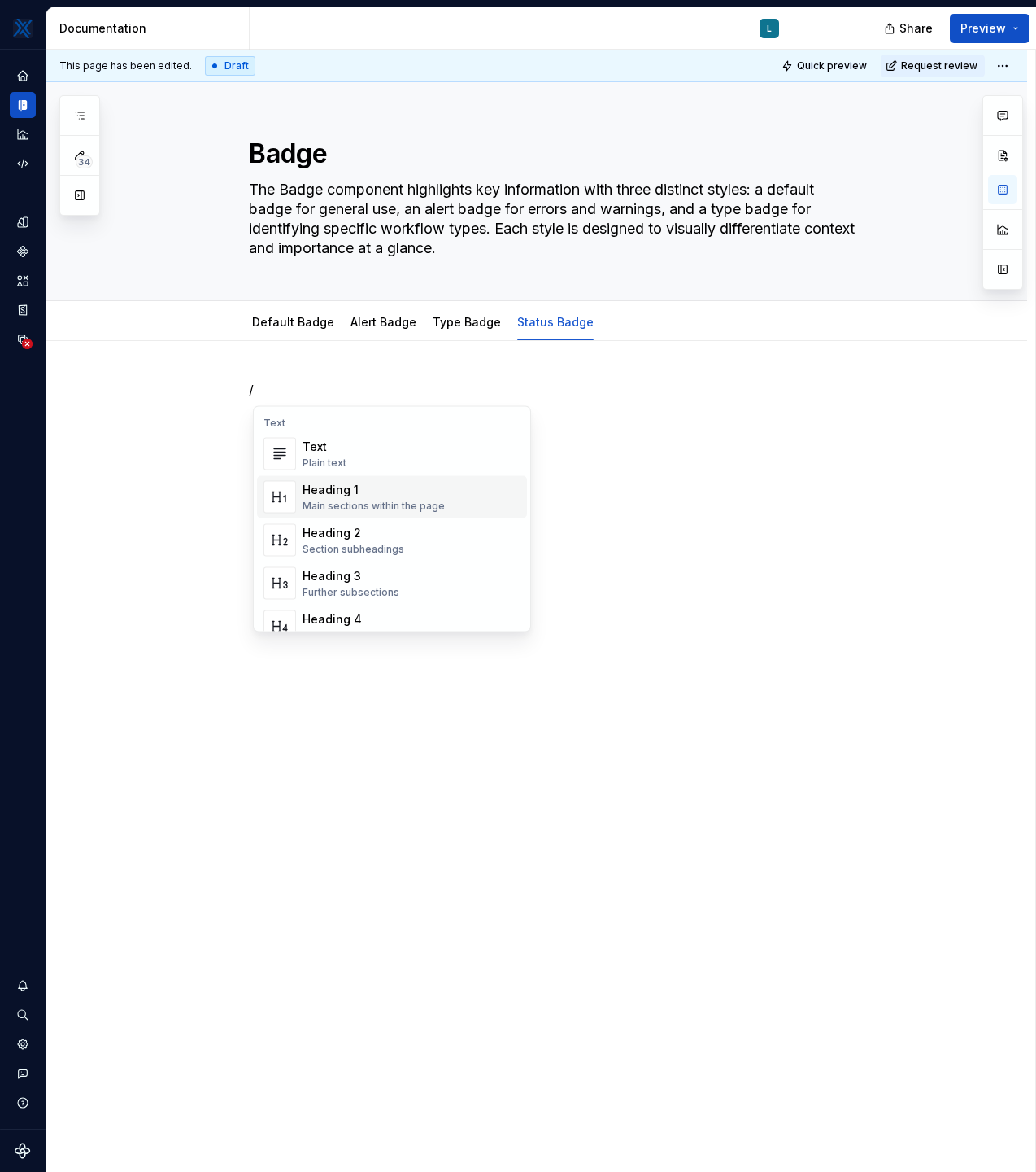
click at [328, 494] on div "Heading 1" at bounding box center [373, 490] width 142 height 16
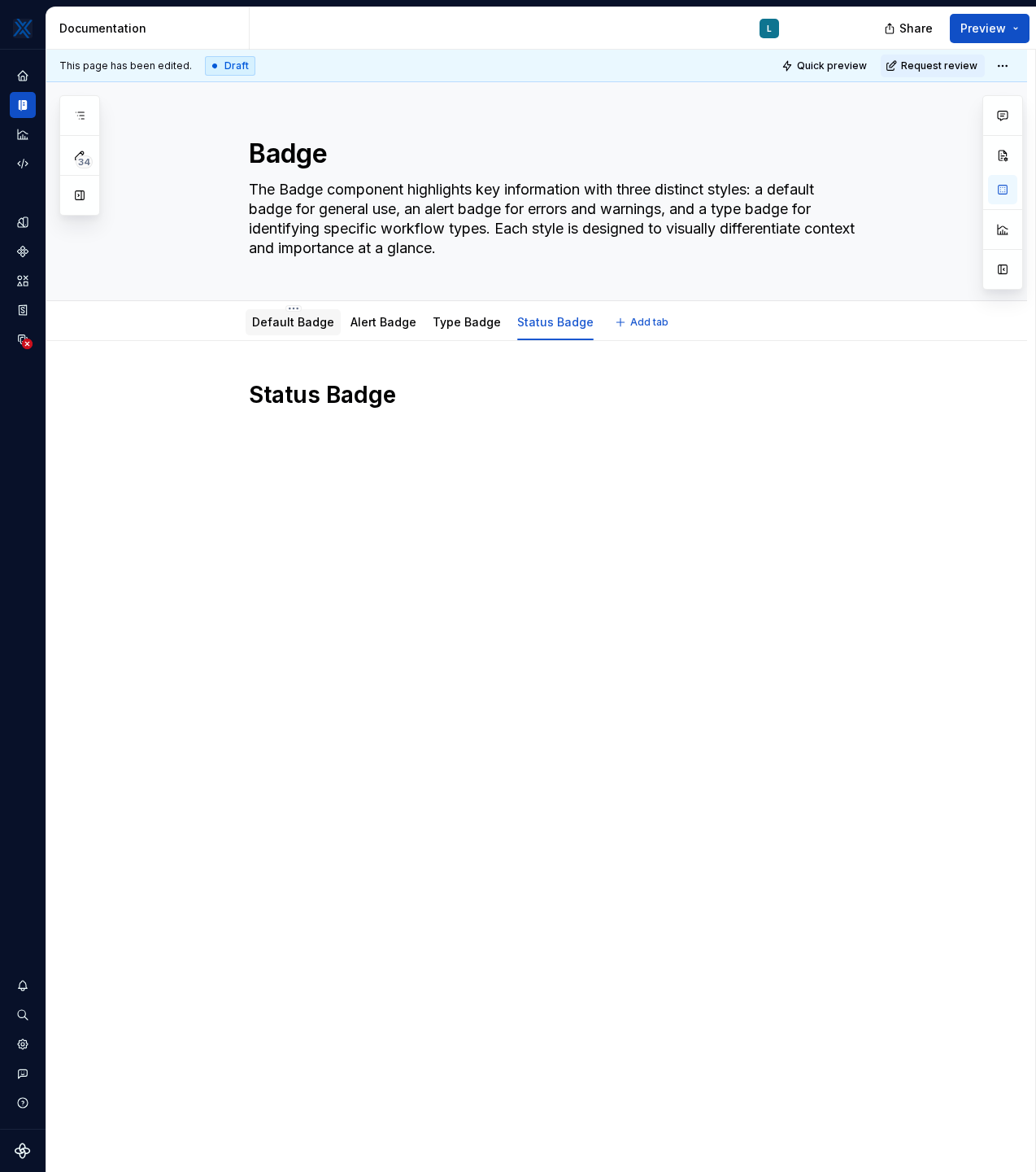
click at [314, 320] on link "Default Badge" at bounding box center [293, 321] width 82 height 14
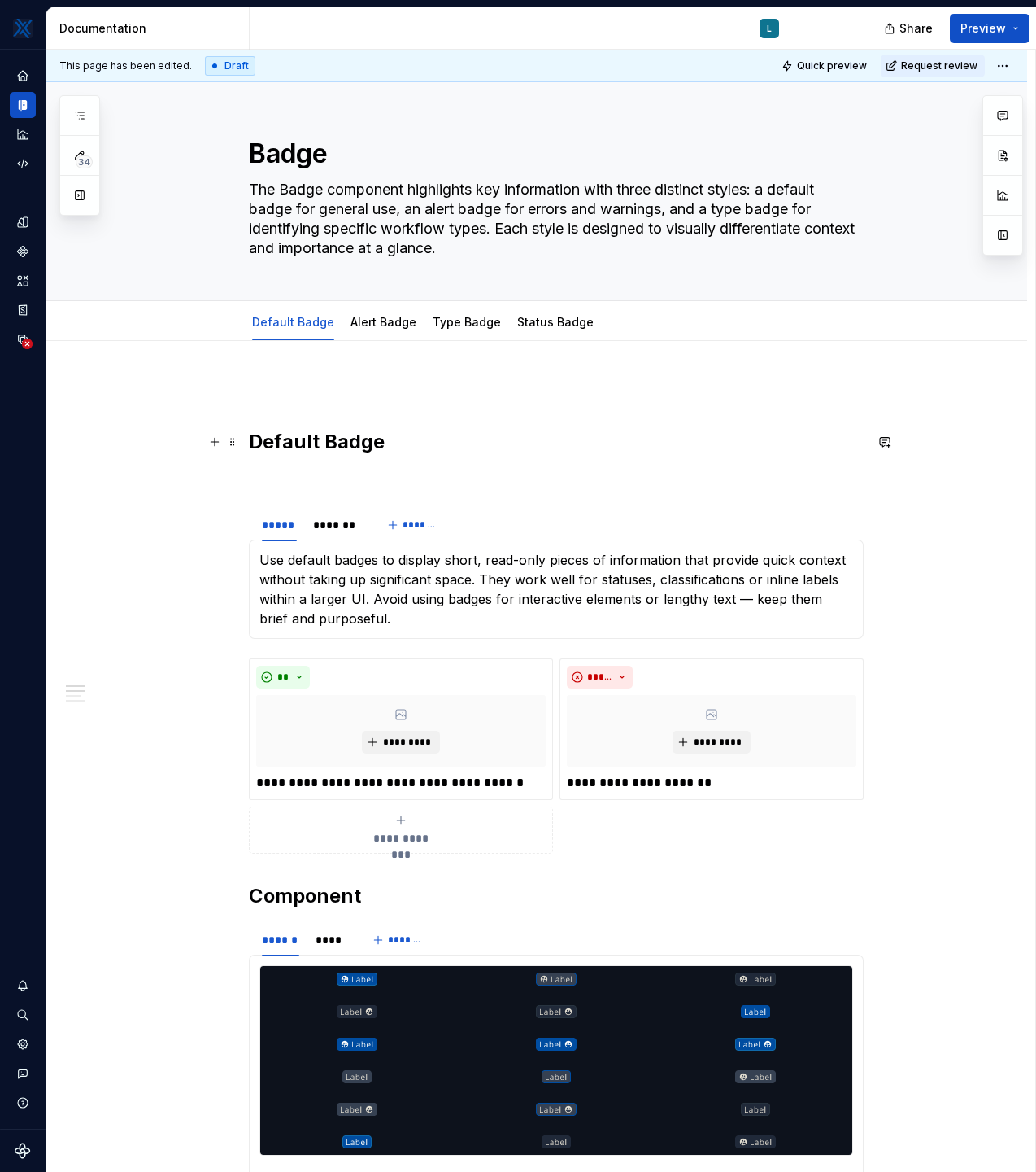
click at [355, 445] on h2 "Default Badge" at bounding box center [556, 442] width 615 height 26
click at [296, 310] on html "MKTX L Design system data Documentation L Share Preview 34 Pages Add Accessibil…" at bounding box center [518, 586] width 1036 height 1172
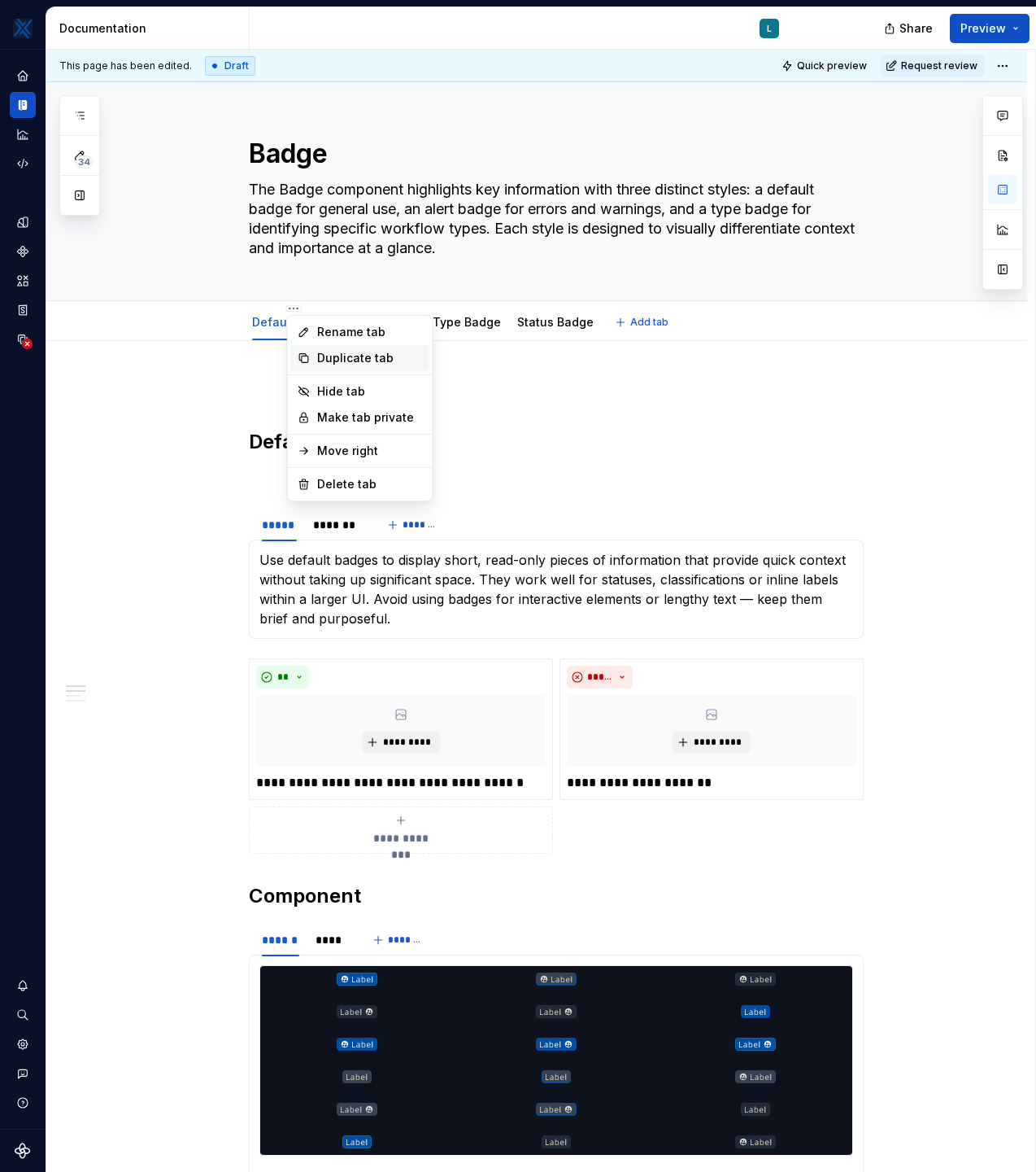
click at [329, 359] on div "Duplicate tab" at bounding box center [370, 358] width 106 height 16
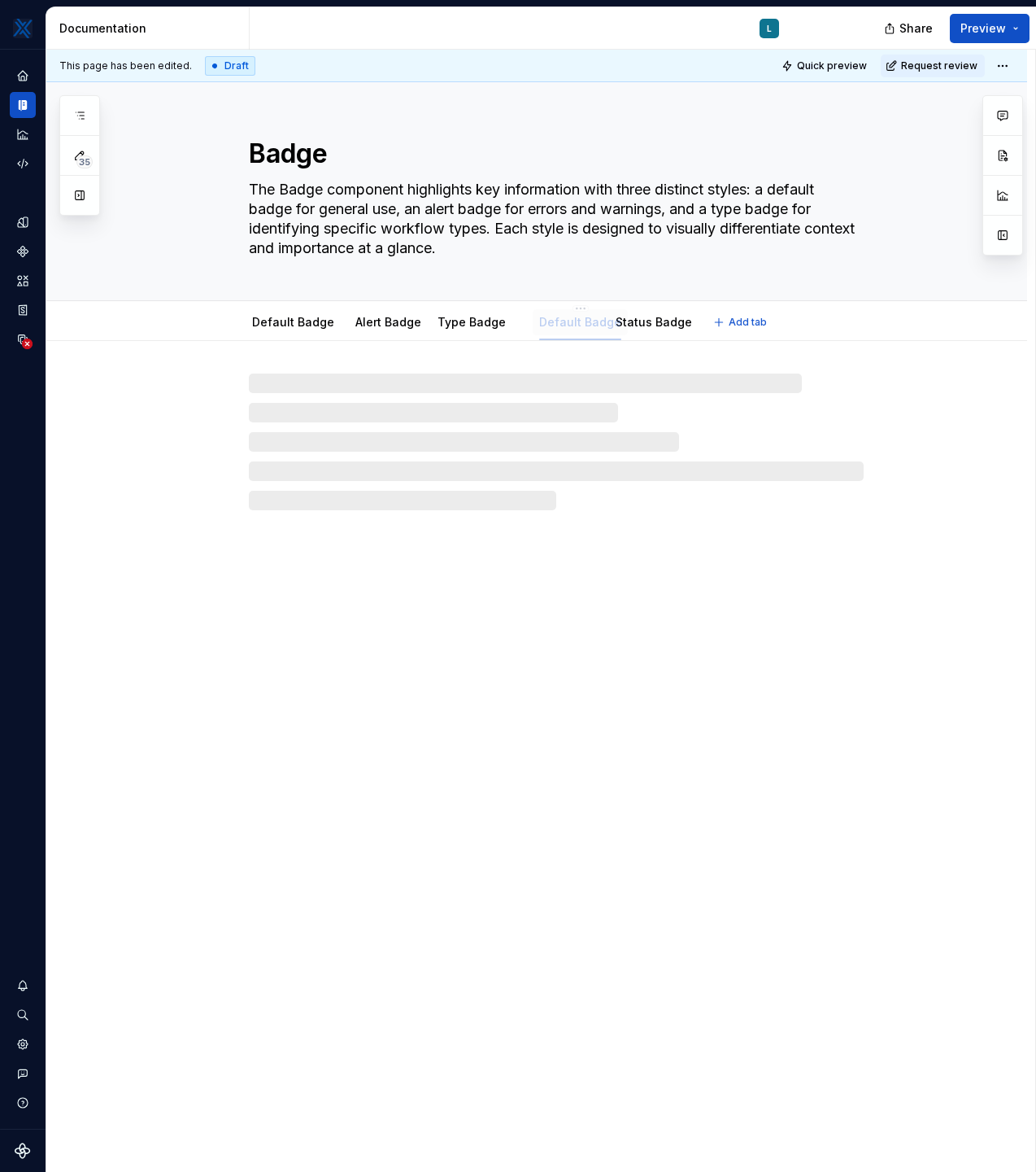
drag, startPoint x: 383, startPoint y: 326, endPoint x: 571, endPoint y: 314, distance: 188.4
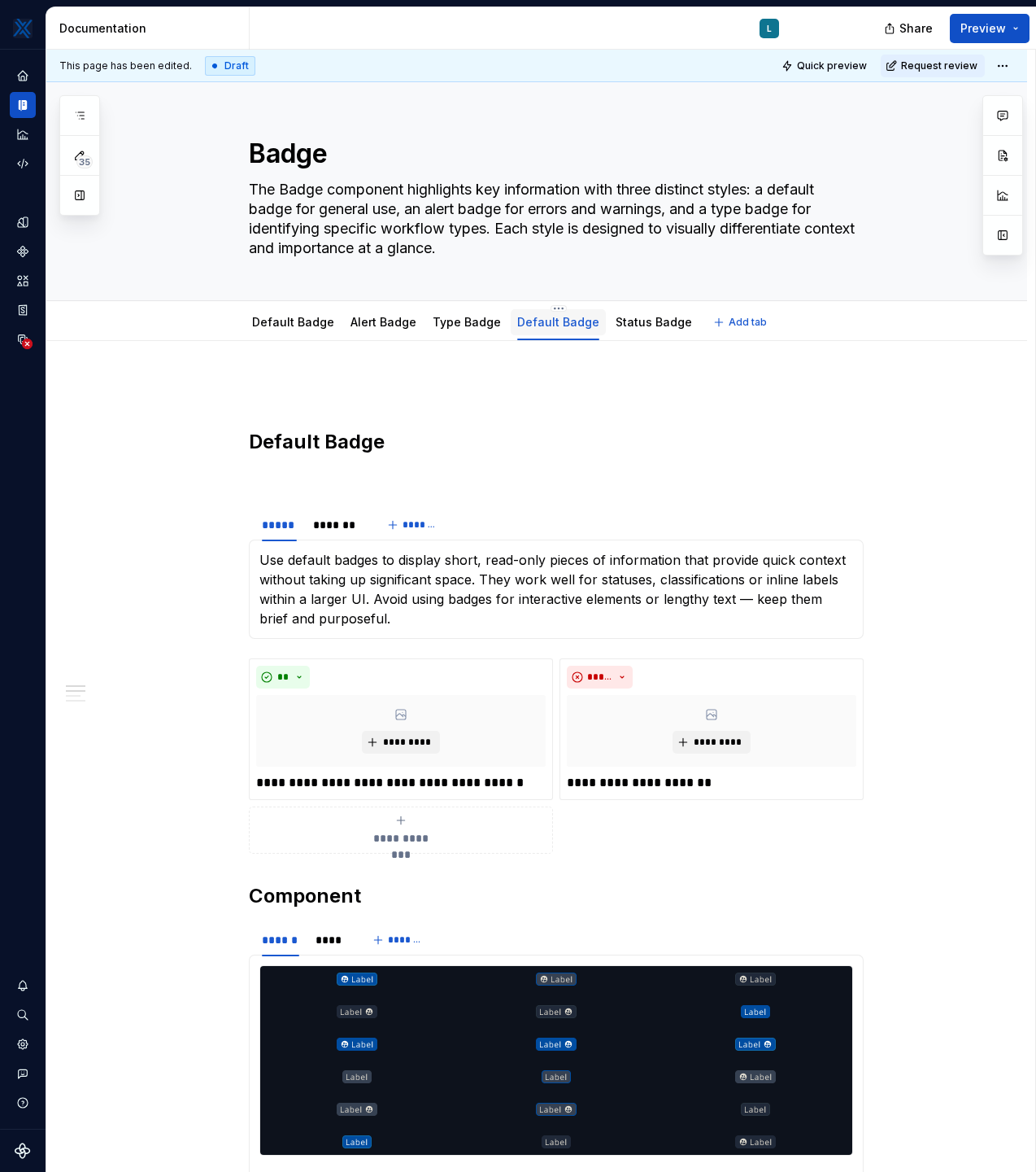
click at [557, 320] on link "Default Badge" at bounding box center [559, 321] width 82 height 14
click at [550, 306] on html "MKTX L Design system data Documentation L Share Preview 35 Pages Add Accessibil…" at bounding box center [518, 586] width 1036 height 1172
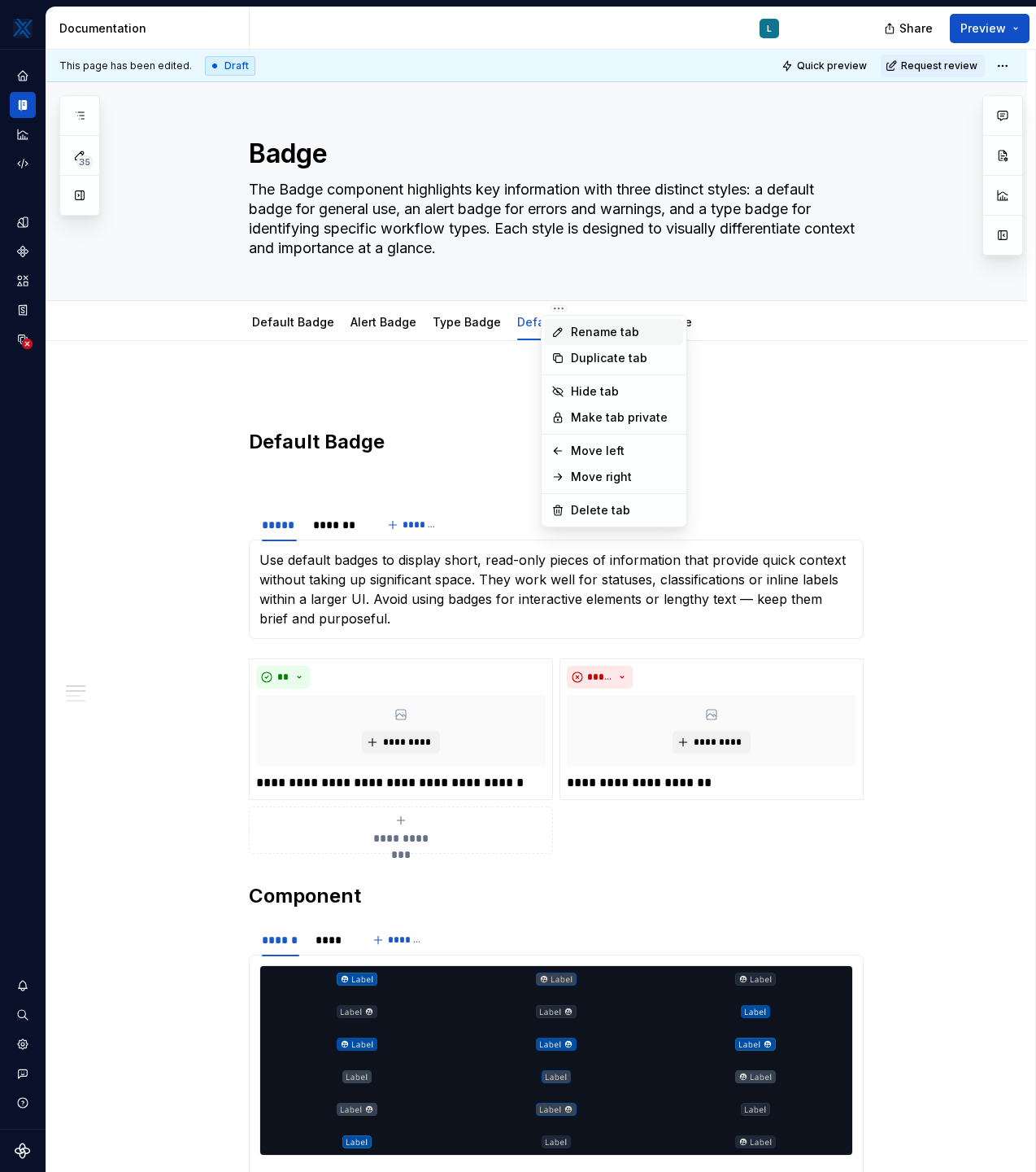
type textarea "*"
click at [583, 331] on div "Rename tab" at bounding box center [623, 331] width 106 height 16
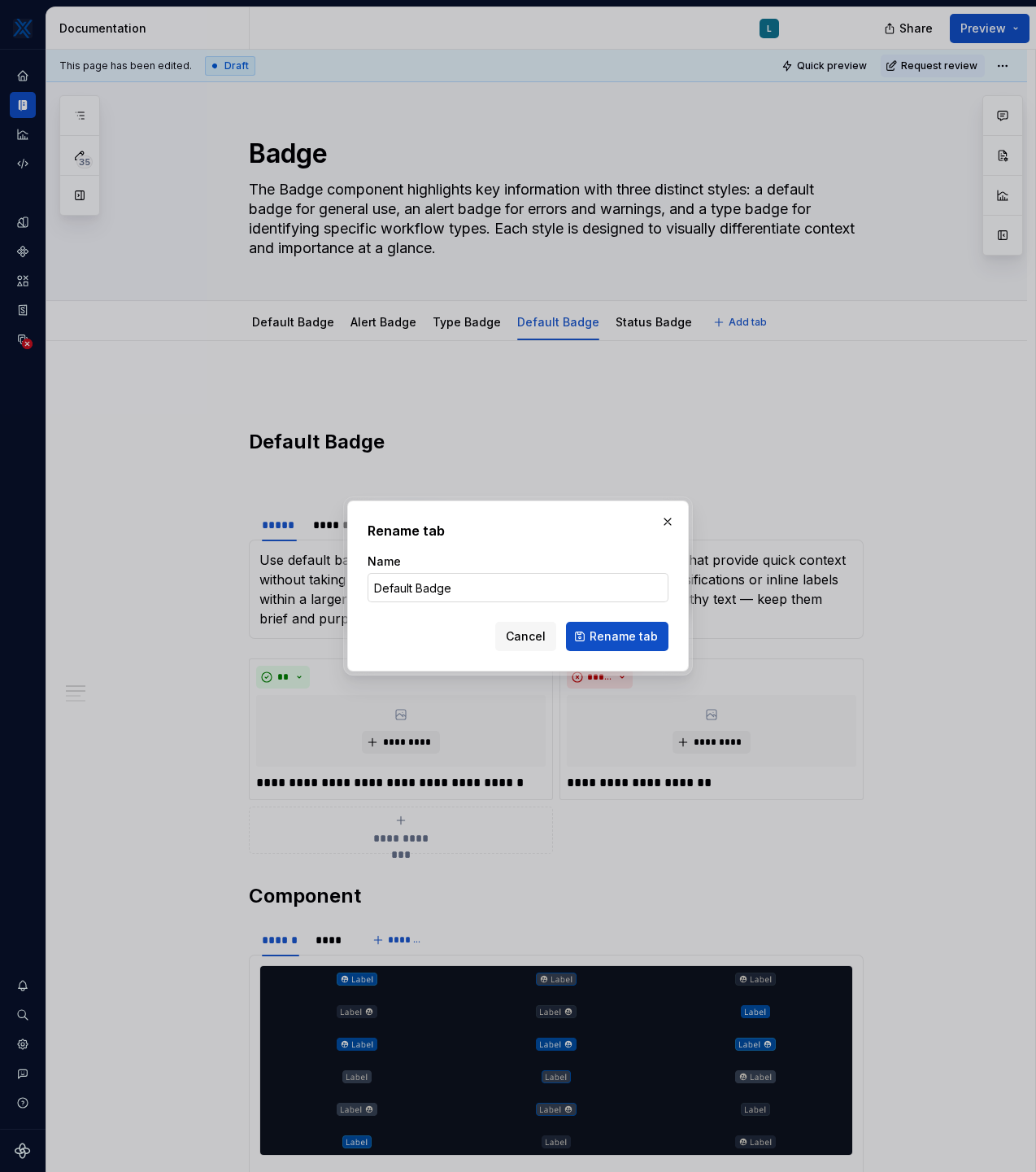
click at [413, 585] on input "Default Badge" at bounding box center [518, 587] width 301 height 29
type input "Status Badge"
click button "Rename tab" at bounding box center [618, 636] width 103 height 29
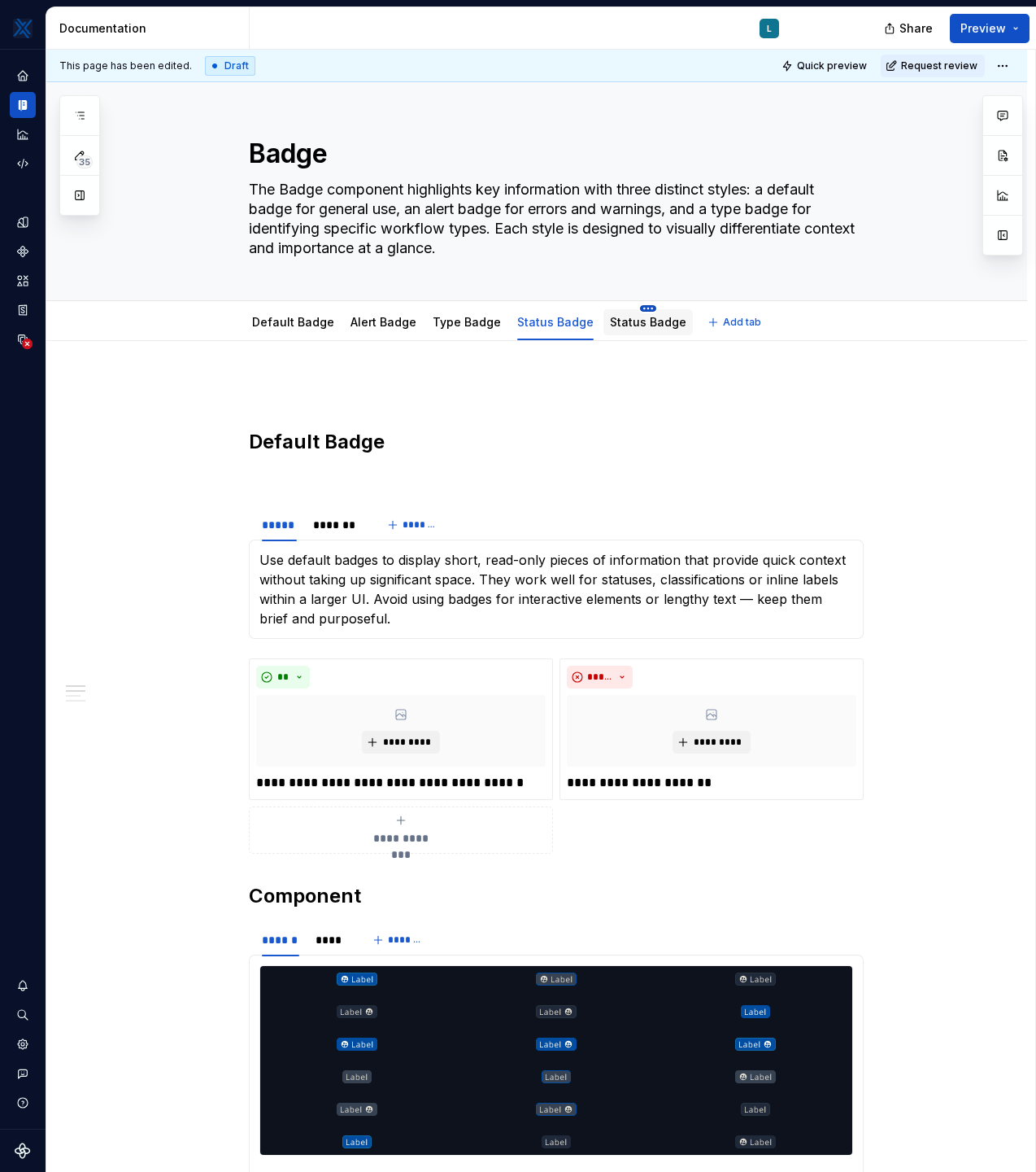
click at [634, 309] on html "MKTX L Design system data Documentation L Share Preview 35 Pages Add Accessibil…" at bounding box center [518, 586] width 1036 height 1172
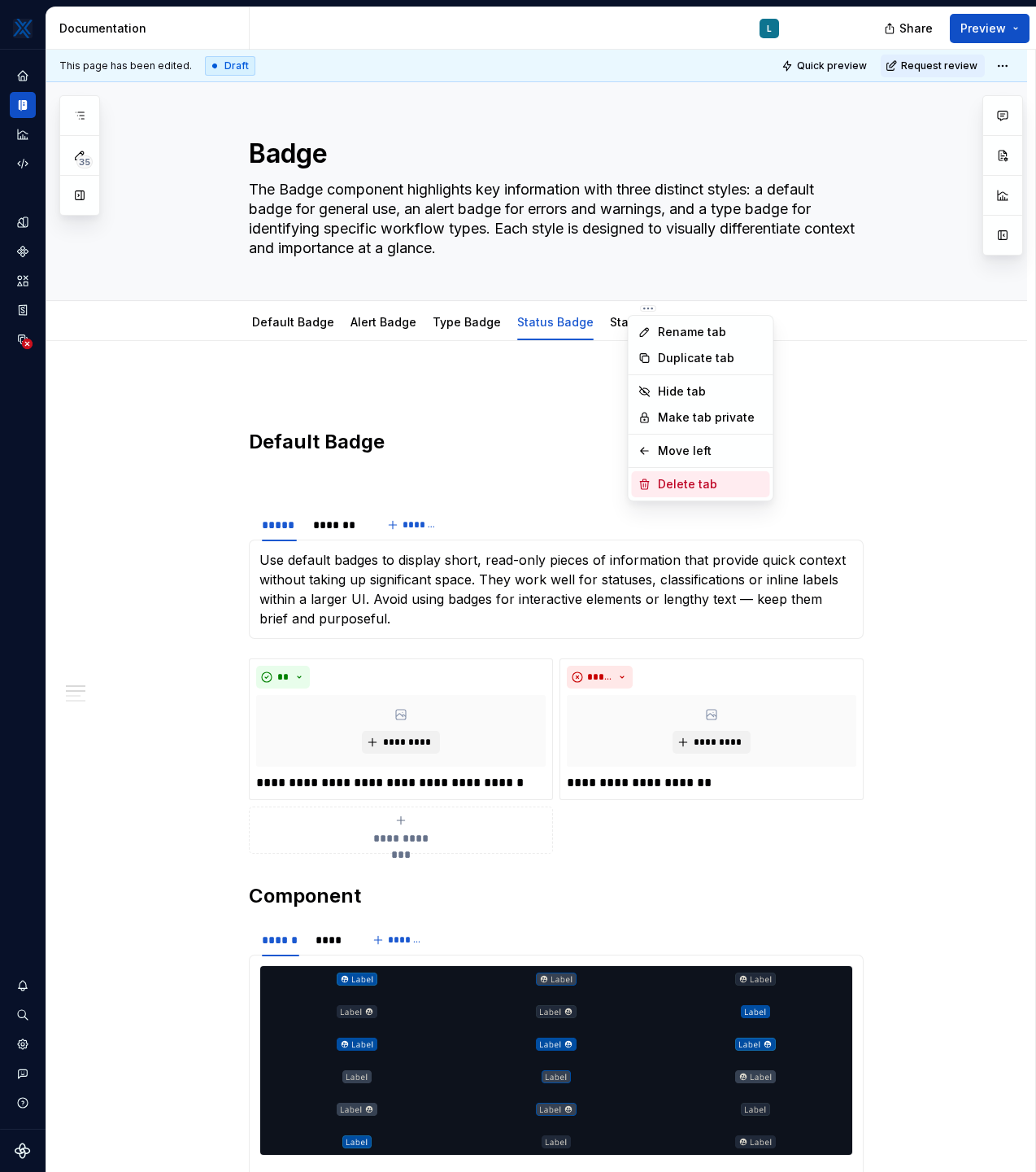
click at [673, 483] on div "Delete tab" at bounding box center [710, 483] width 106 height 16
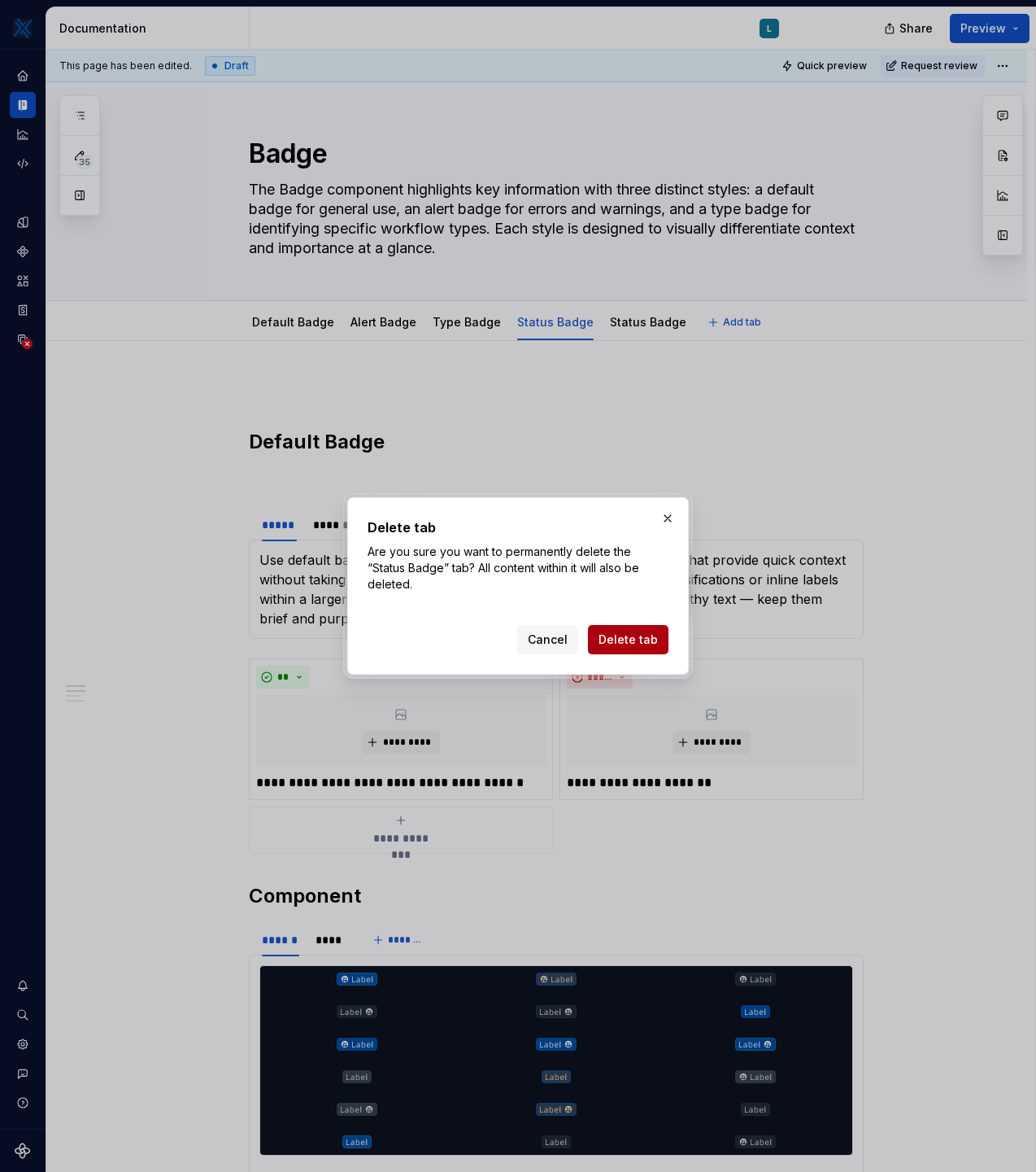
click at [638, 626] on button "Delete tab" at bounding box center [628, 639] width 80 height 29
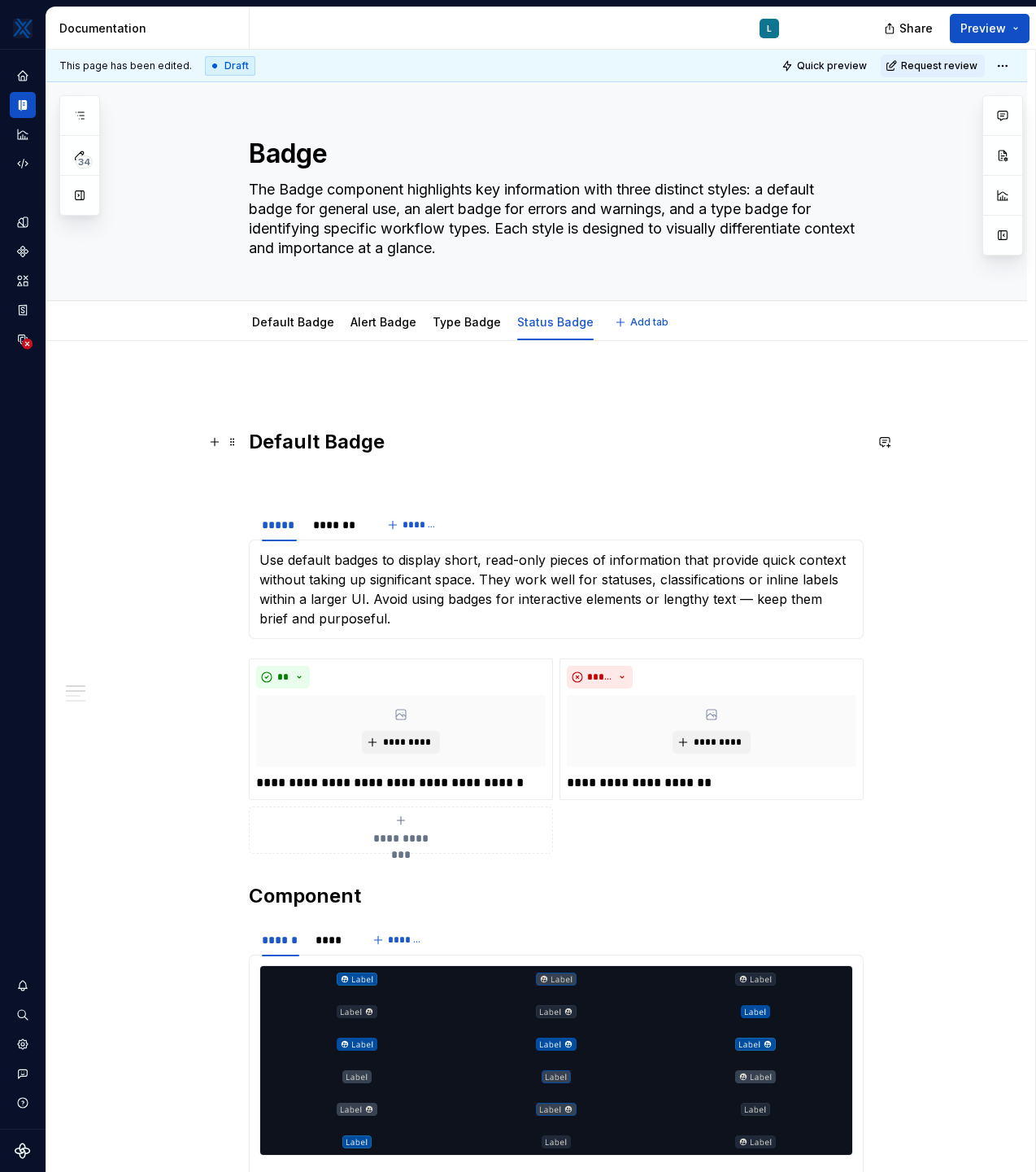
click at [307, 439] on h2 "Default Badge" at bounding box center [556, 442] width 615 height 26
type textarea "*"
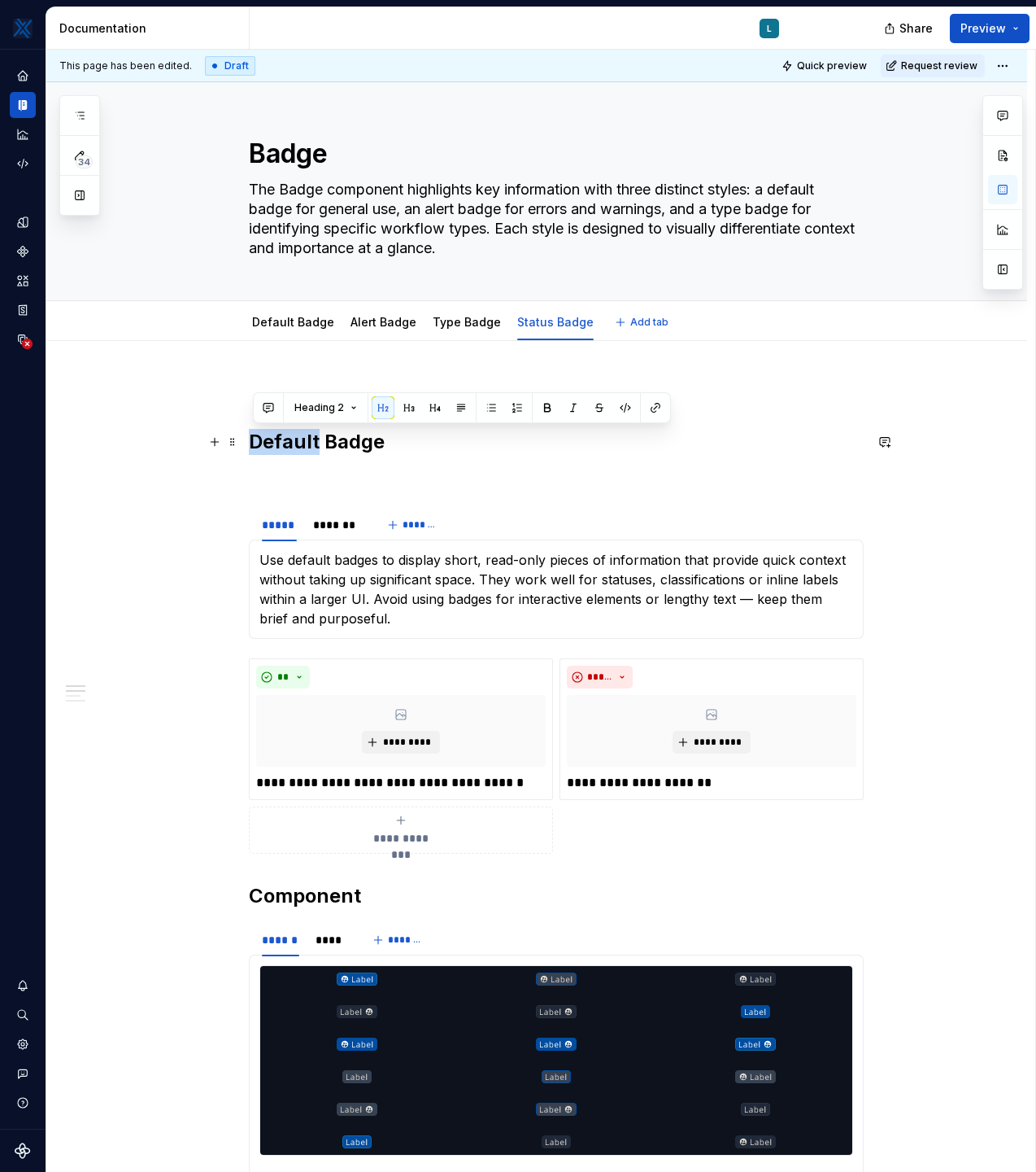
drag, startPoint x: 324, startPoint y: 442, endPoint x: 193, endPoint y: 446, distance: 131.1
click at [311, 607] on p "Use default badges to display short, read-only pieces of information that provi…" at bounding box center [556, 589] width 594 height 78
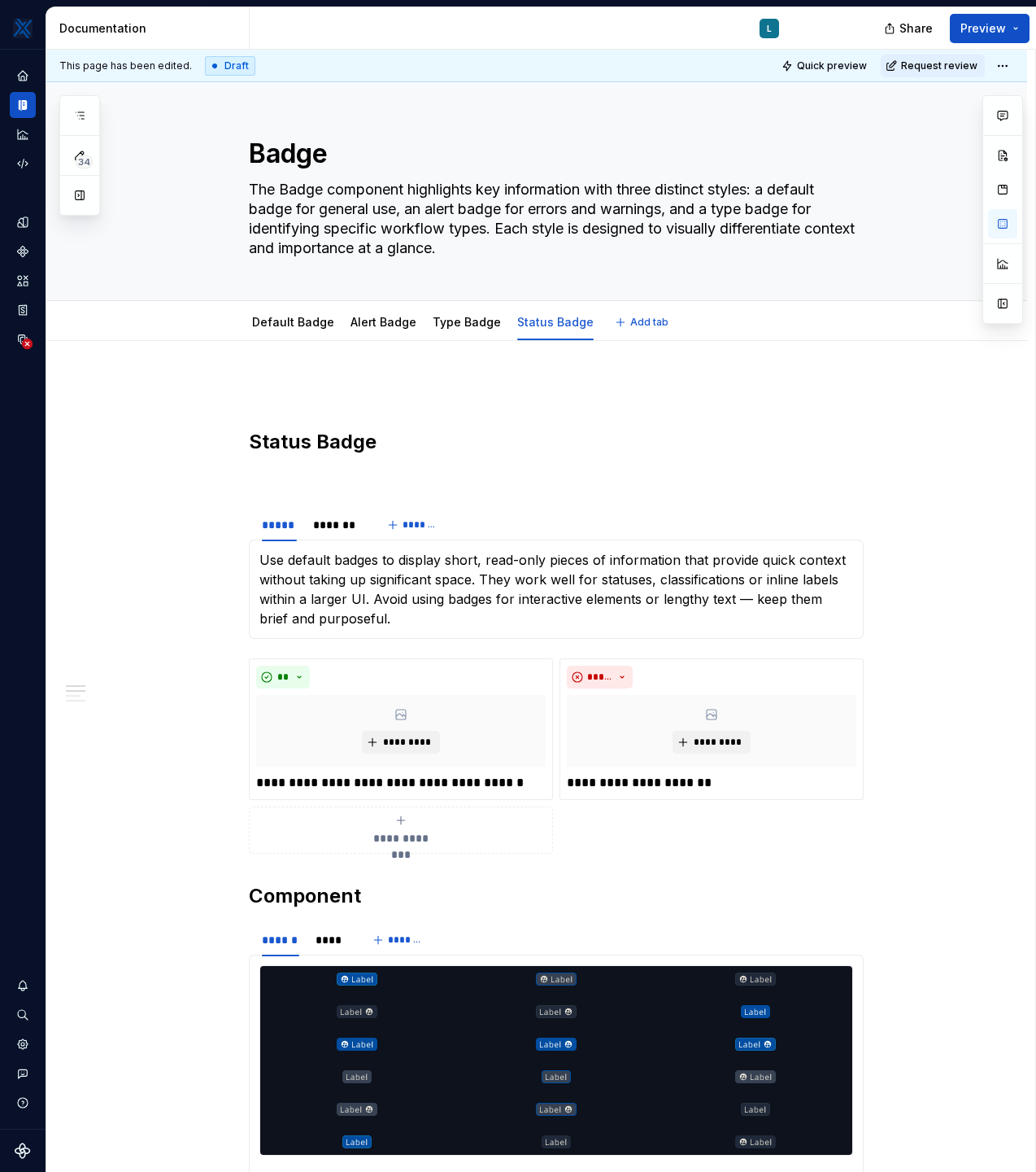
click at [366, 617] on p "Use default badges to display short, read-only pieces of information that provi…" at bounding box center [556, 589] width 594 height 78
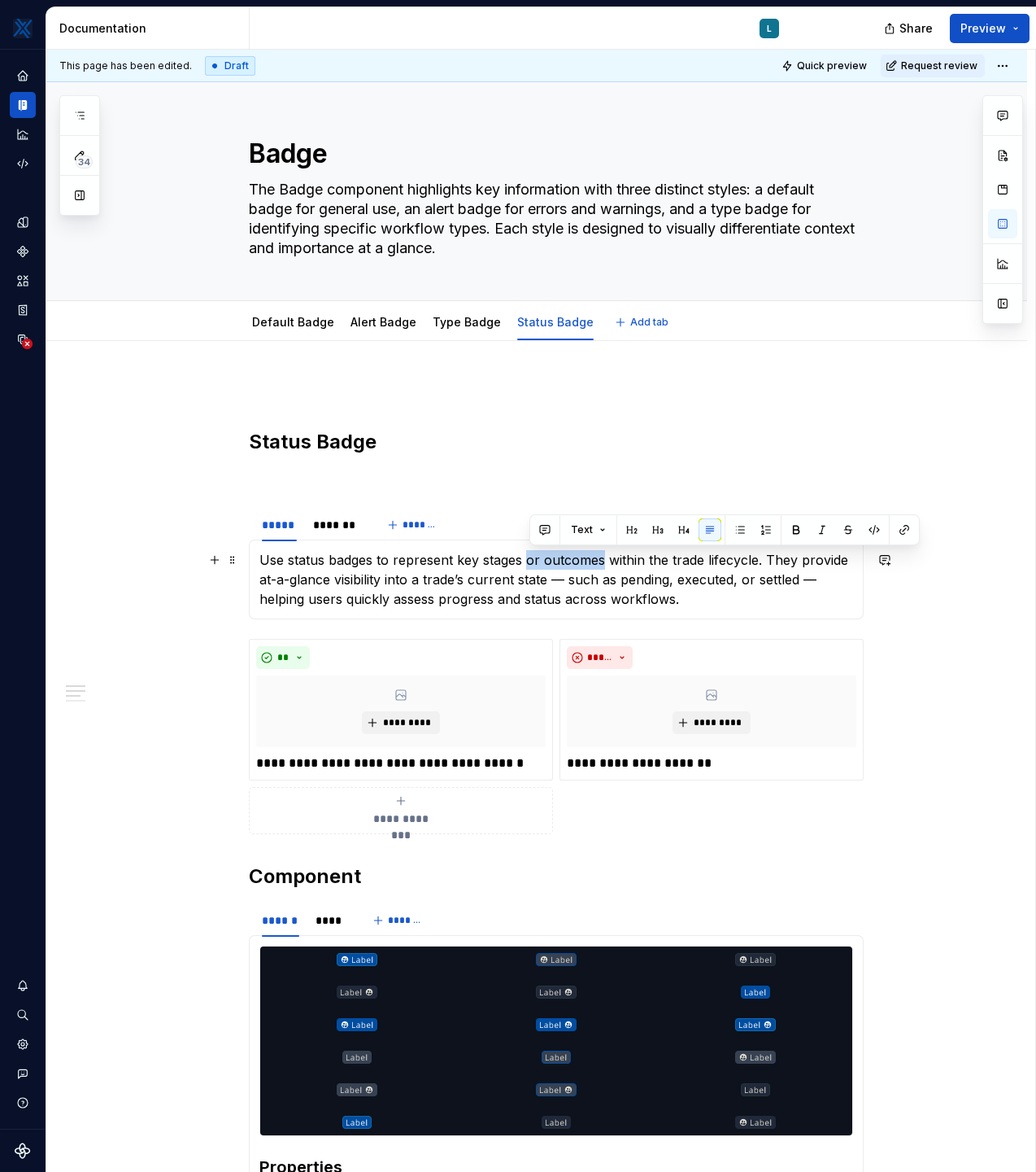
drag, startPoint x: 531, startPoint y: 560, endPoint x: 605, endPoint y: 558, distance: 74.0
click at [605, 558] on p "Use status badges to represent key stages or outcomes within the trade lifecycl…" at bounding box center [556, 579] width 594 height 59
click at [623, 600] on p "Use status badges to represent key stages or outcomes within the trade lifecycl…" at bounding box center [556, 579] width 594 height 59
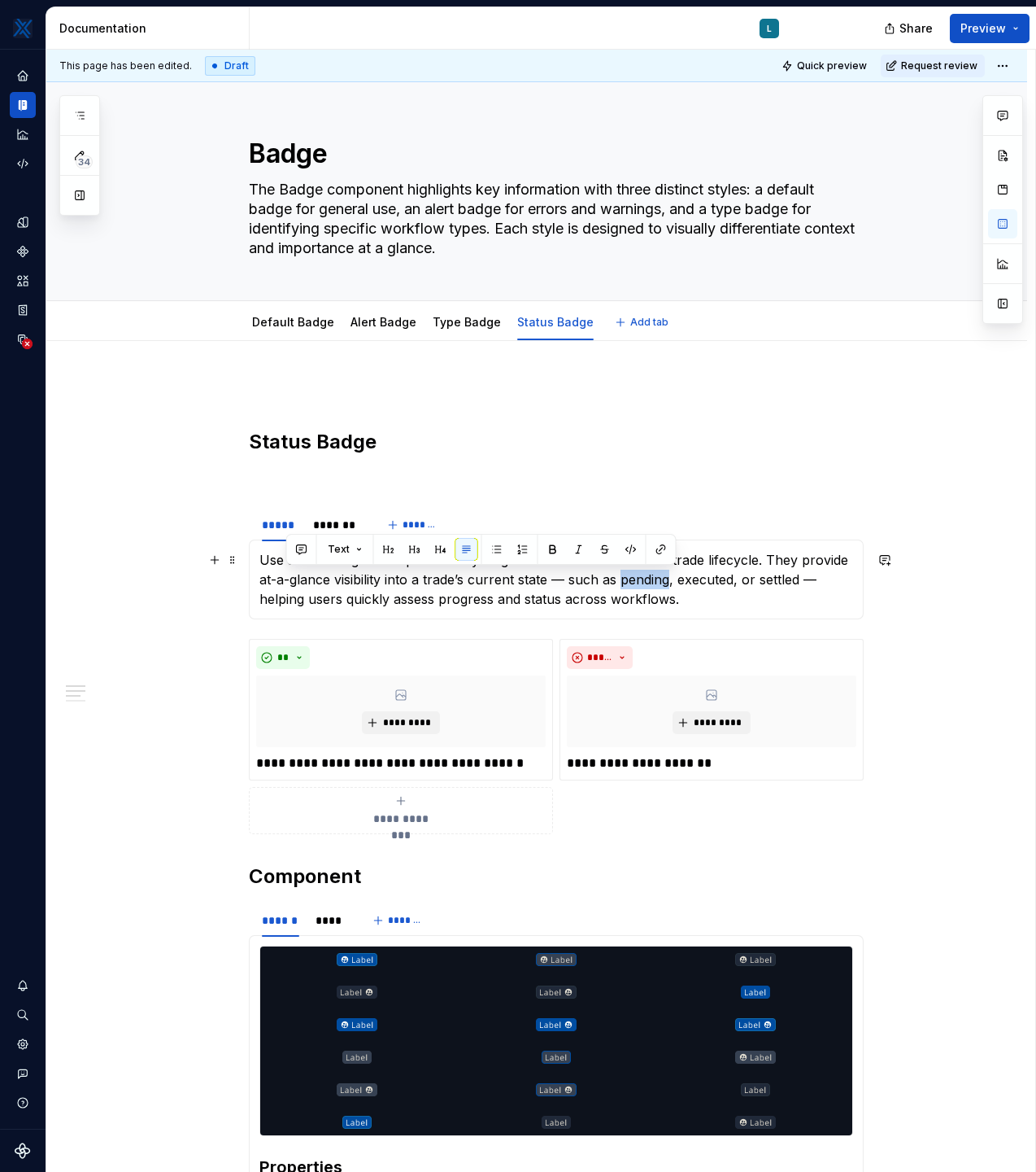
drag, startPoint x: 625, startPoint y: 579, endPoint x: 675, endPoint y: 579, distance: 50.0
click at [675, 579] on p "Use status badges to represent key stages or outcomes within the trade lifecycl…" at bounding box center [556, 579] width 594 height 59
click at [237, 652] on span at bounding box center [233, 647] width 13 height 22
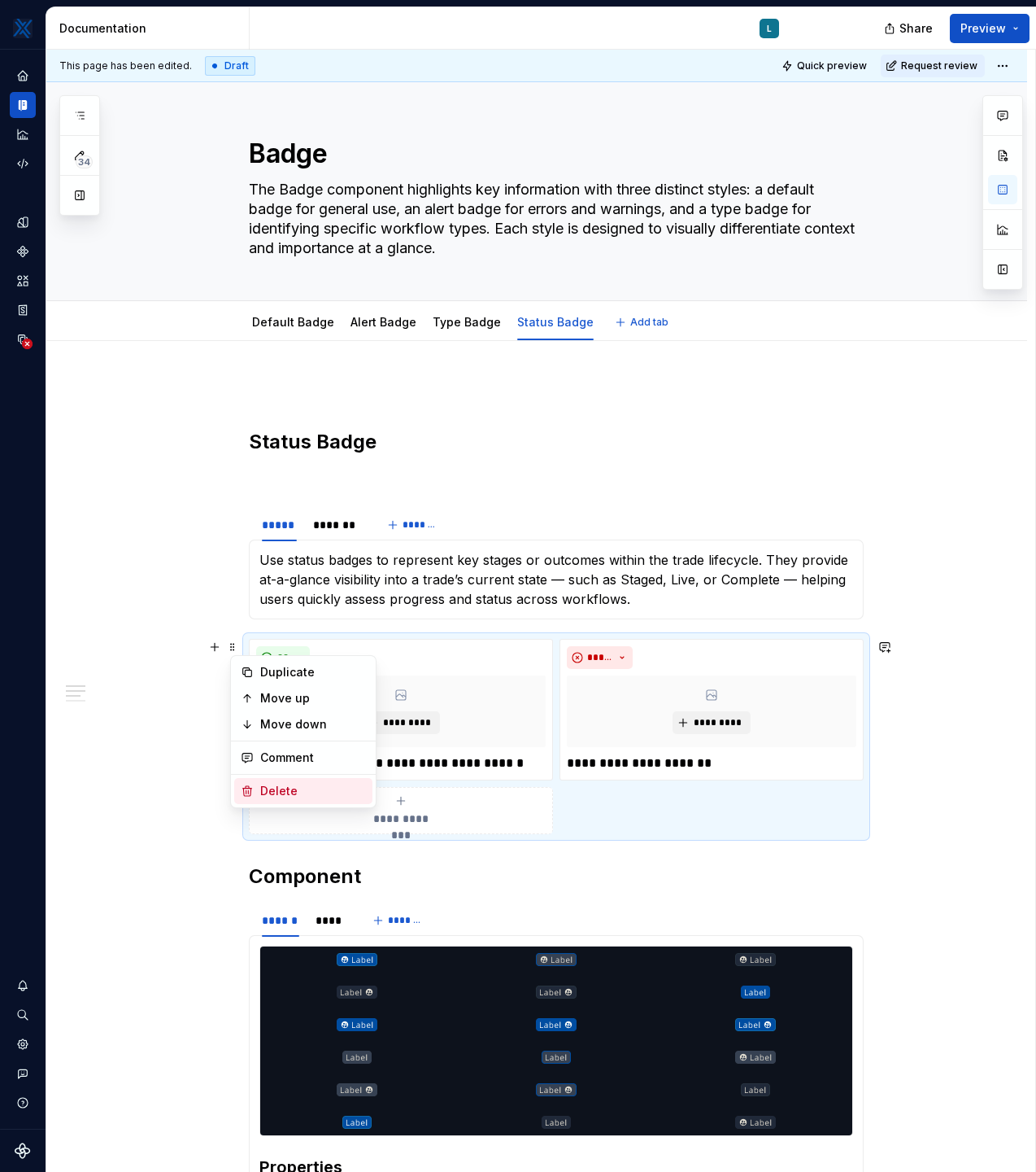
click at [275, 752] on div "Delete" at bounding box center [313, 790] width 106 height 16
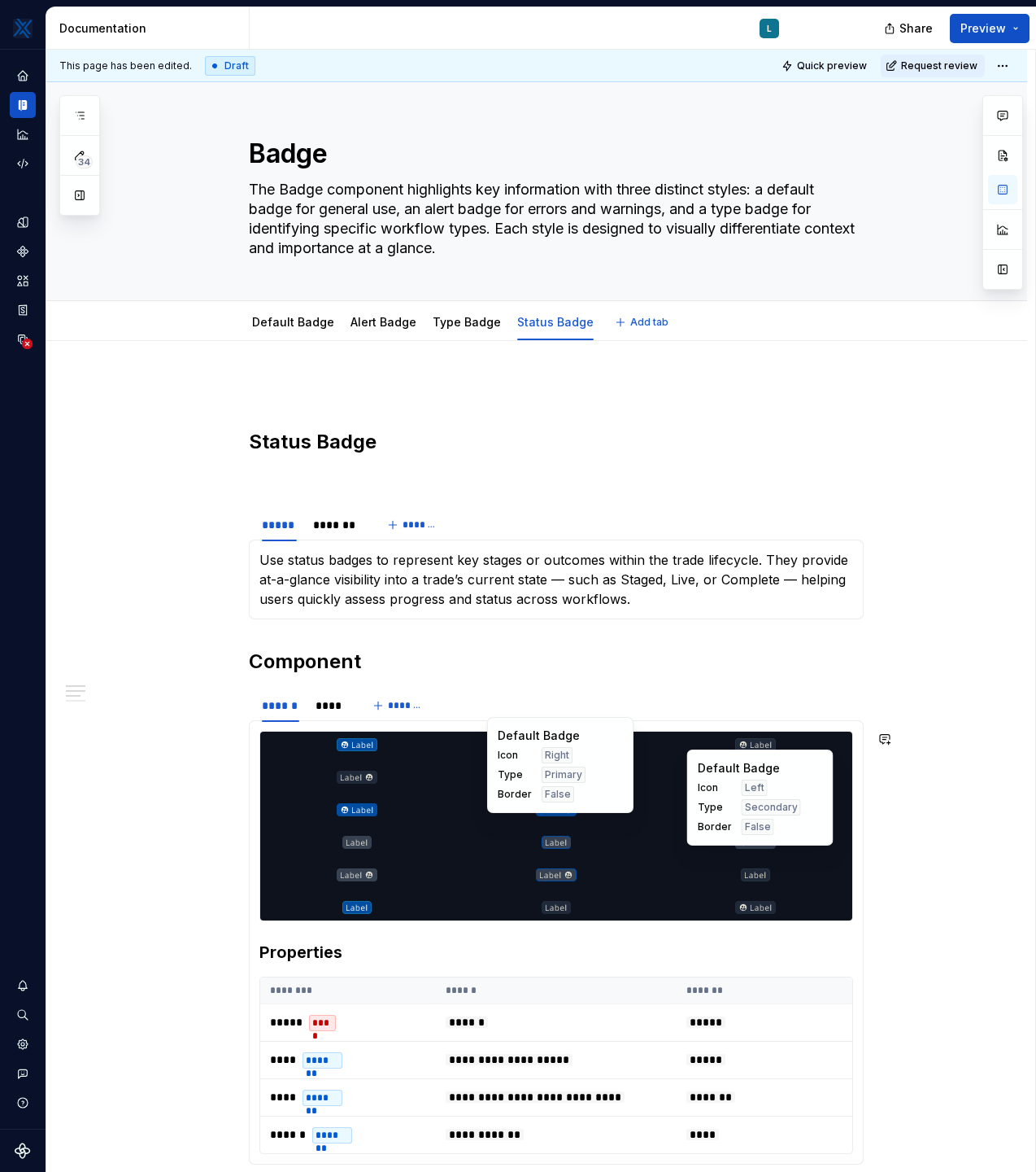
click at [604, 752] on div "Icon Right Type Primary Border False" at bounding box center [561, 774] width 125 height 55
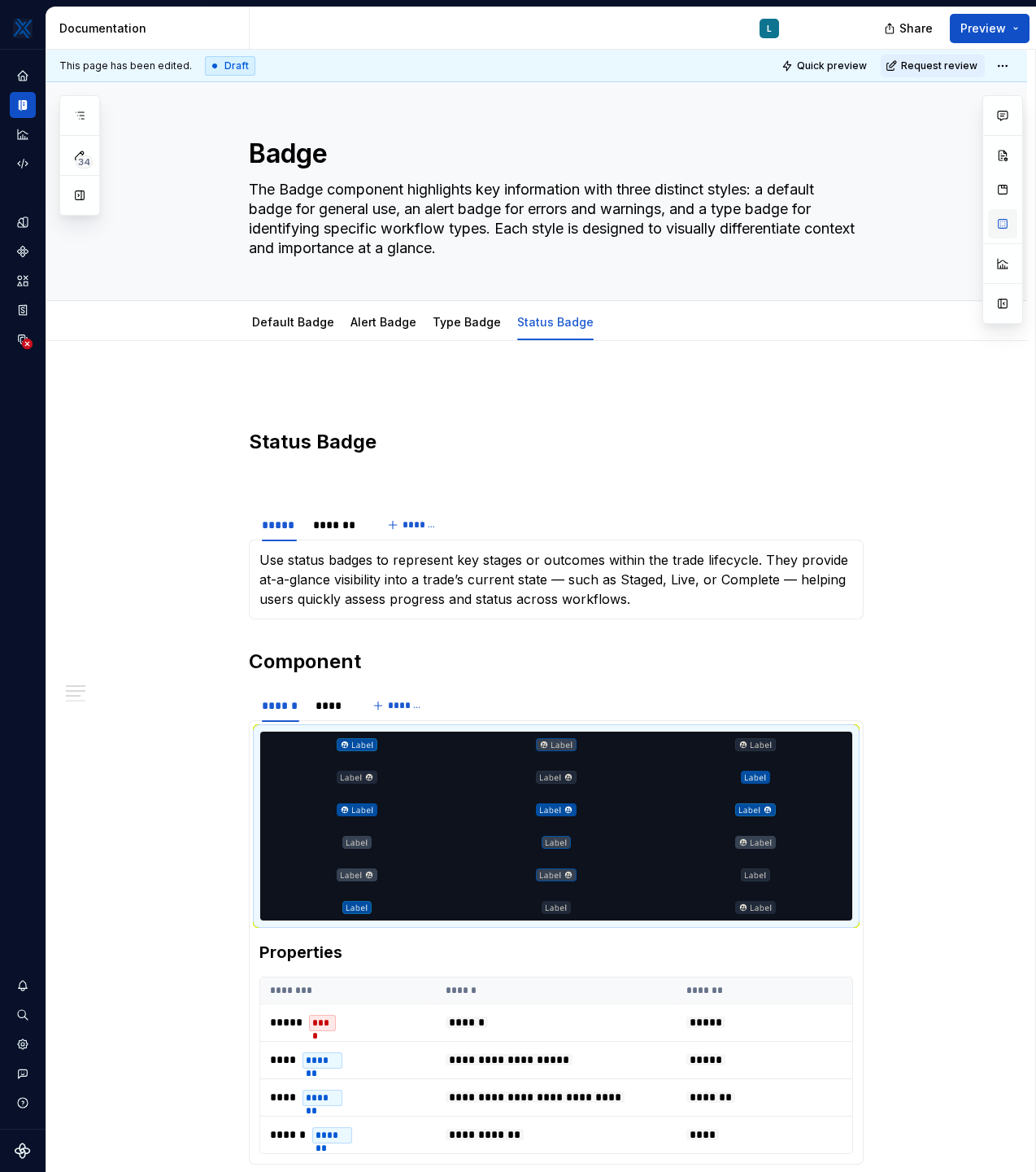
click at [1001, 222] on button "button" at bounding box center [1002, 223] width 29 height 29
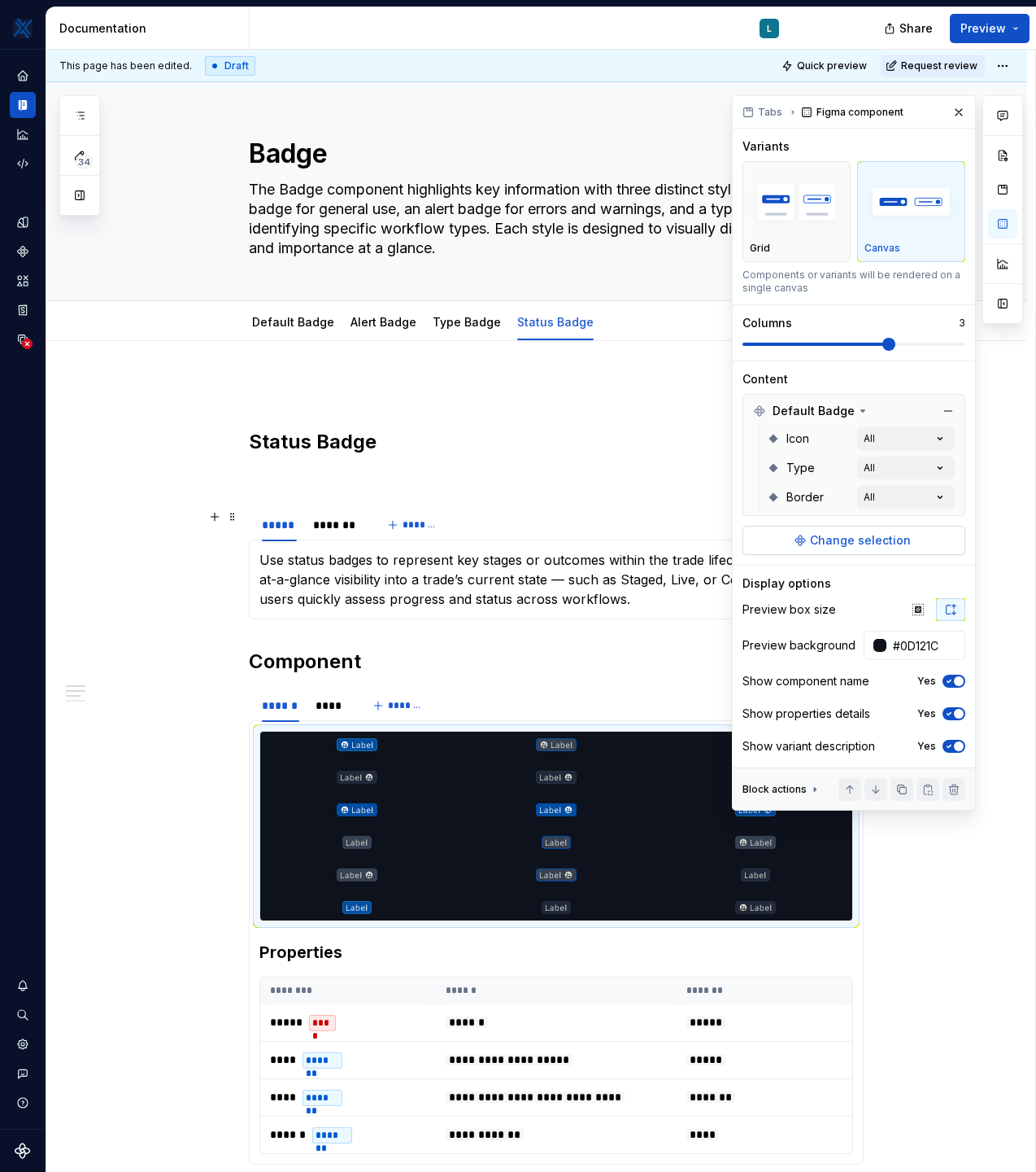
click at [836, 536] on span "Change selection" at bounding box center [861, 539] width 101 height 16
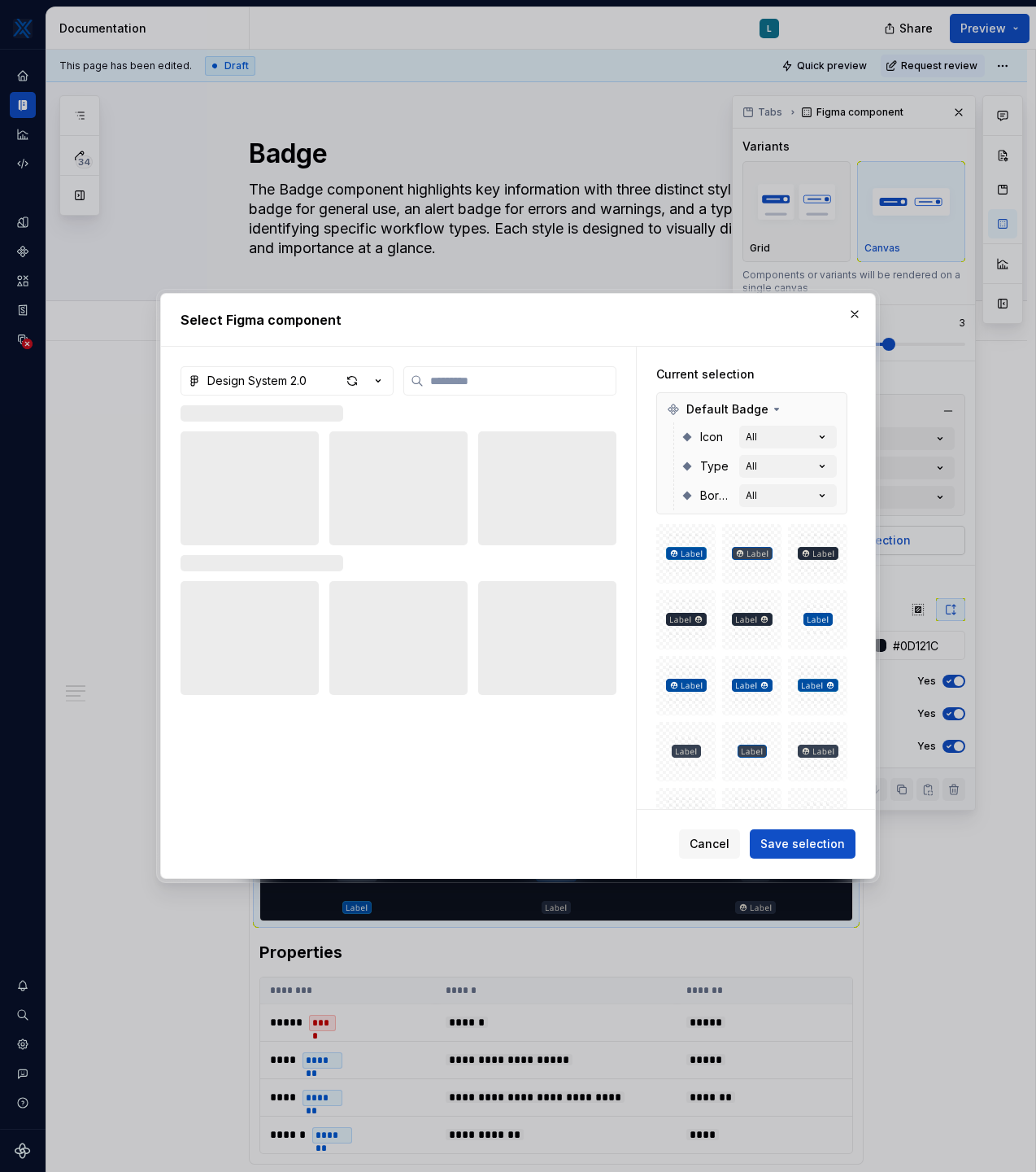
type textarea "*"
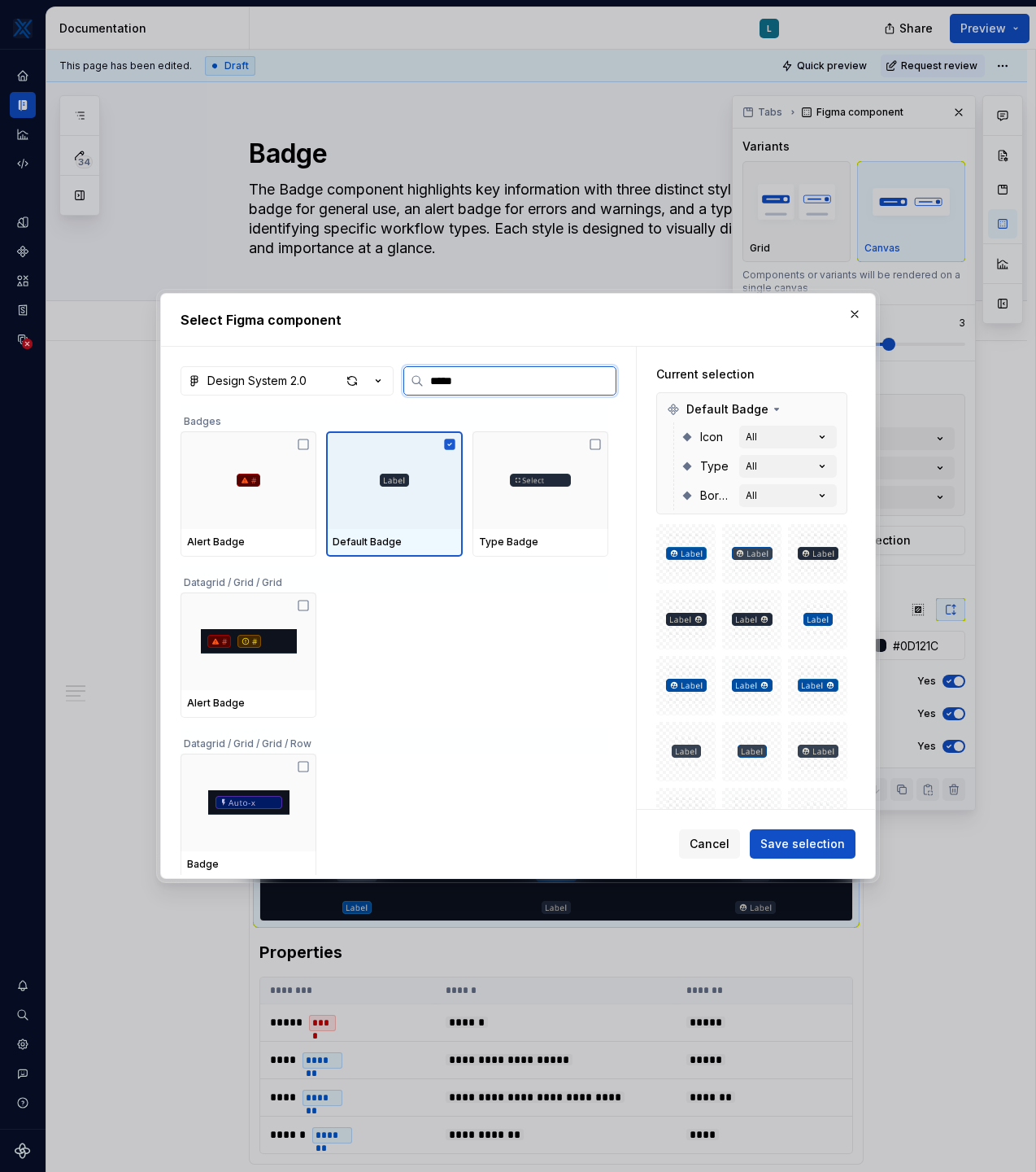
click at [455, 446] on icon at bounding box center [449, 443] width 10 height 10
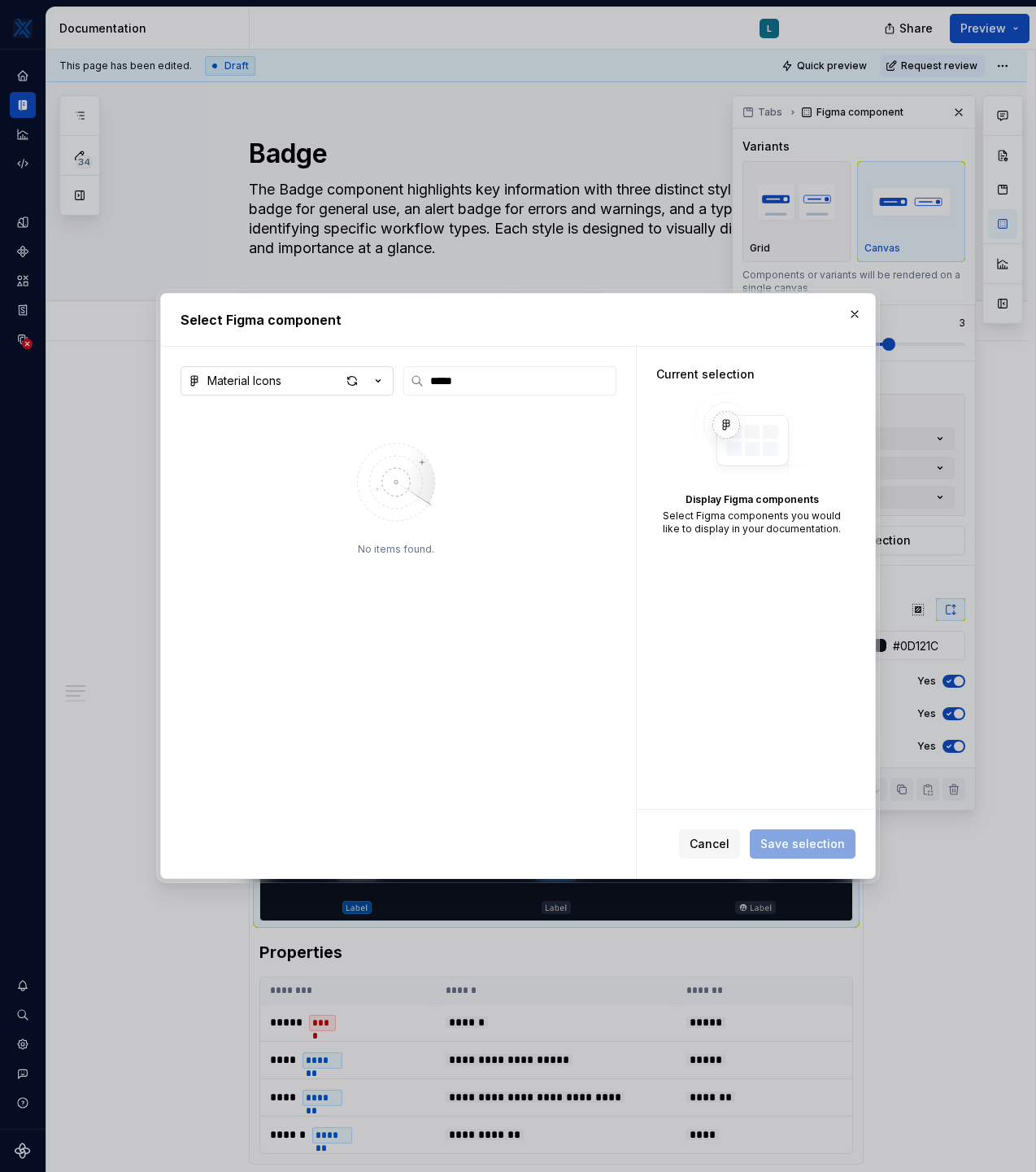
click at [296, 379] on button "Material Icons" at bounding box center [287, 380] width 213 height 29
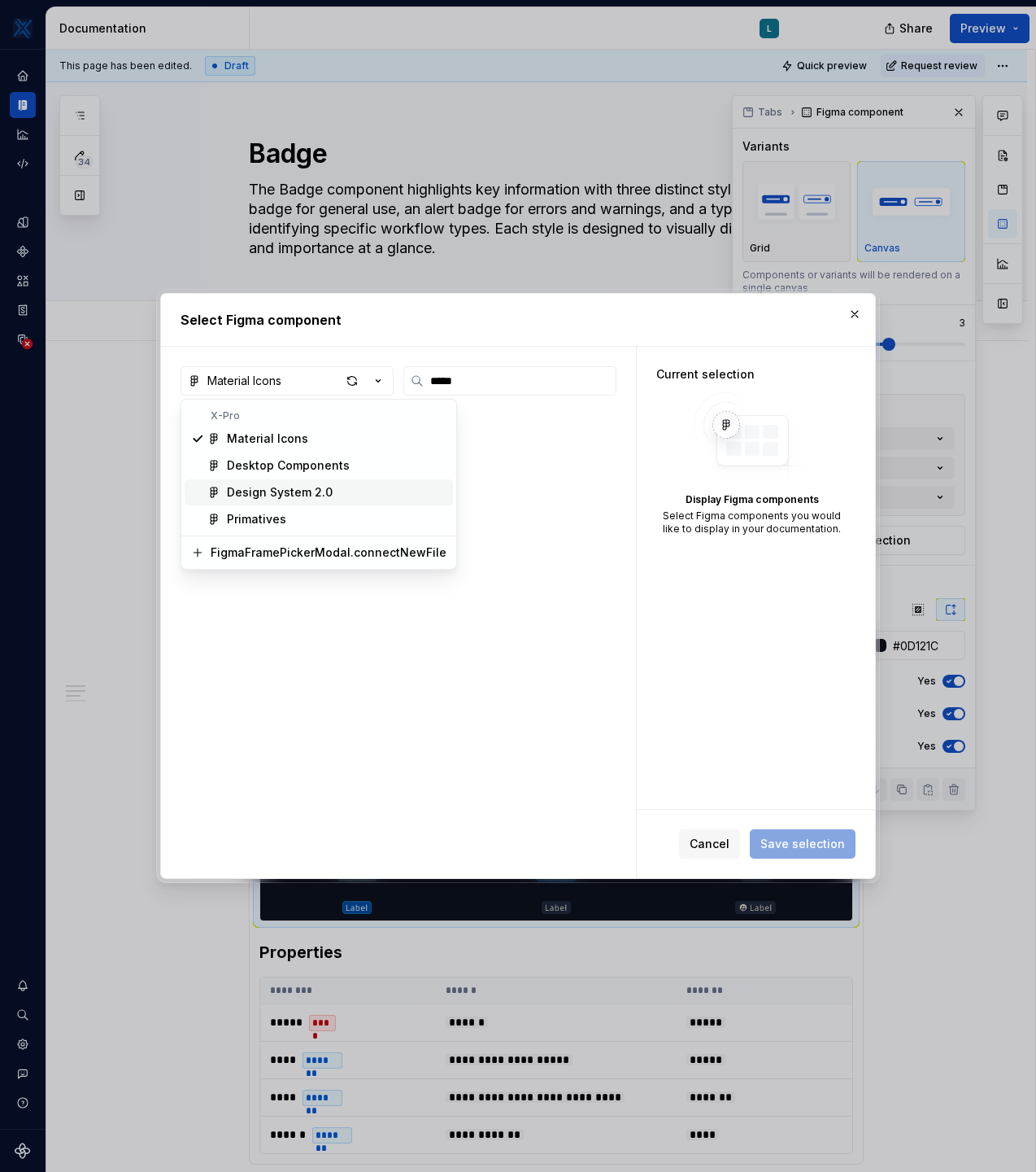
click at [255, 492] on div "Design System 2.0" at bounding box center [280, 491] width 106 height 16
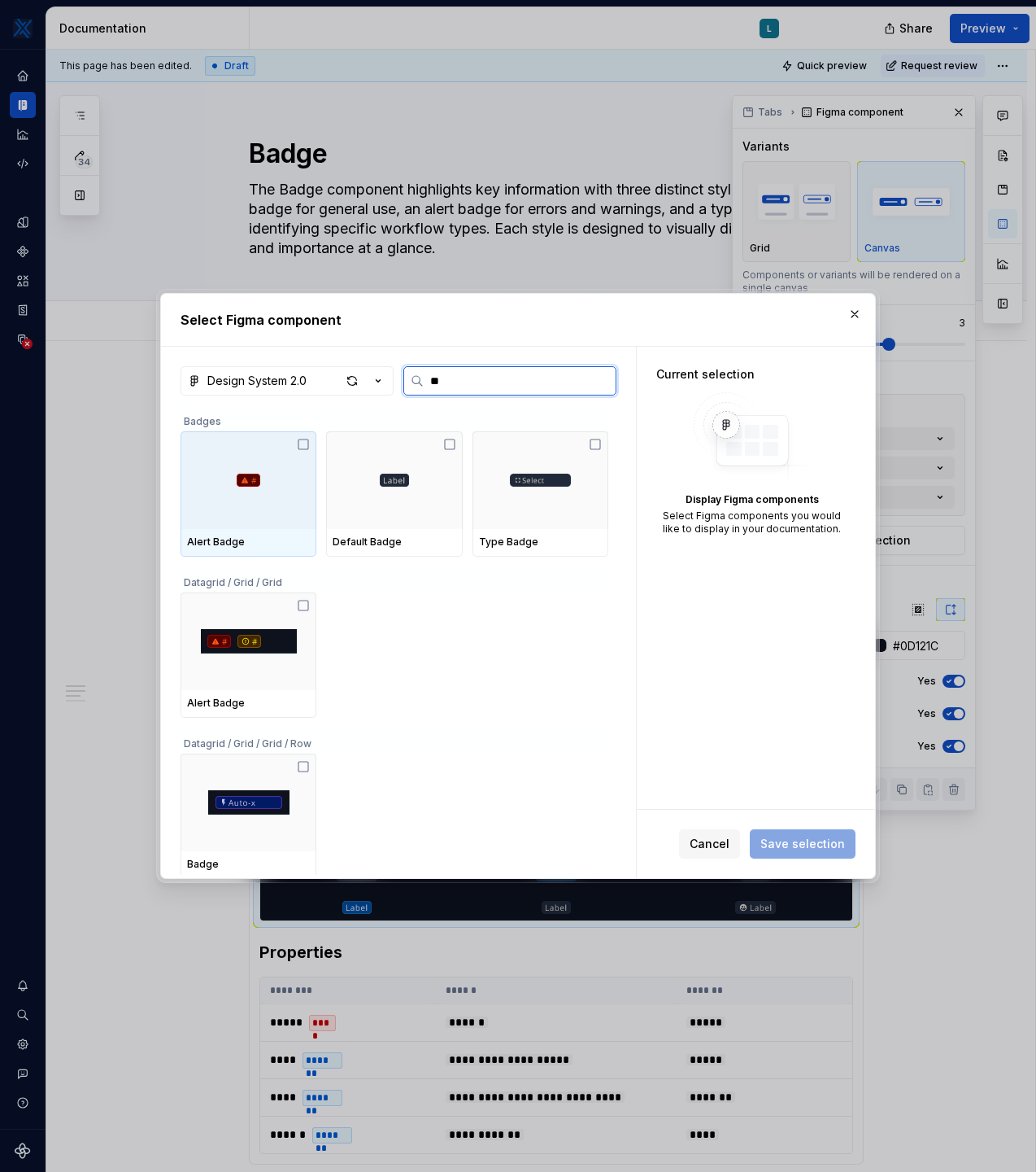
type input "*"
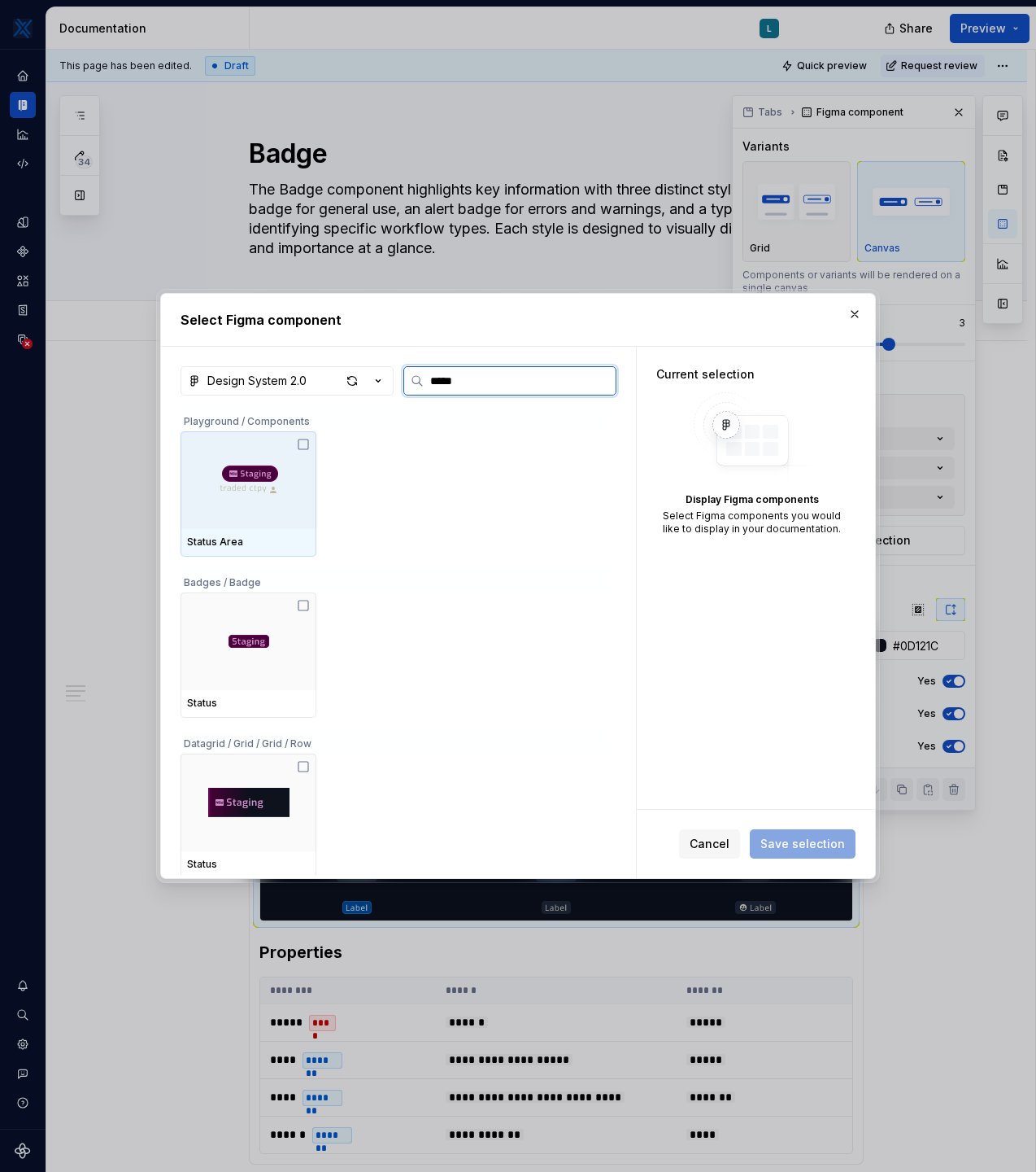
type input "******"
click at [304, 443] on icon at bounding box center [303, 445] width 13 height 13
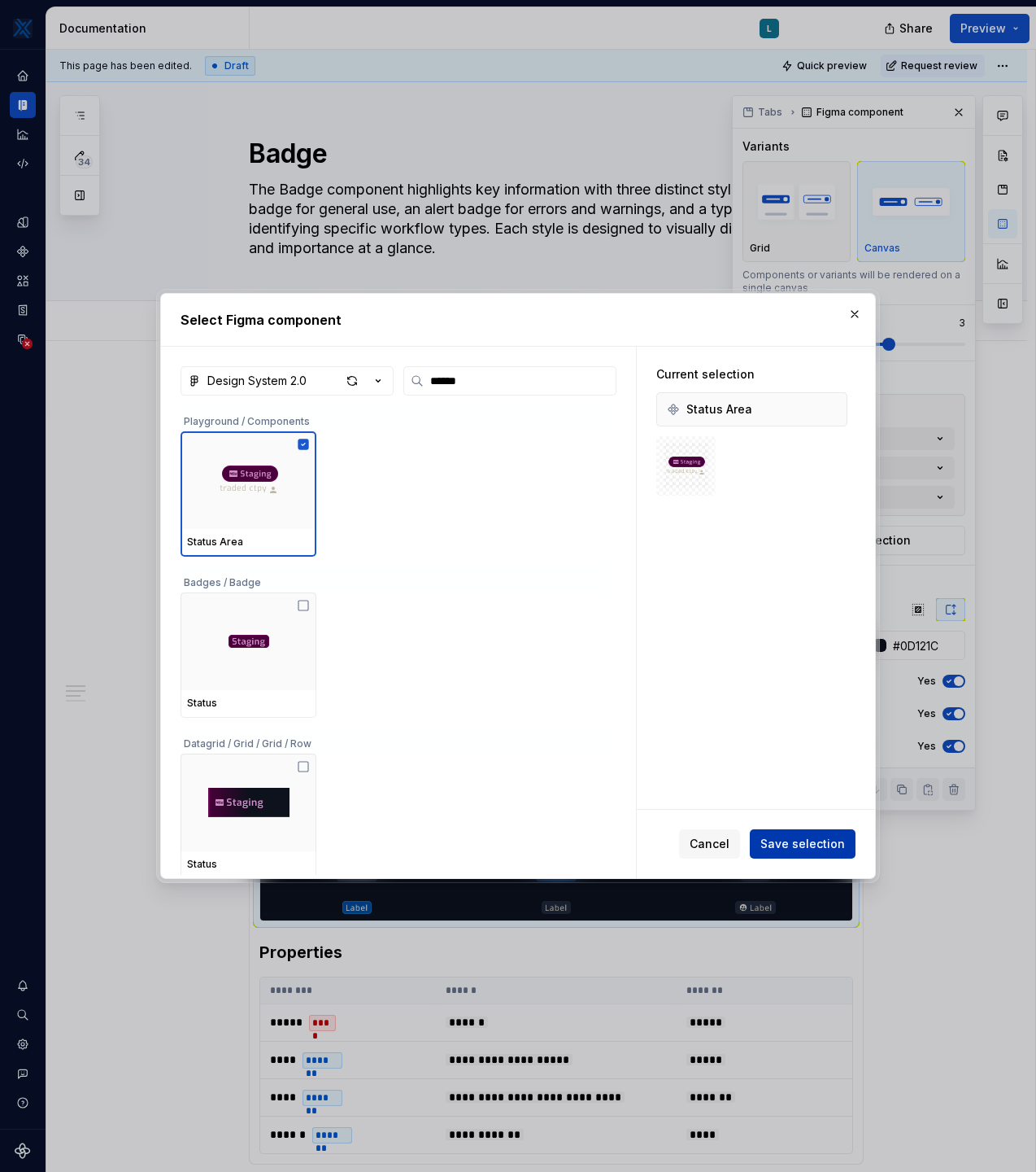
click at [831, 752] on span "Save selection" at bounding box center [803, 843] width 84 height 16
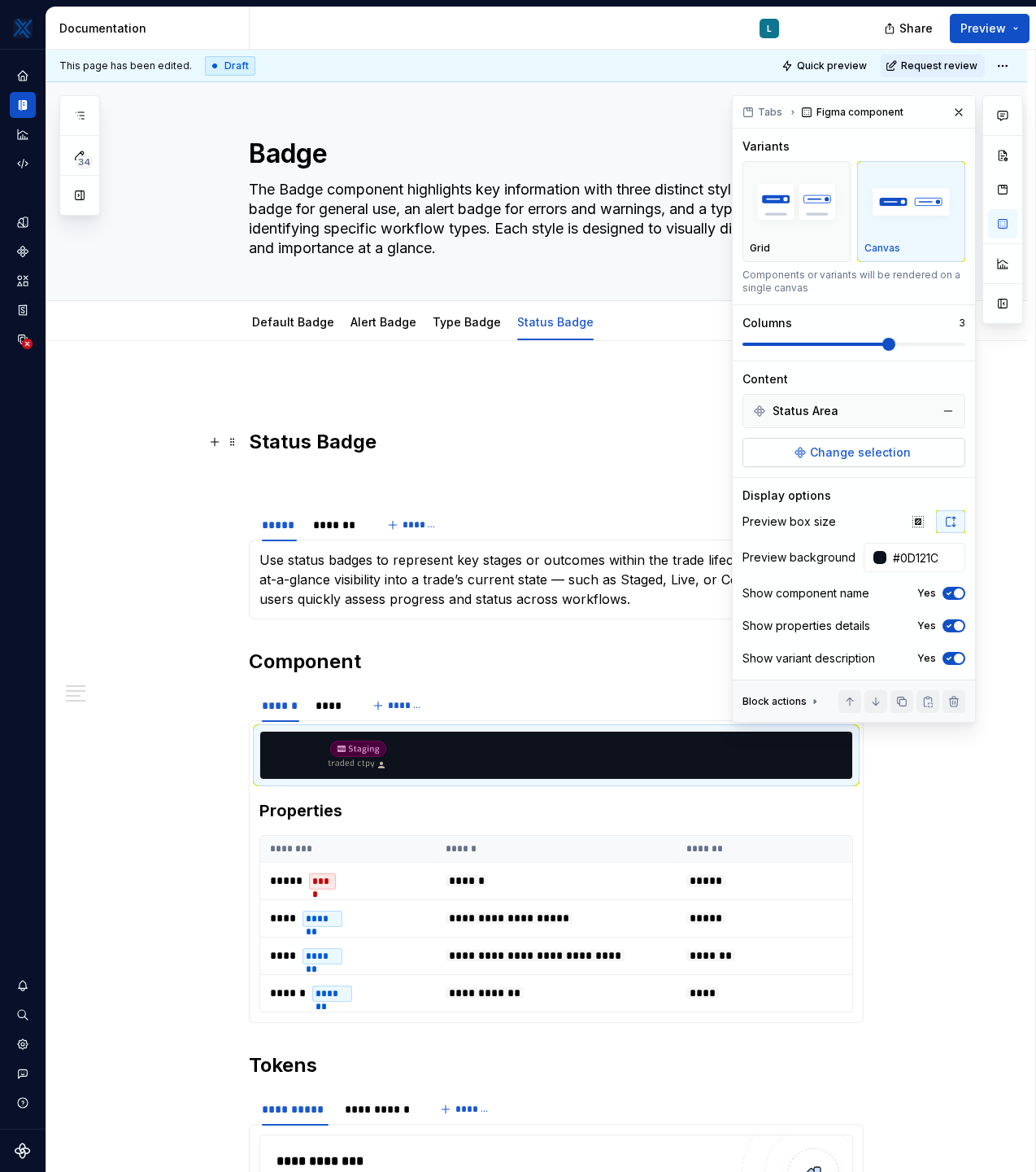
click at [793, 444] on button "Change selection" at bounding box center [854, 452] width 223 height 29
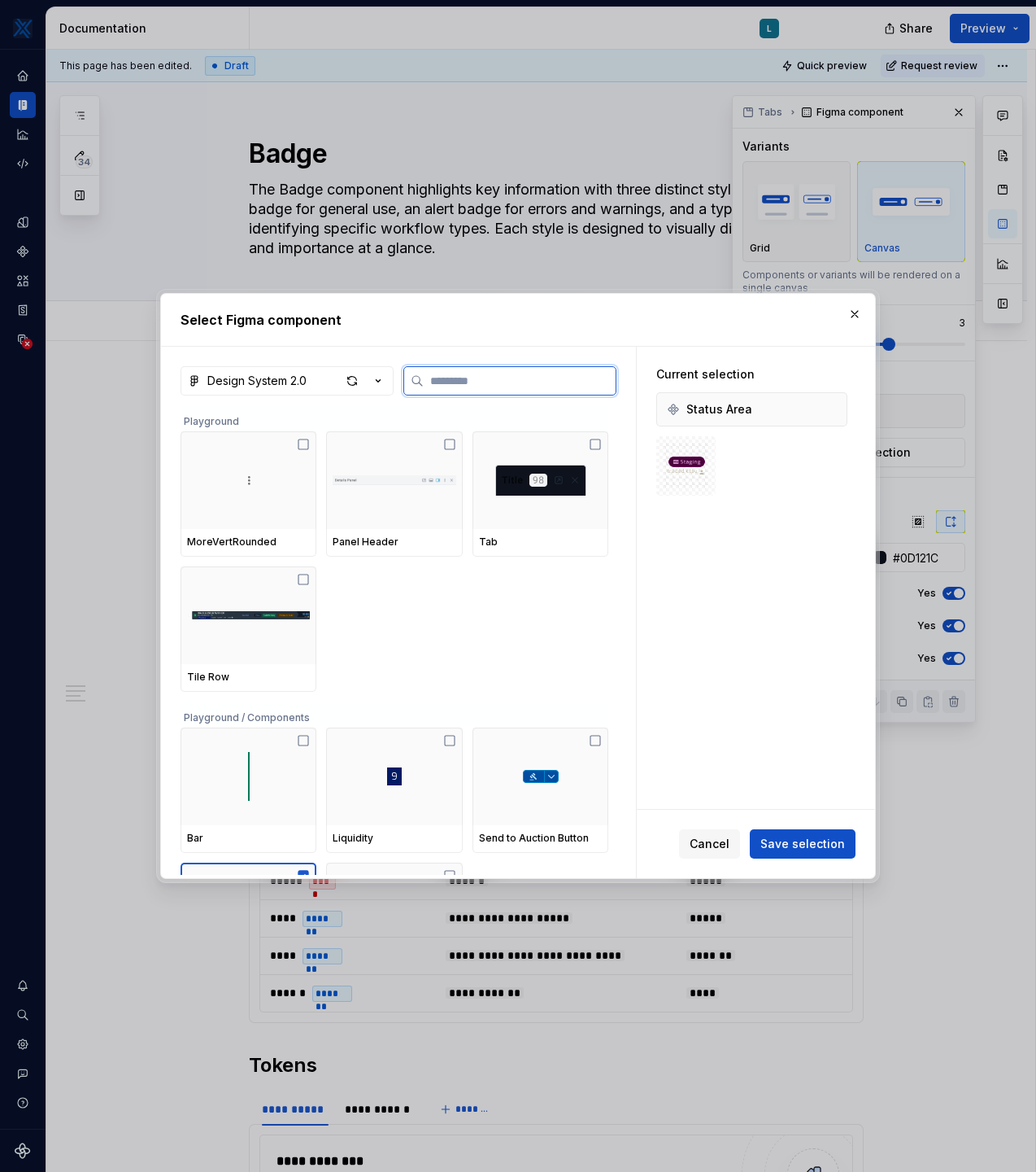
type textarea "*"
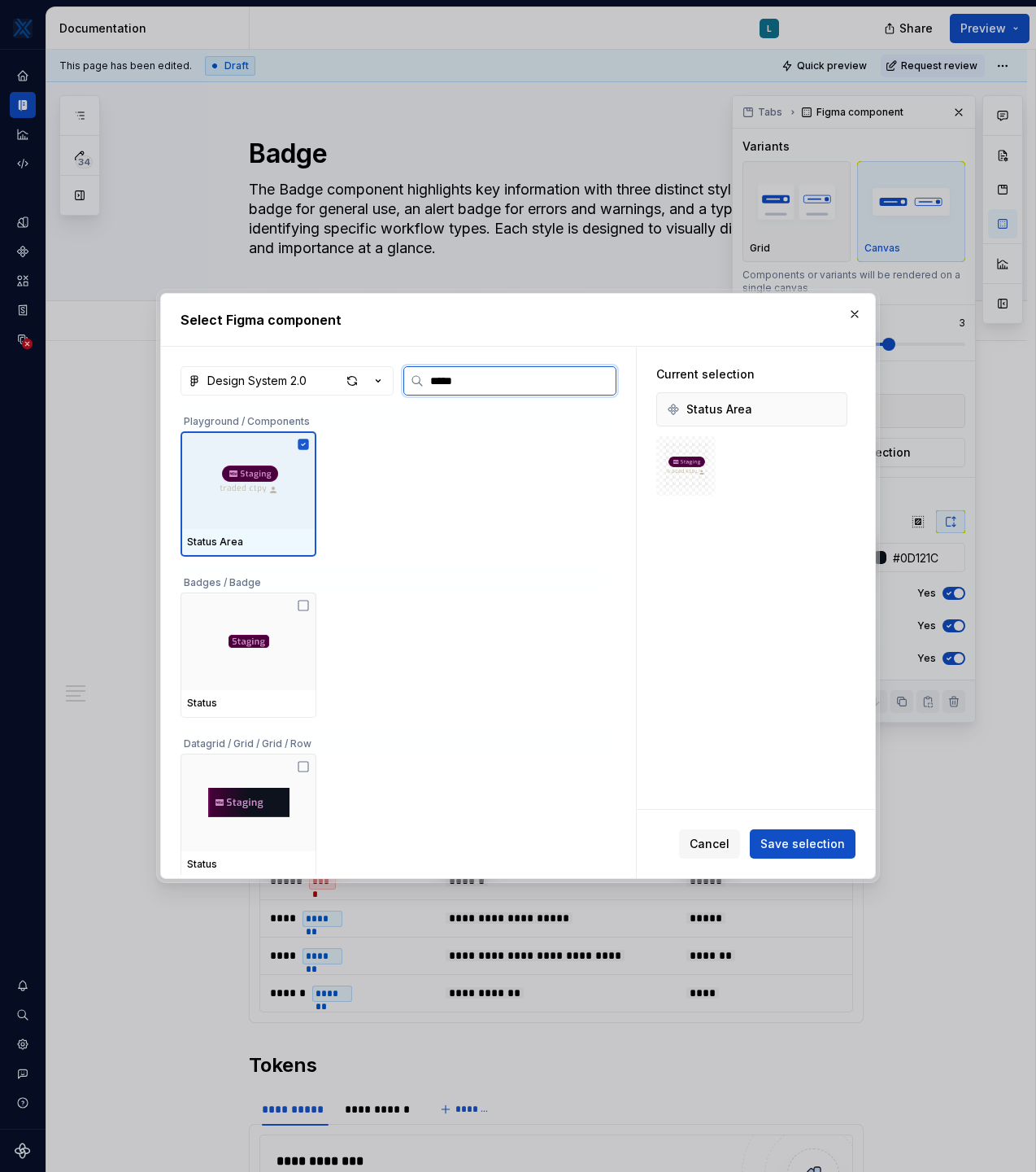
type input "******"
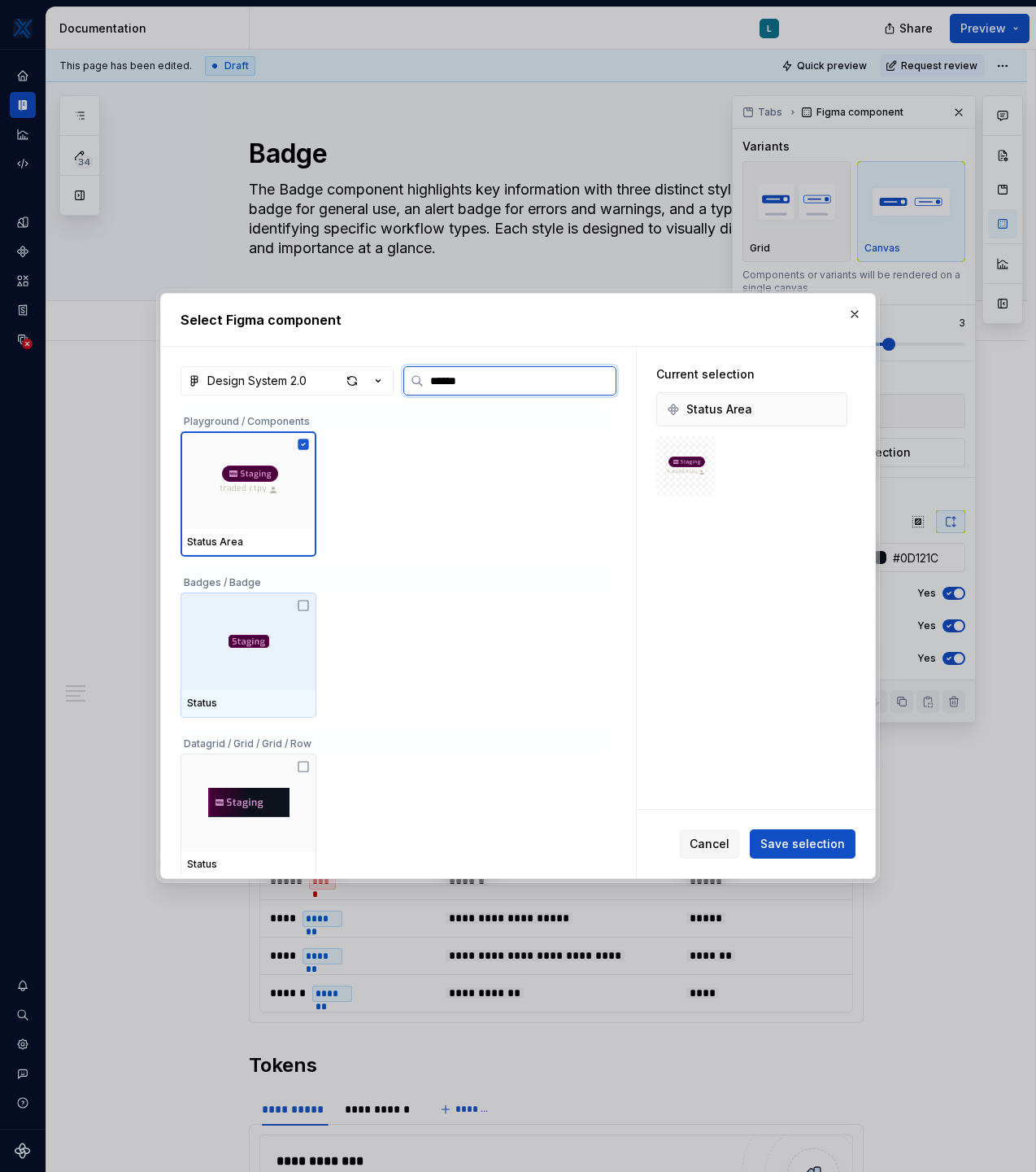
click at [306, 605] on icon at bounding box center [303, 606] width 13 height 13
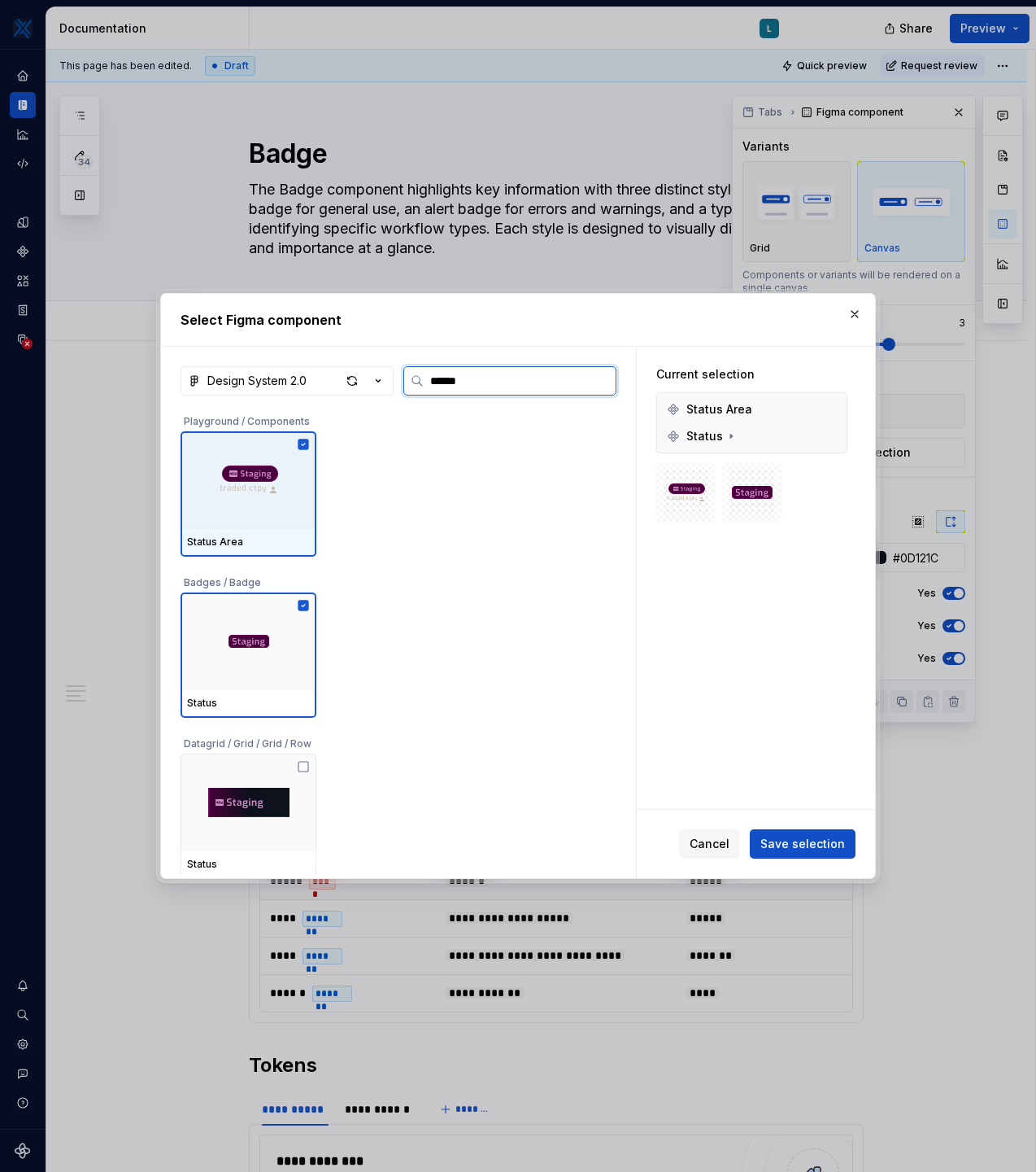
click at [309, 445] on icon at bounding box center [303, 443] width 10 height 10
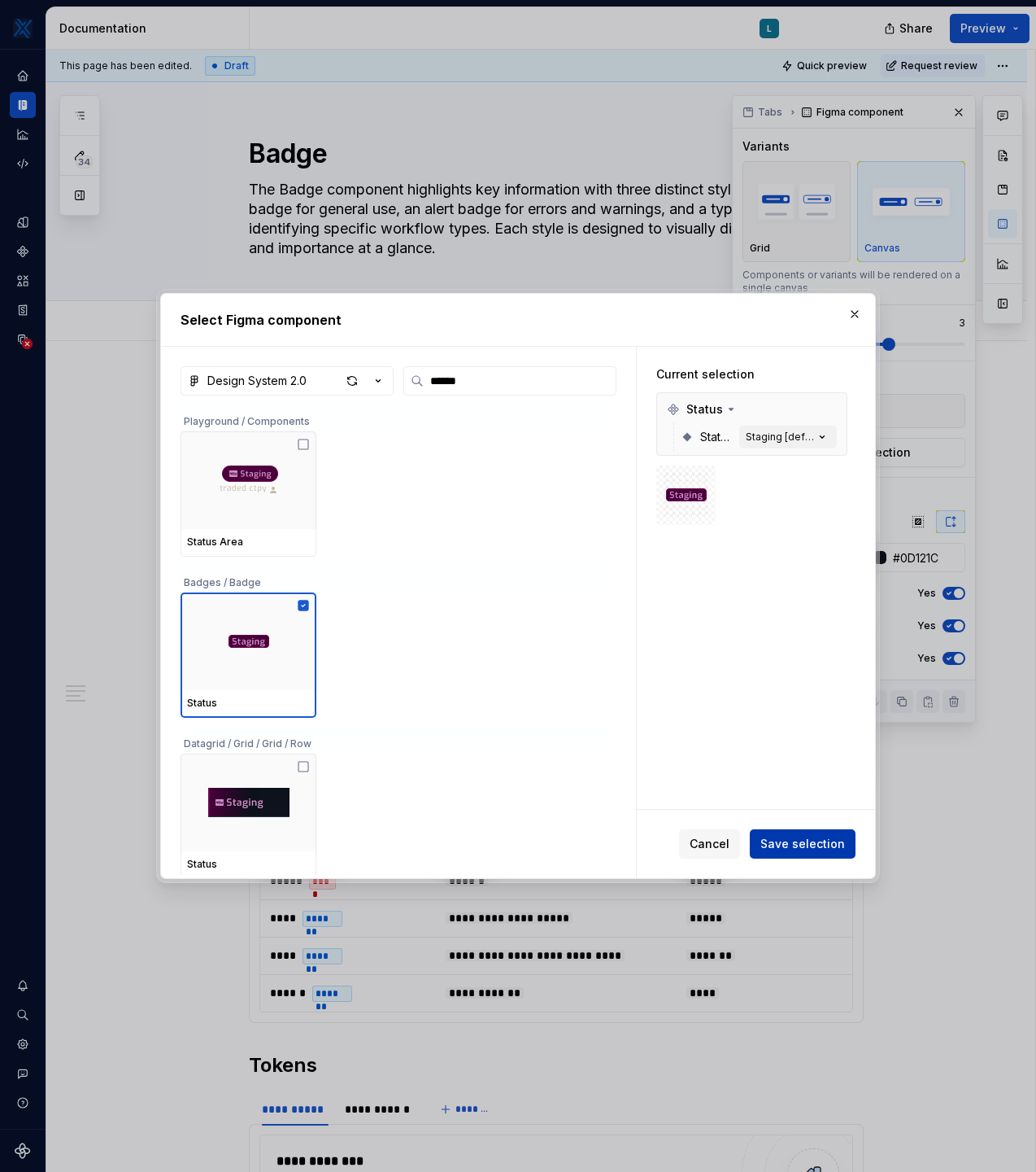
click at [831, 752] on span "Save selection" at bounding box center [803, 843] width 84 height 16
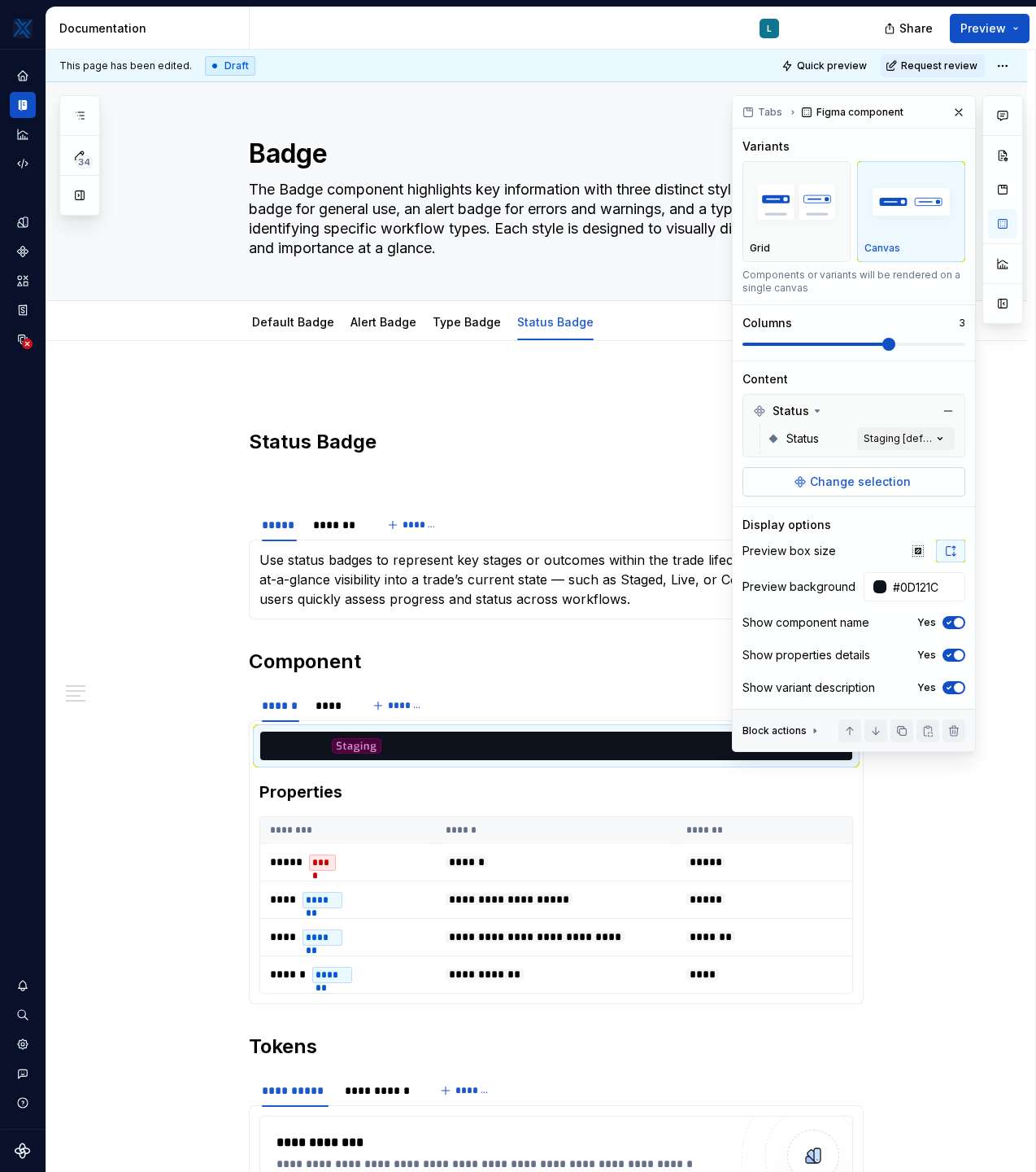
click at [837, 491] on button "Change selection" at bounding box center [854, 481] width 223 height 29
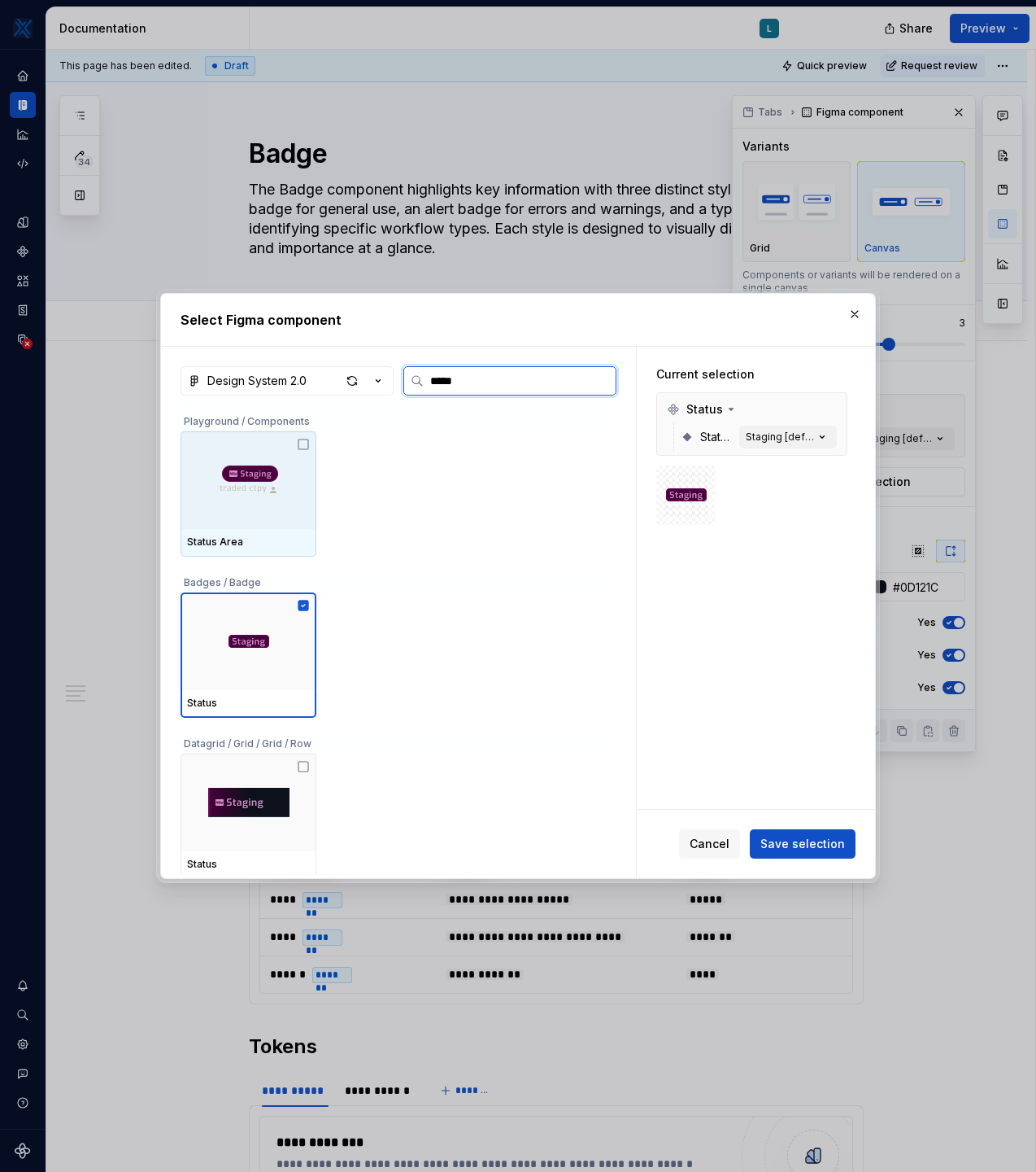
type input "******"
click at [352, 383] on div "button" at bounding box center [352, 381] width 22 height 22
type textarea "*"
click at [470, 380] on input "******" at bounding box center [519, 380] width 192 height 16
click at [470, 384] on input "******" at bounding box center [519, 380] width 192 height 16
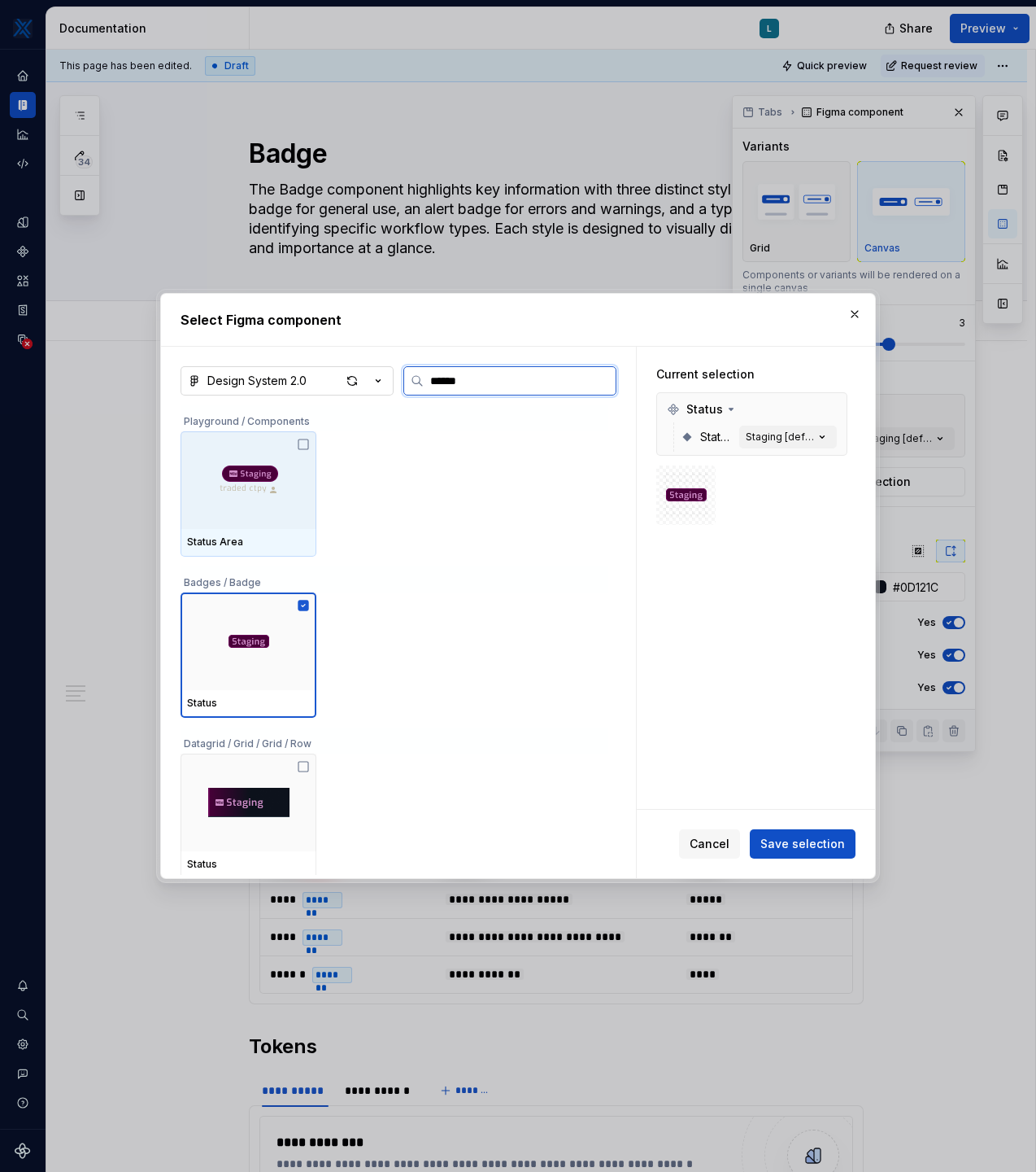
click at [470, 384] on input "******" at bounding box center [519, 380] width 192 height 16
type input "******"
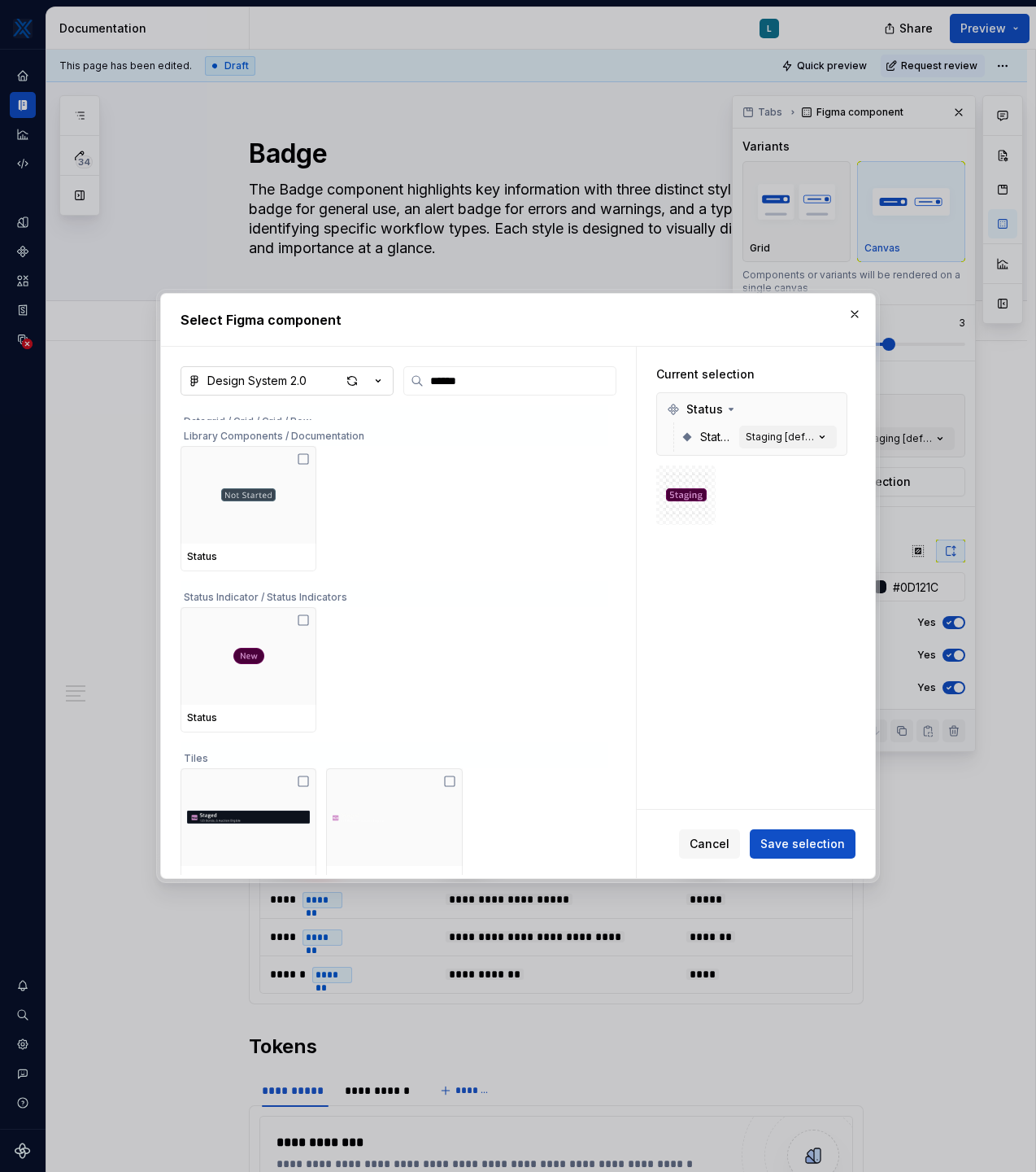
scroll to position [458, 0]
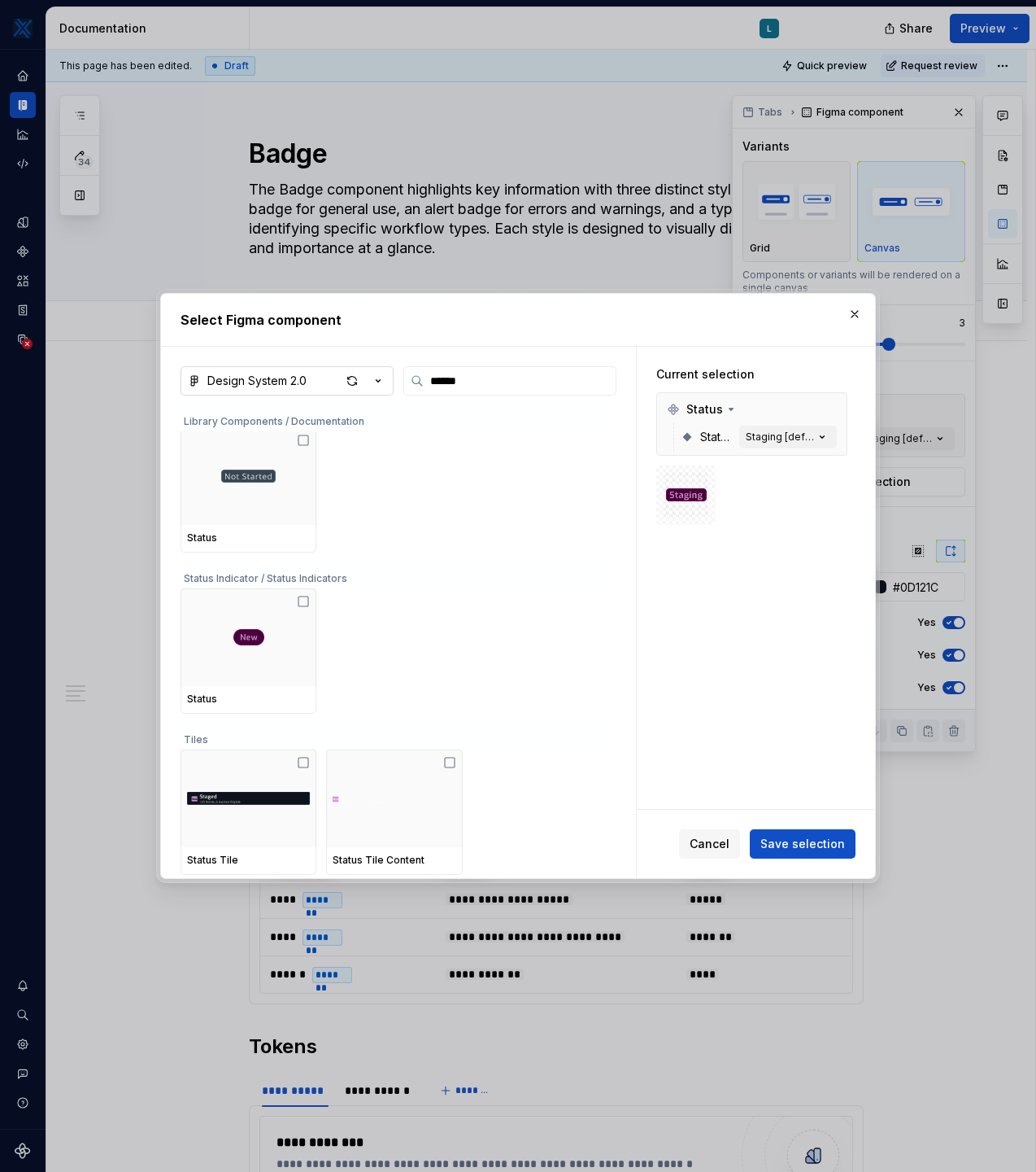
type textarea "*"
